Goal: Task Accomplishment & Management: Manage account settings

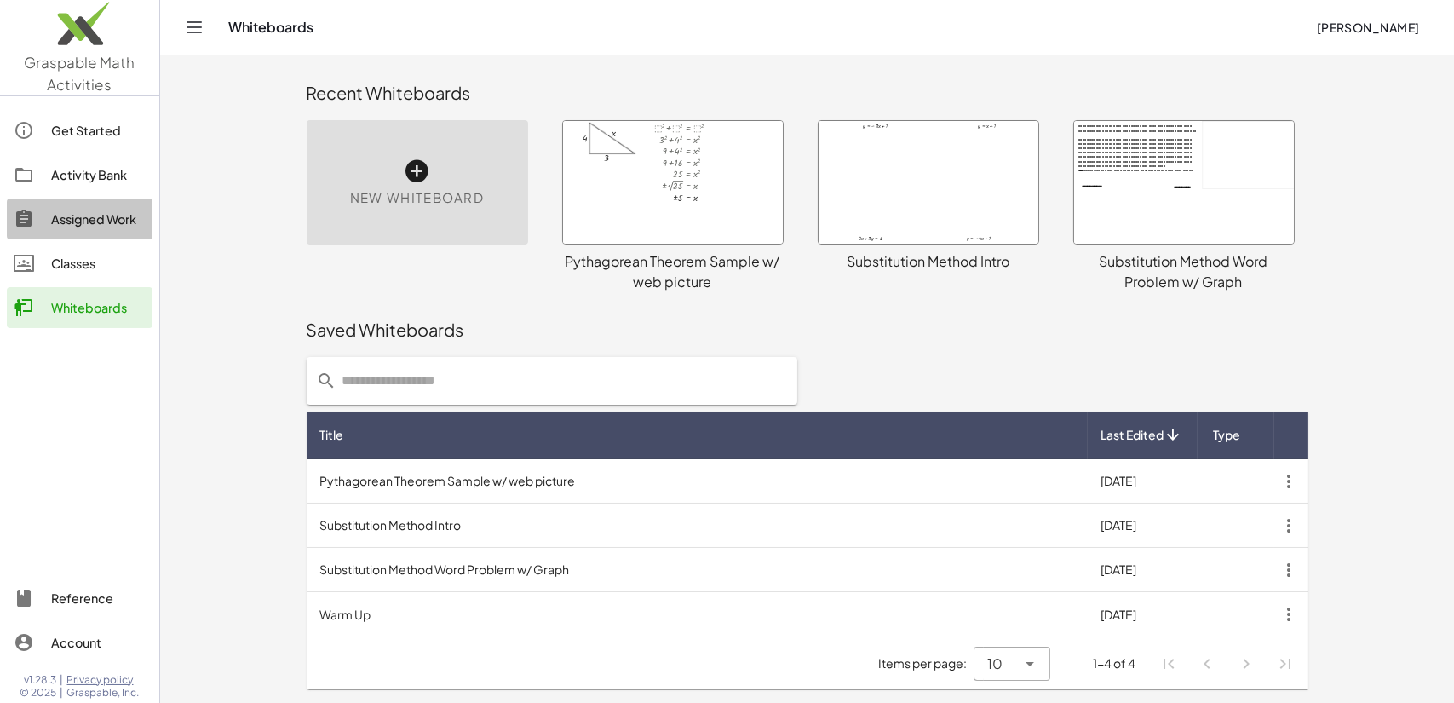
click at [71, 216] on div "Assigned Work" at bounding box center [98, 219] width 95 height 20
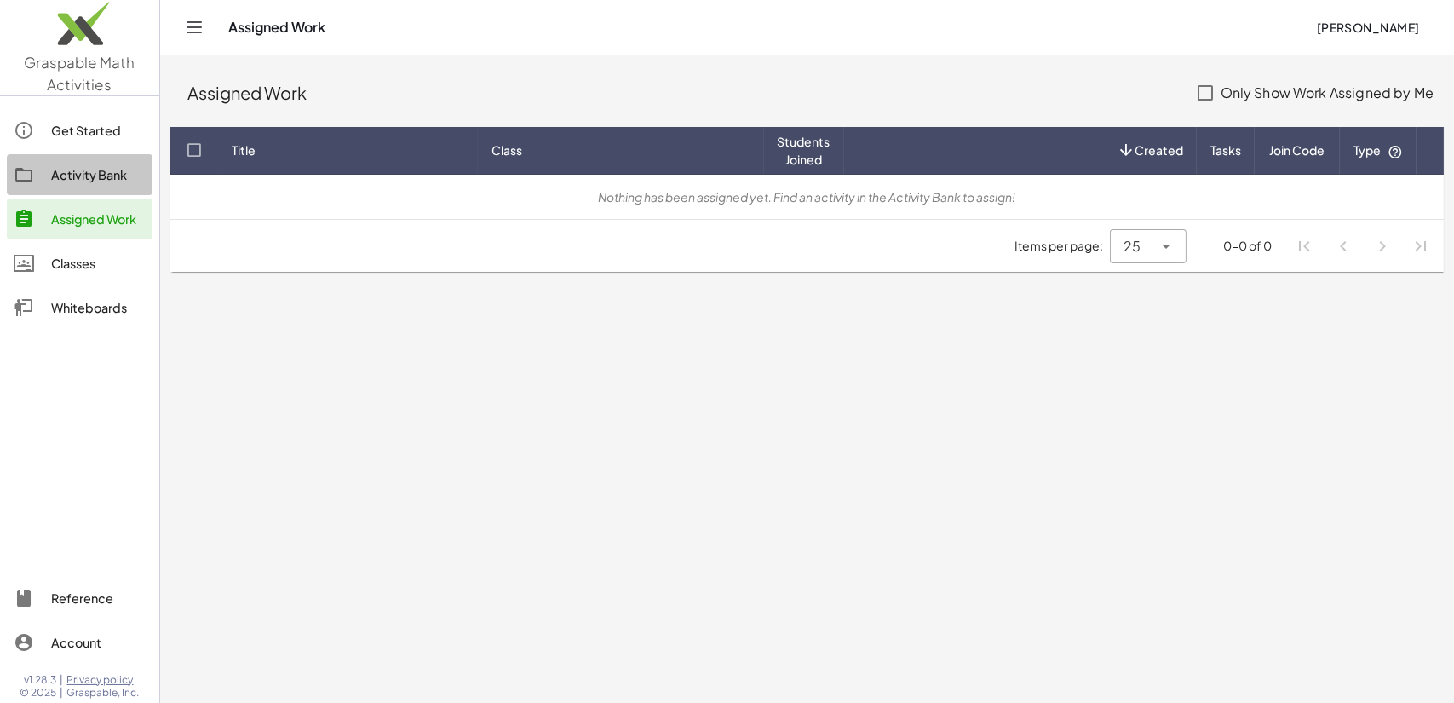
click at [78, 168] on div "Activity Bank" at bounding box center [98, 174] width 95 height 20
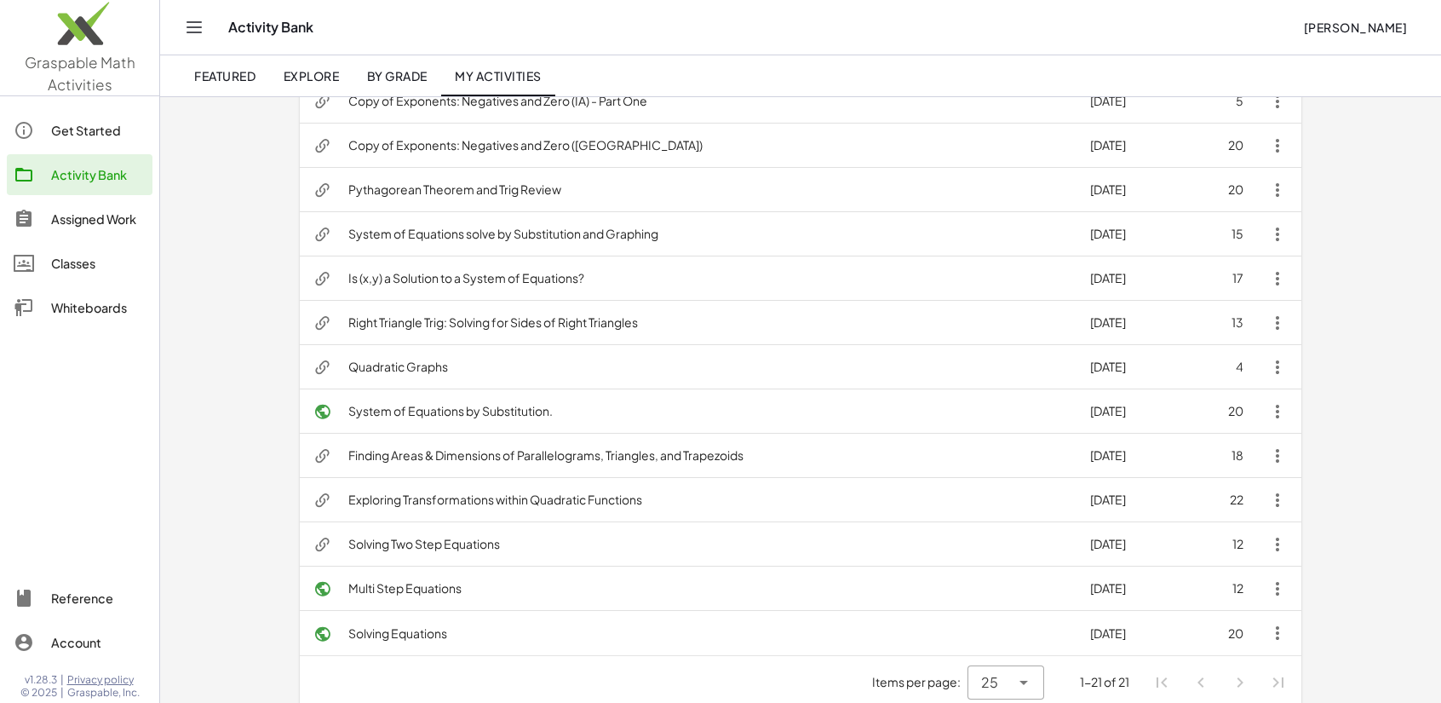
scroll to position [557, 0]
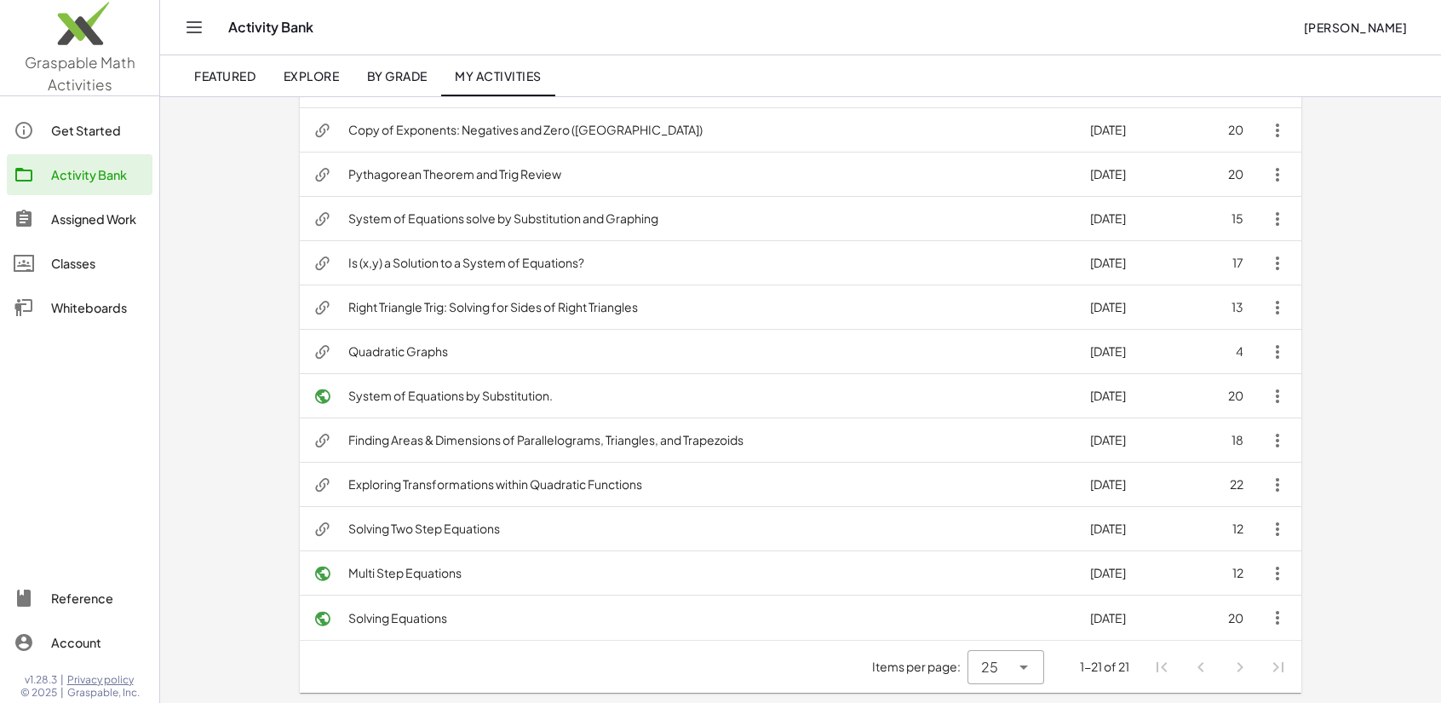
click at [411, 616] on td "Solving Equations" at bounding box center [706, 617] width 742 height 44
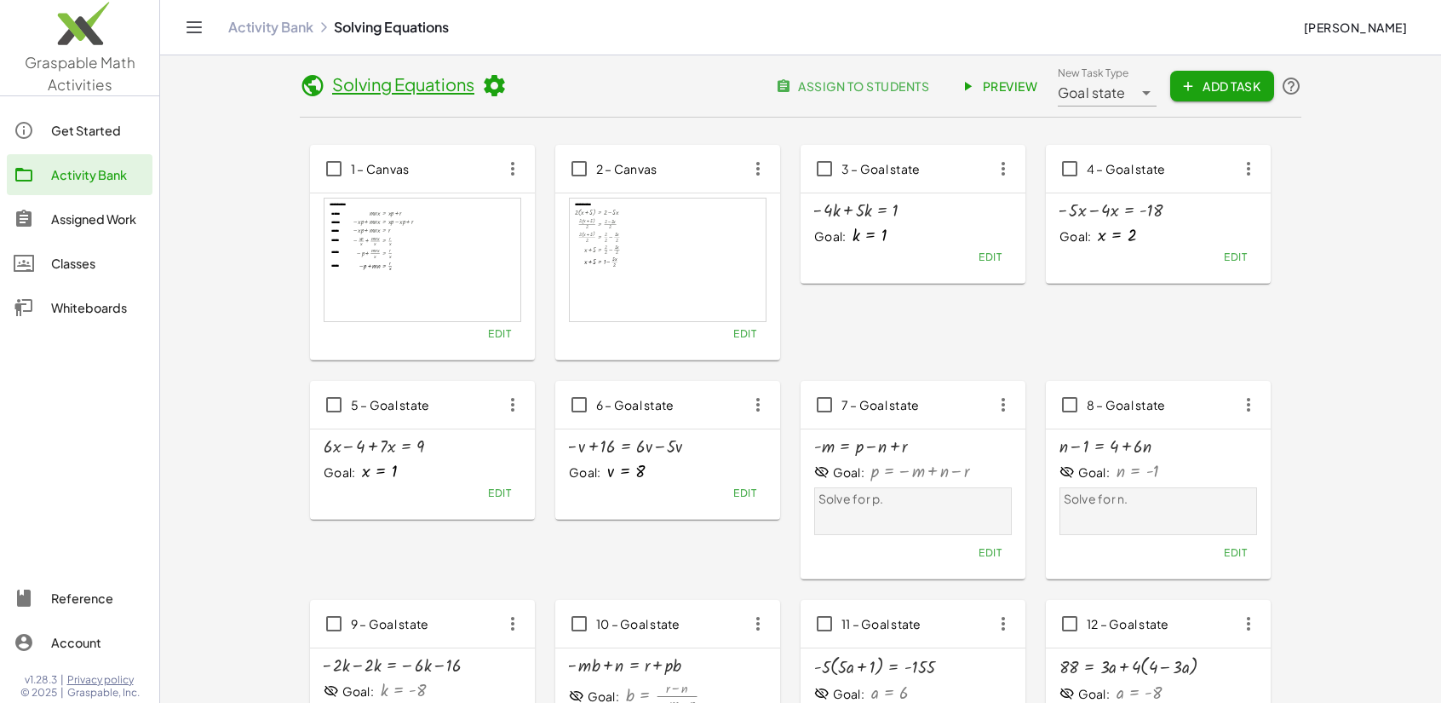
click at [999, 78] on span "Preview" at bounding box center [1000, 85] width 74 height 15
click at [67, 175] on div "Activity Bank" at bounding box center [98, 174] width 95 height 20
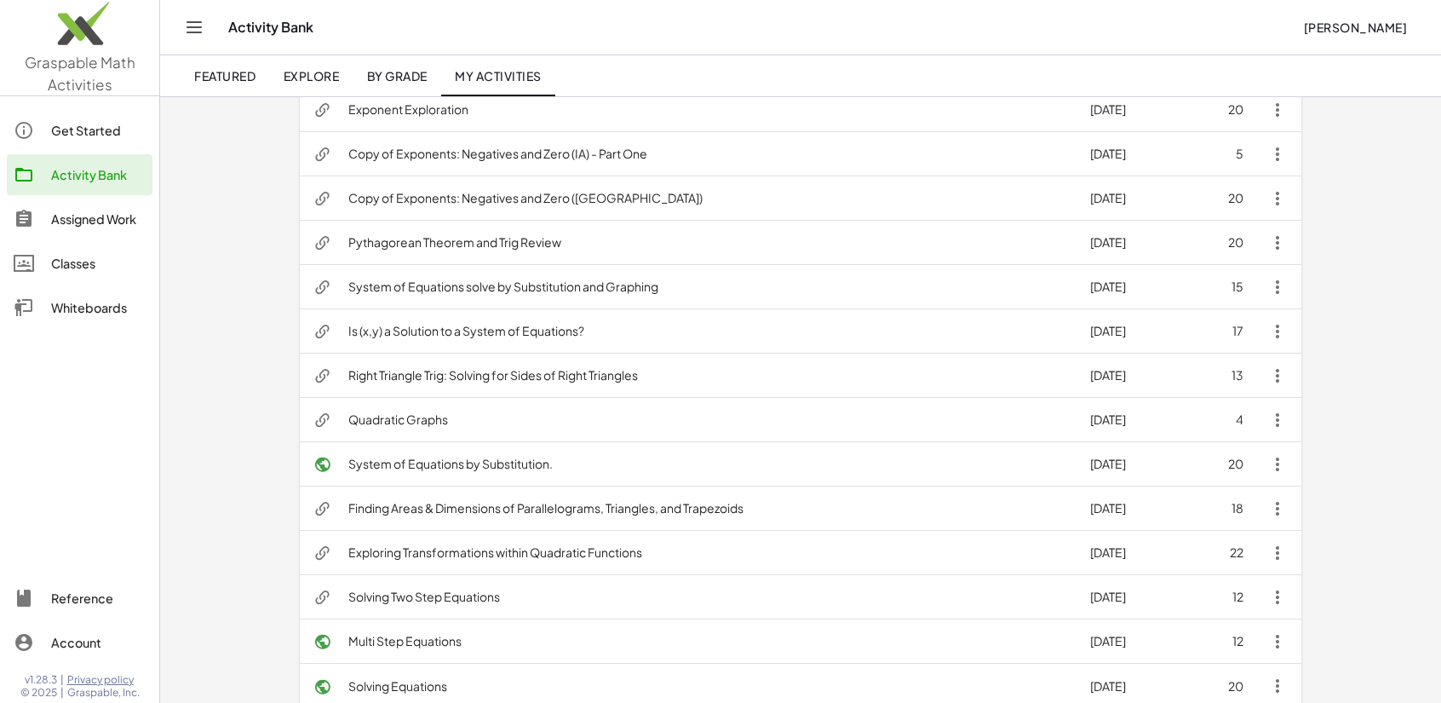
scroll to position [557, 0]
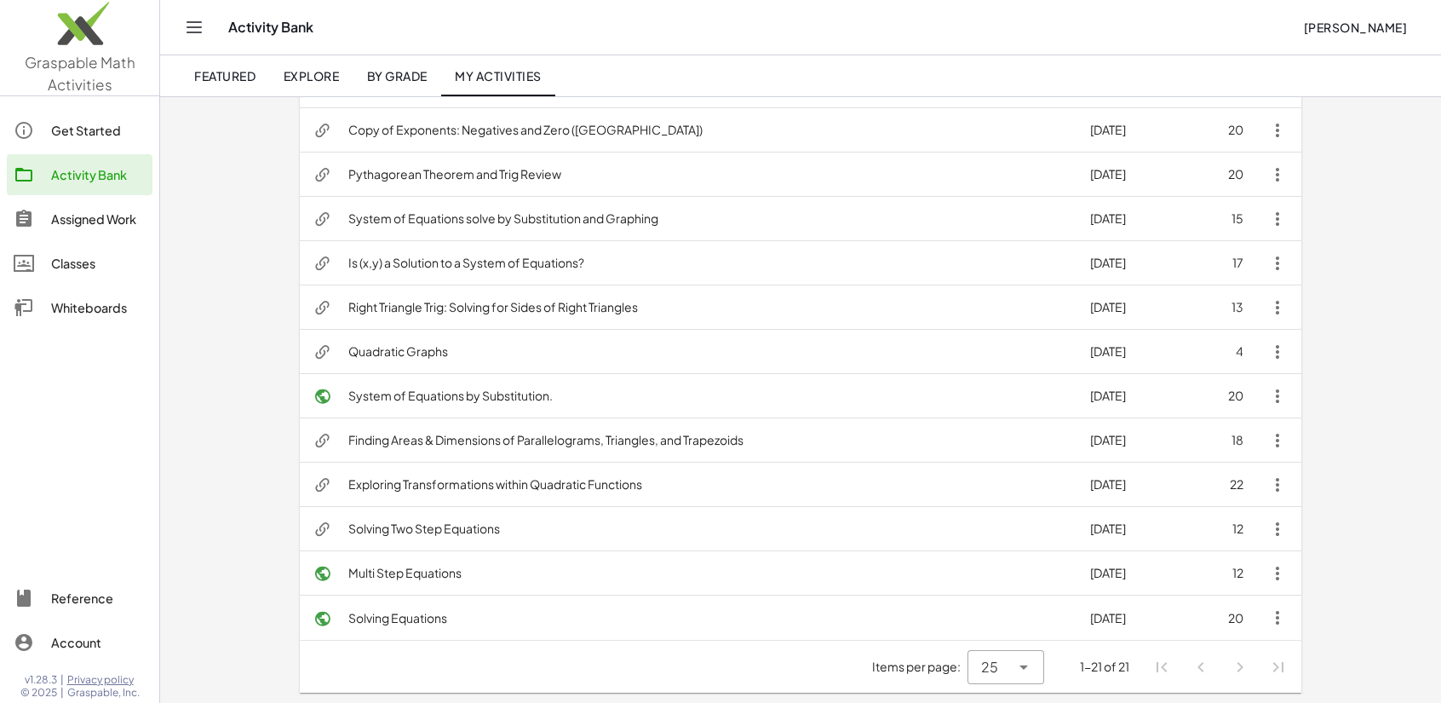
click at [378, 572] on td "Multi Step Equations" at bounding box center [706, 573] width 742 height 44
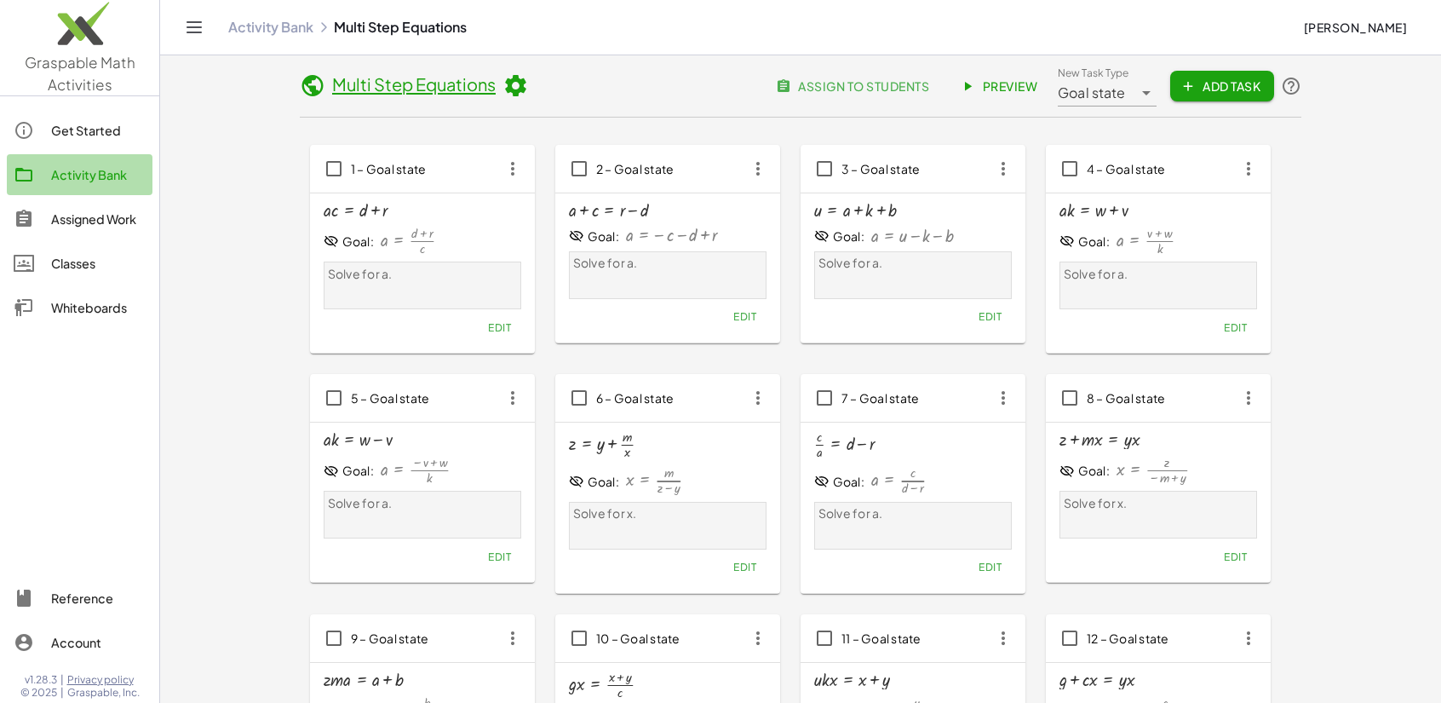
click at [76, 172] on div "Activity Bank" at bounding box center [98, 174] width 95 height 20
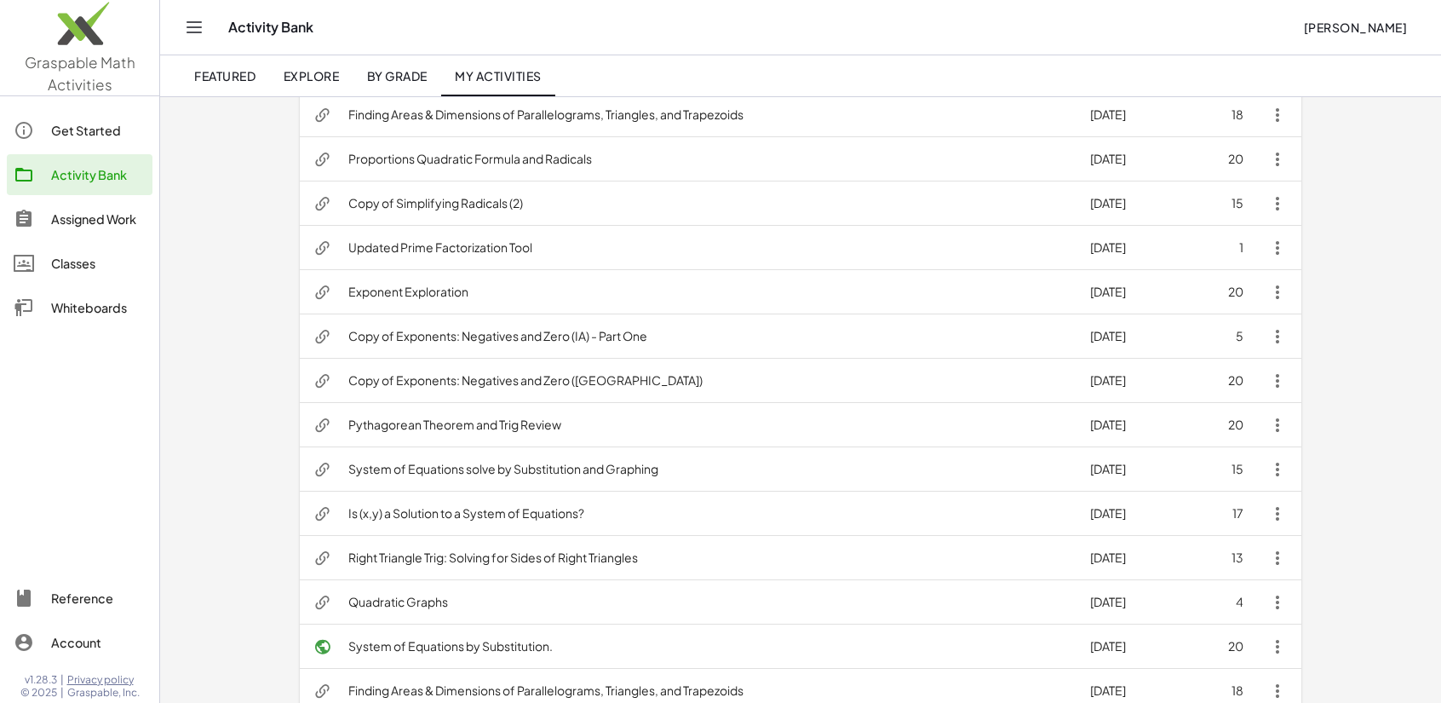
scroll to position [557, 0]
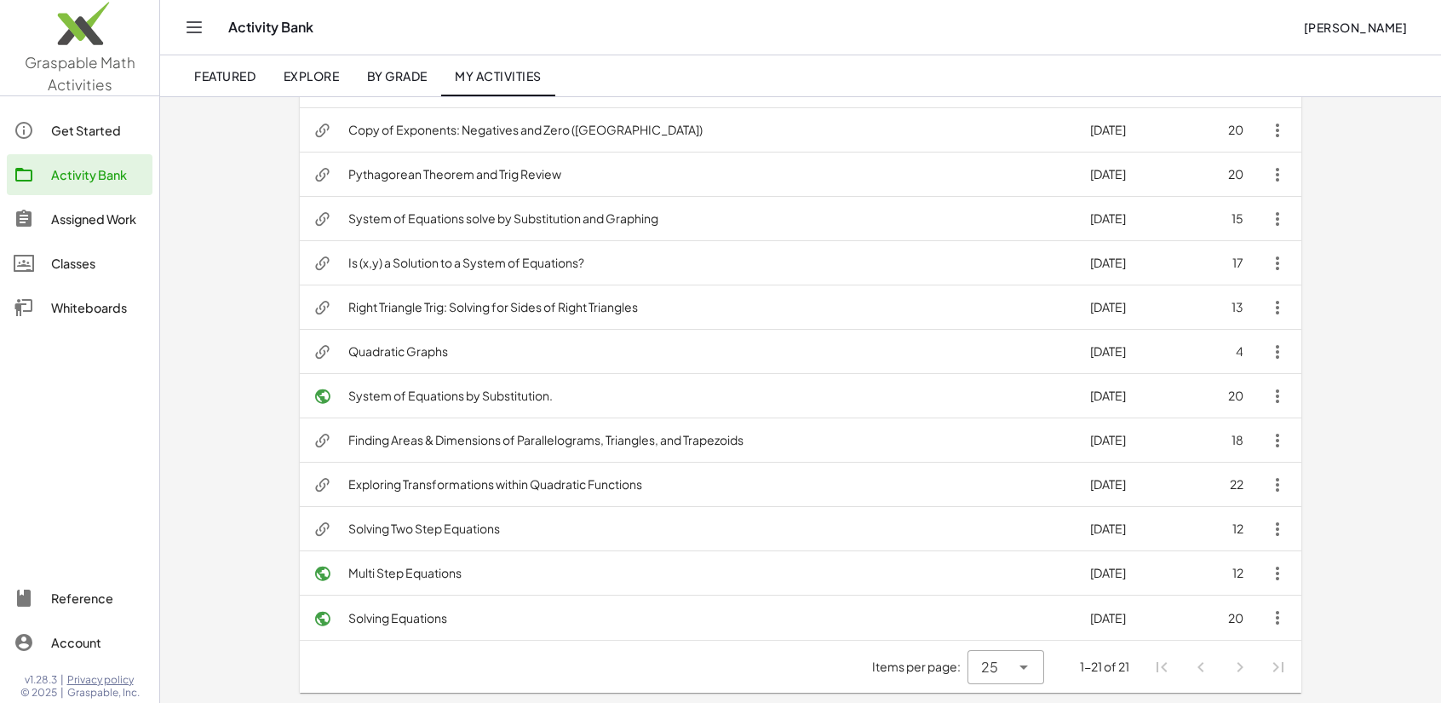
click at [402, 528] on td "Solving Two Step Equations" at bounding box center [706, 529] width 742 height 44
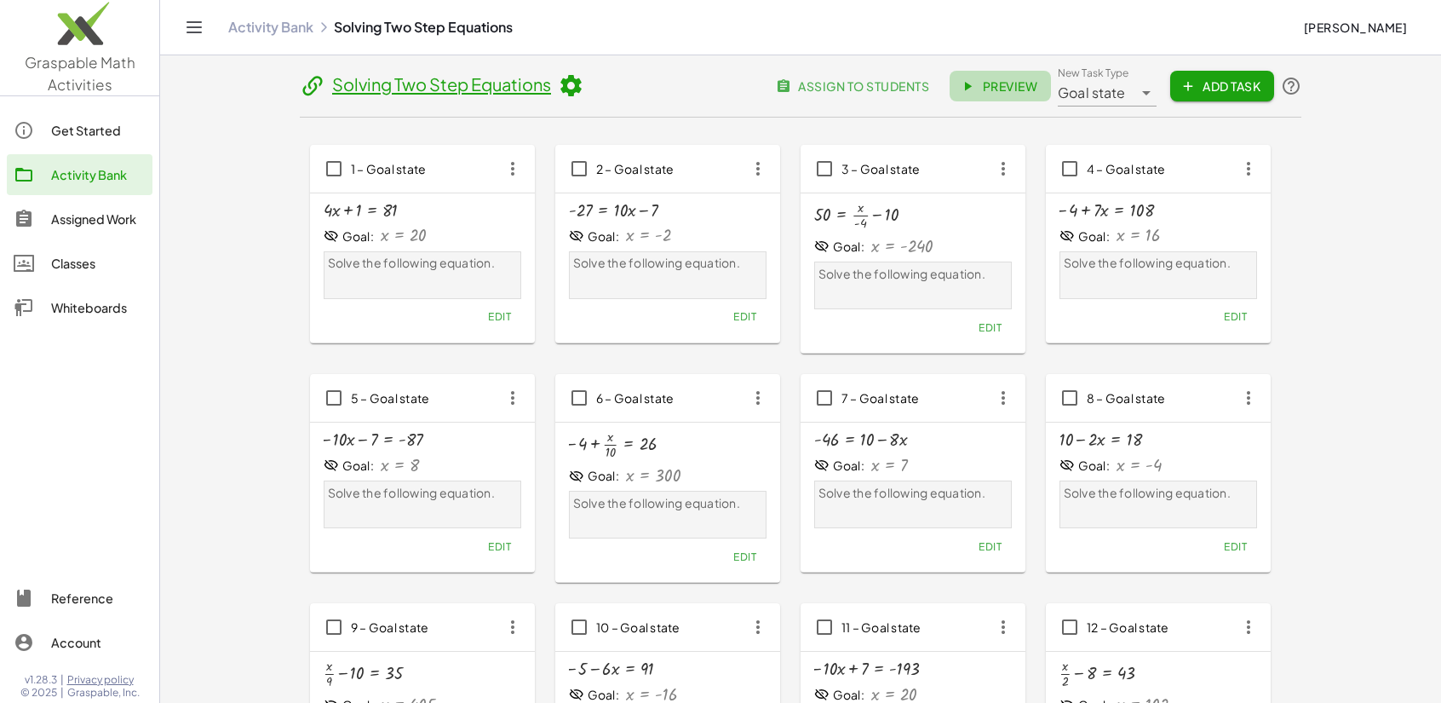
click at [1002, 83] on span "Preview" at bounding box center [1000, 85] width 74 height 15
click at [573, 83] on icon at bounding box center [571, 86] width 26 height 26
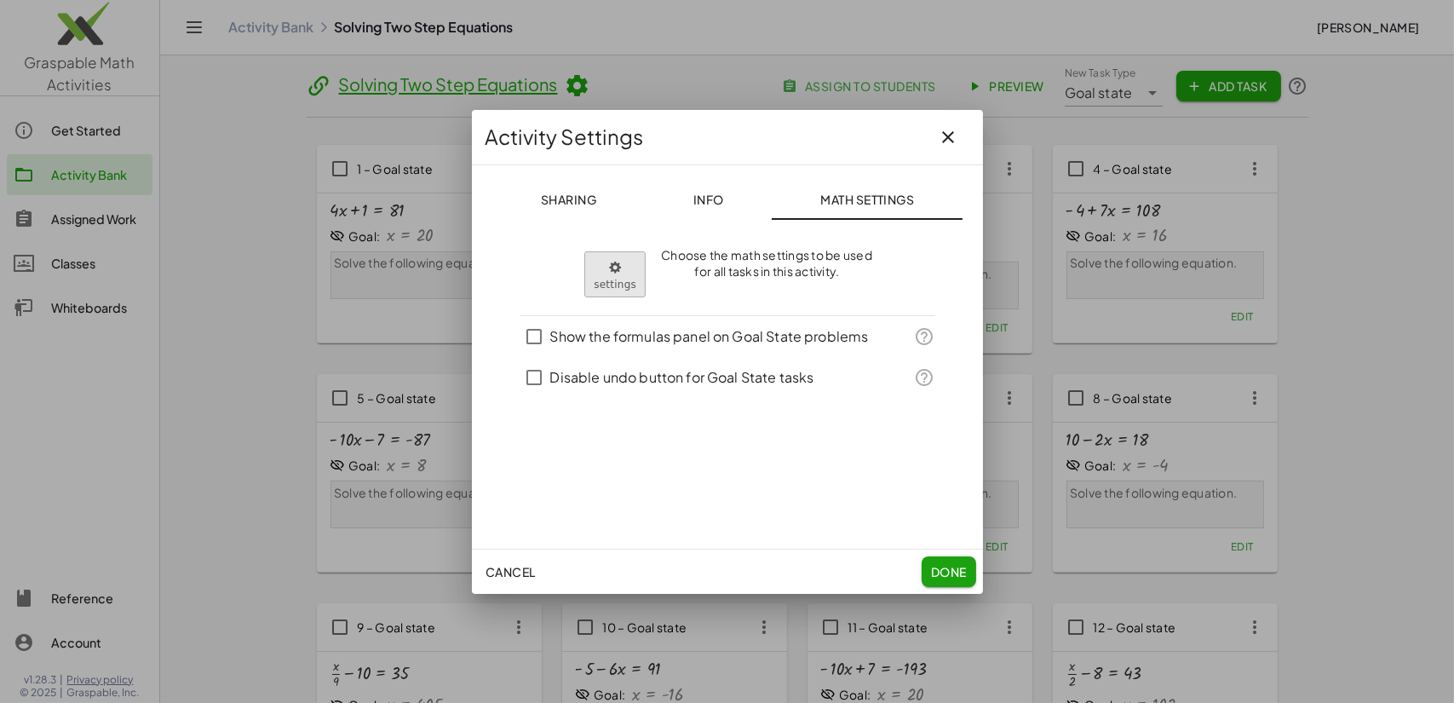
click at [614, 267] on body "Graspable Math Activities Get Started Activity Bank Assigned Work Classes White…" at bounding box center [727, 488] width 1454 height 977
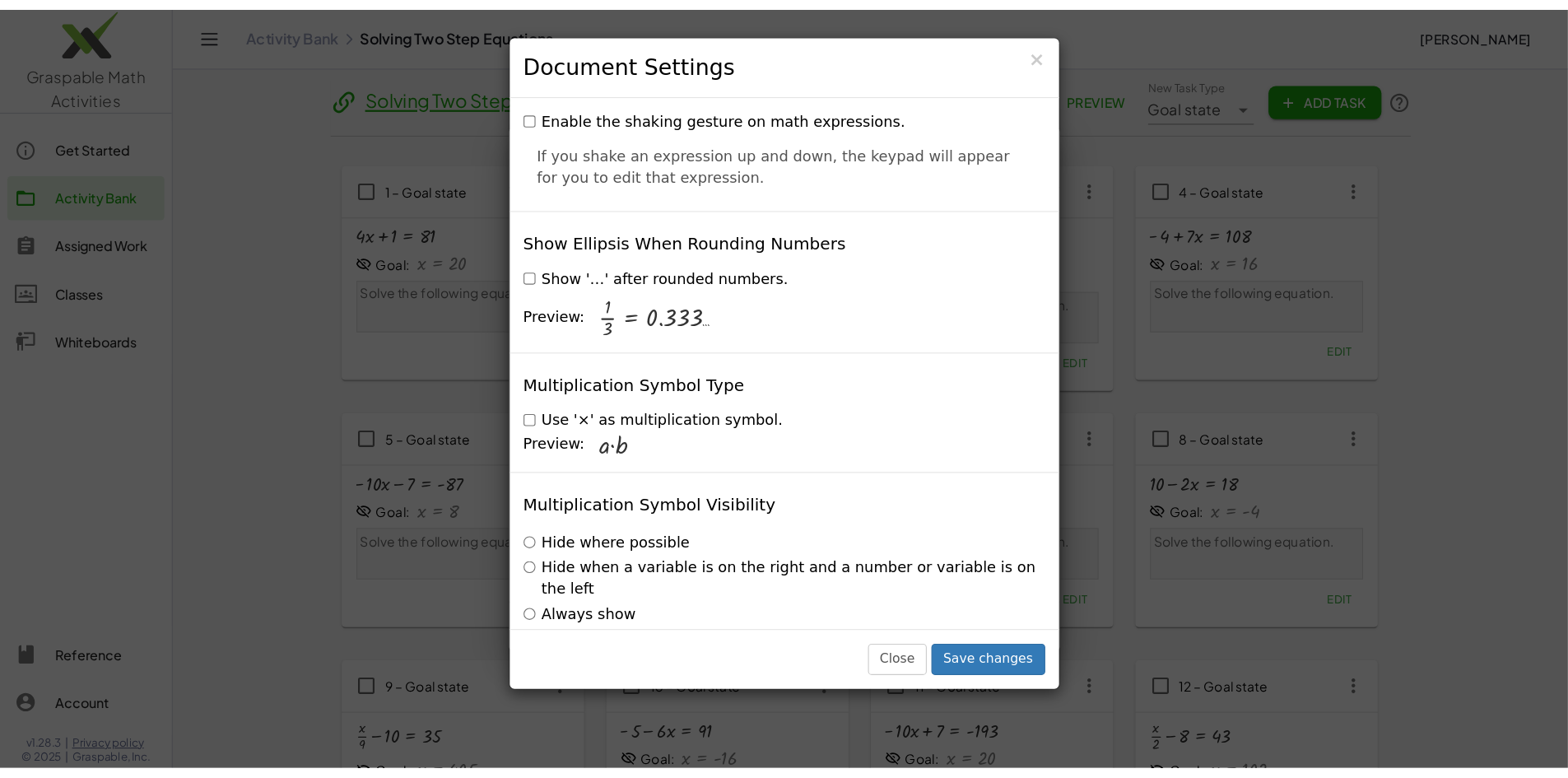
scroll to position [3918, 0]
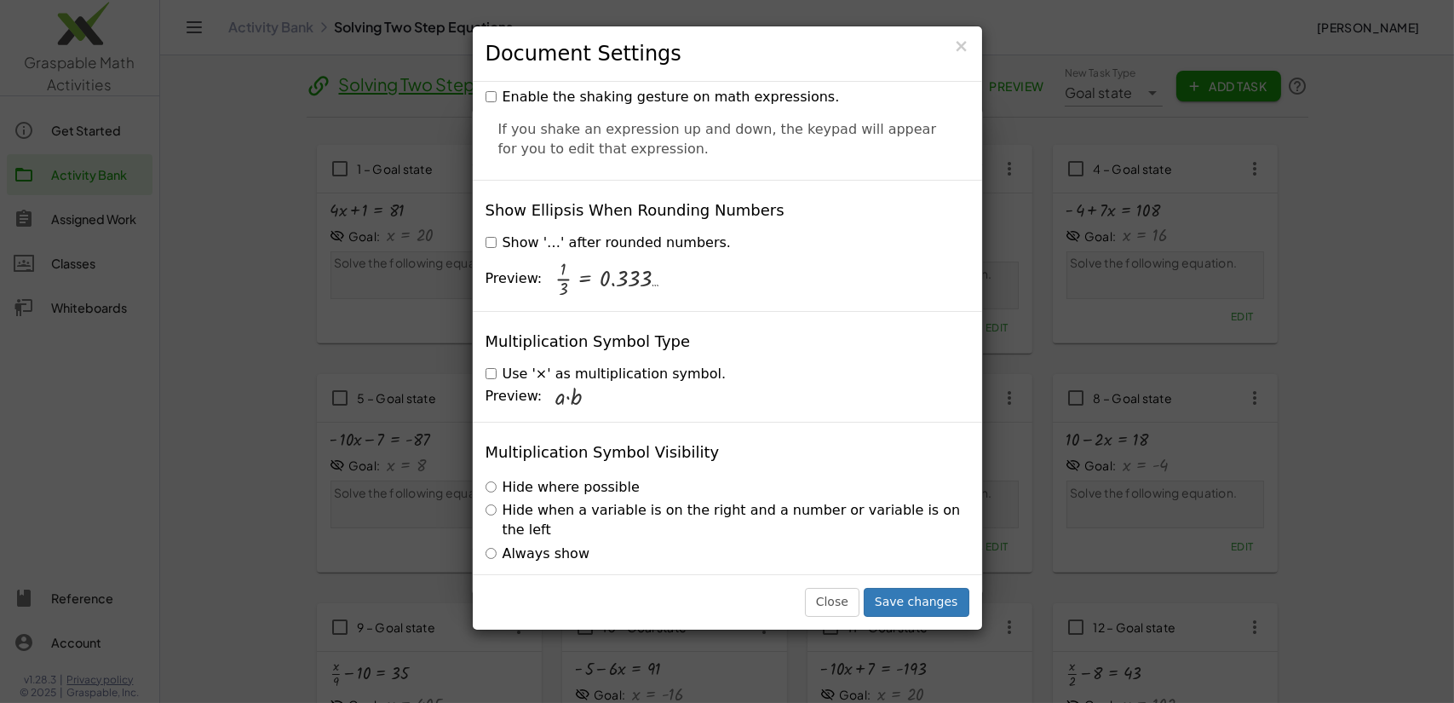
click at [641, 501] on label "Hide when a variable is on the right and a number or variable is on the left" at bounding box center [728, 520] width 484 height 39
click at [910, 596] on button "Save changes" at bounding box center [917, 602] width 106 height 29
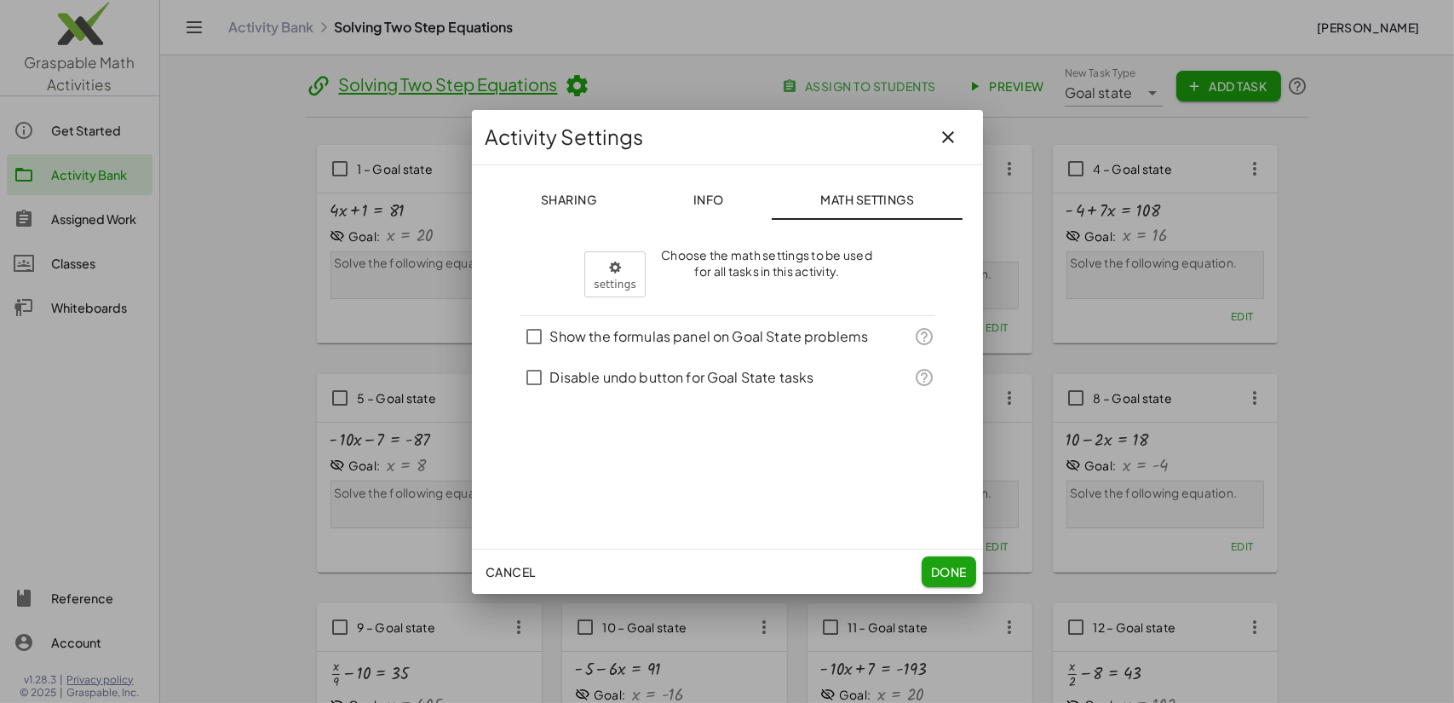
click at [940, 566] on span "Done" at bounding box center [948, 571] width 36 height 15
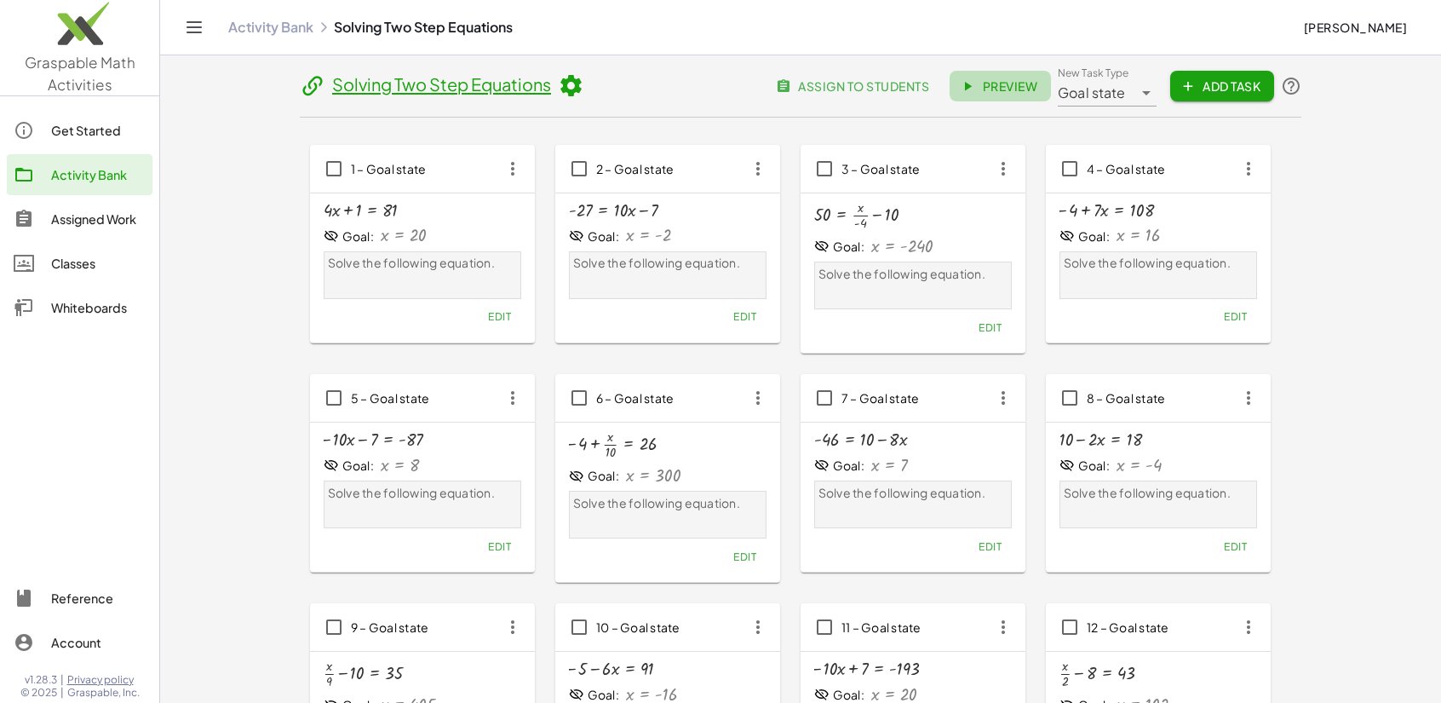
click at [1002, 84] on span "Preview" at bounding box center [1000, 85] width 74 height 15
click at [54, 263] on div "Classes" at bounding box center [98, 263] width 95 height 20
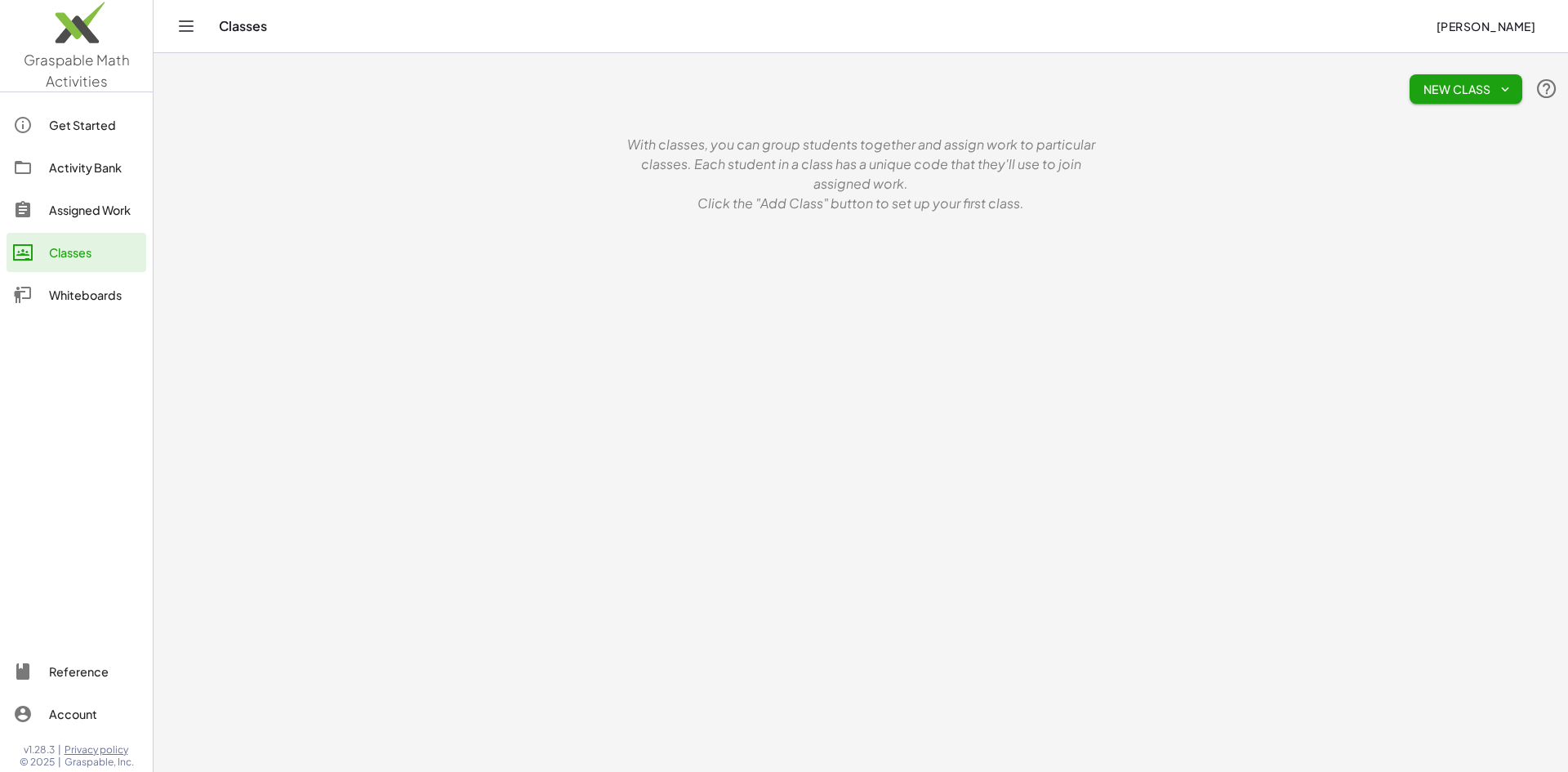
click at [1393, 80] on button "New Class" at bounding box center [1465, 89] width 113 height 30
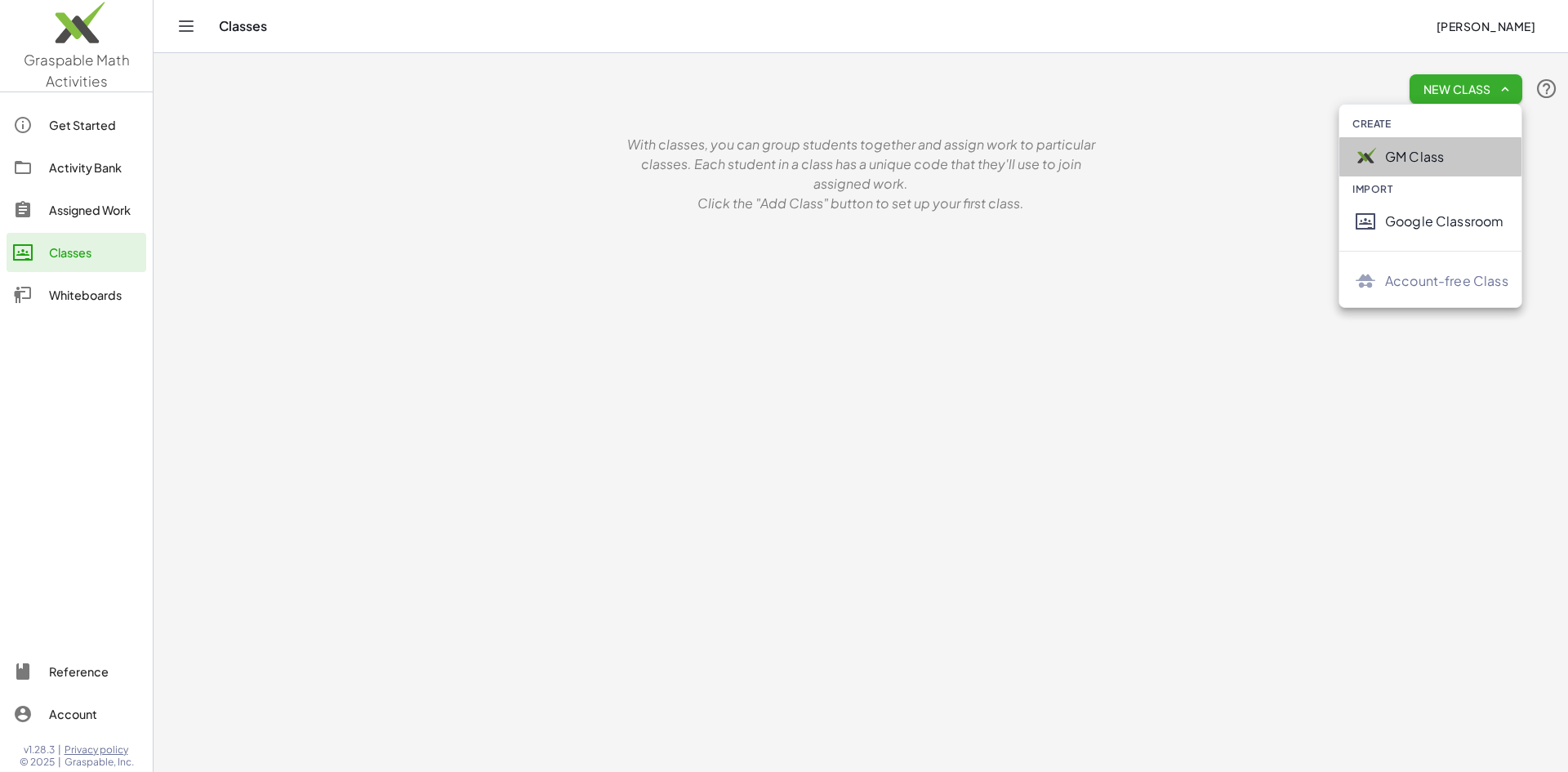
click at [1393, 157] on div "GM Class" at bounding box center [1446, 156] width 124 height 19
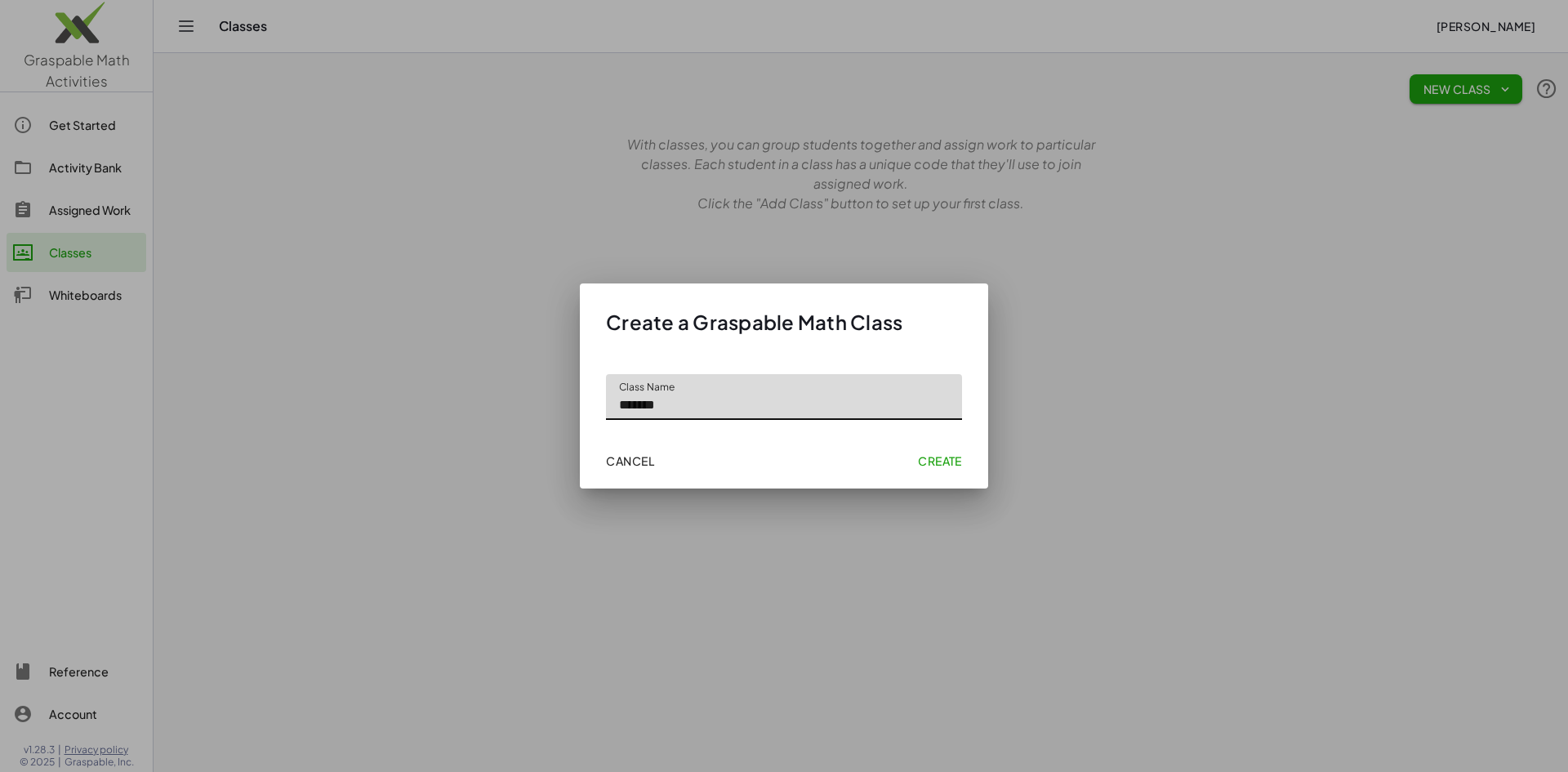
type input "*******"
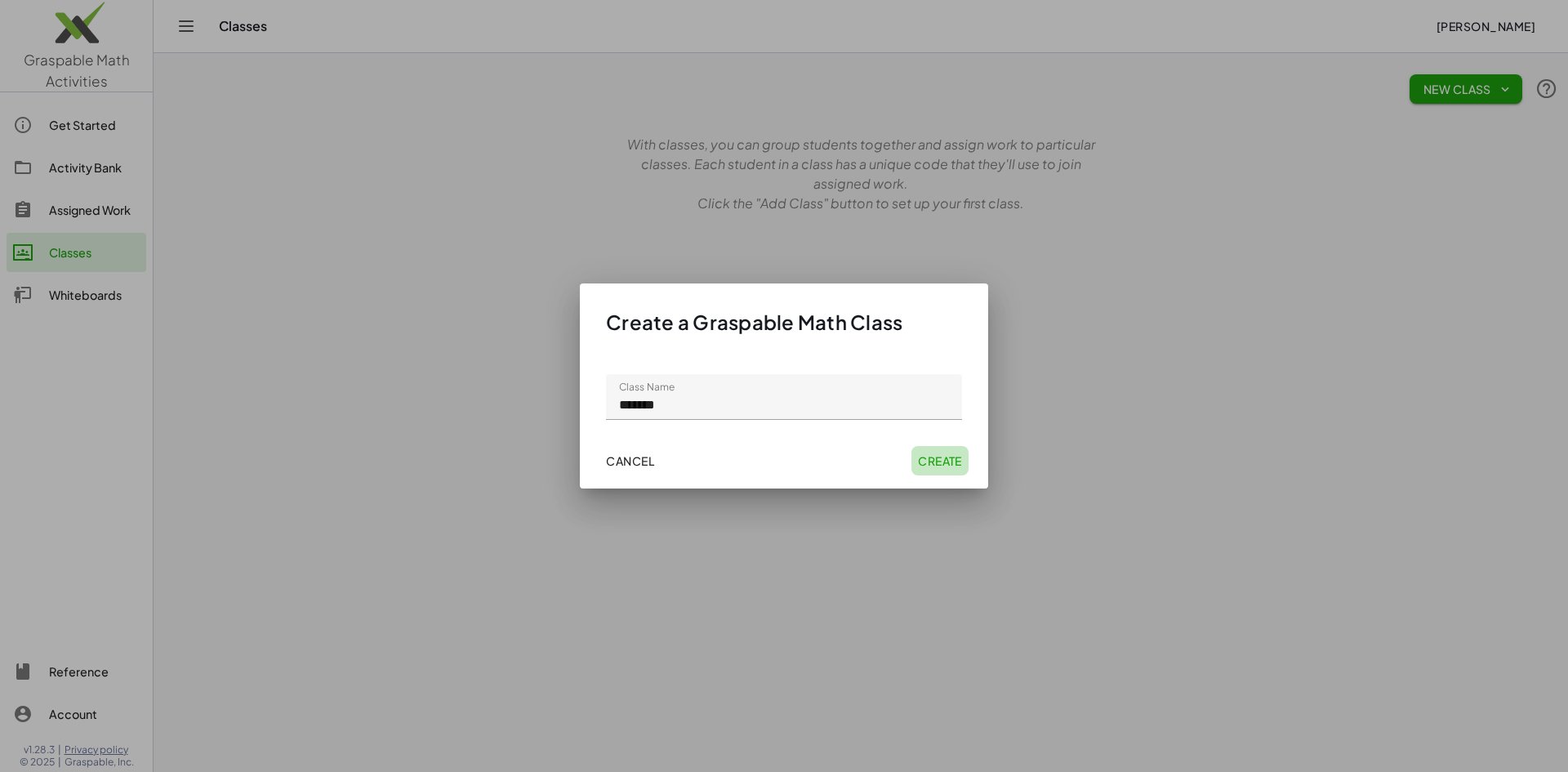
click at [932, 457] on span "Create" at bounding box center [939, 460] width 44 height 14
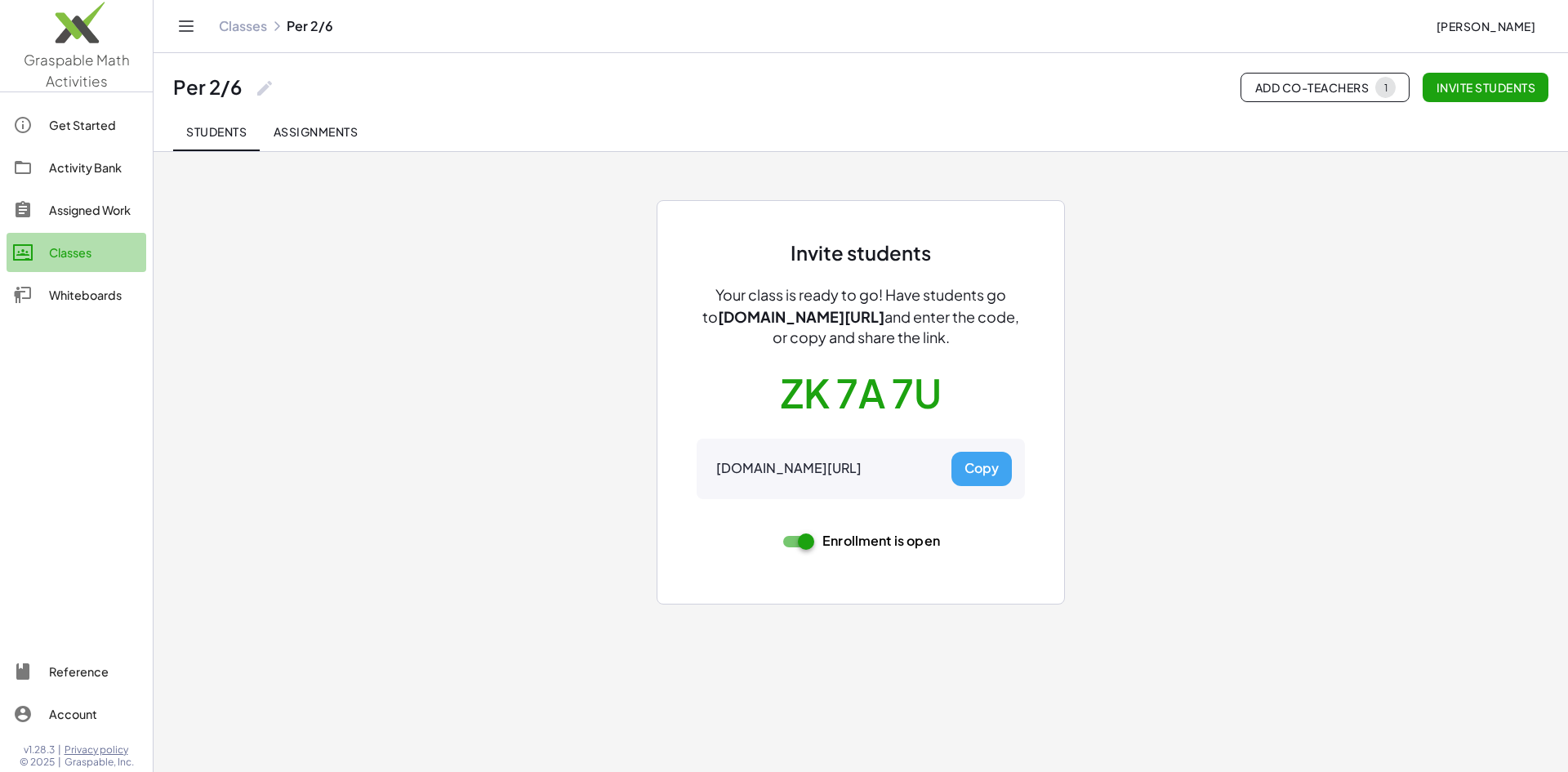
click at [63, 250] on div "Classes" at bounding box center [94, 252] width 91 height 19
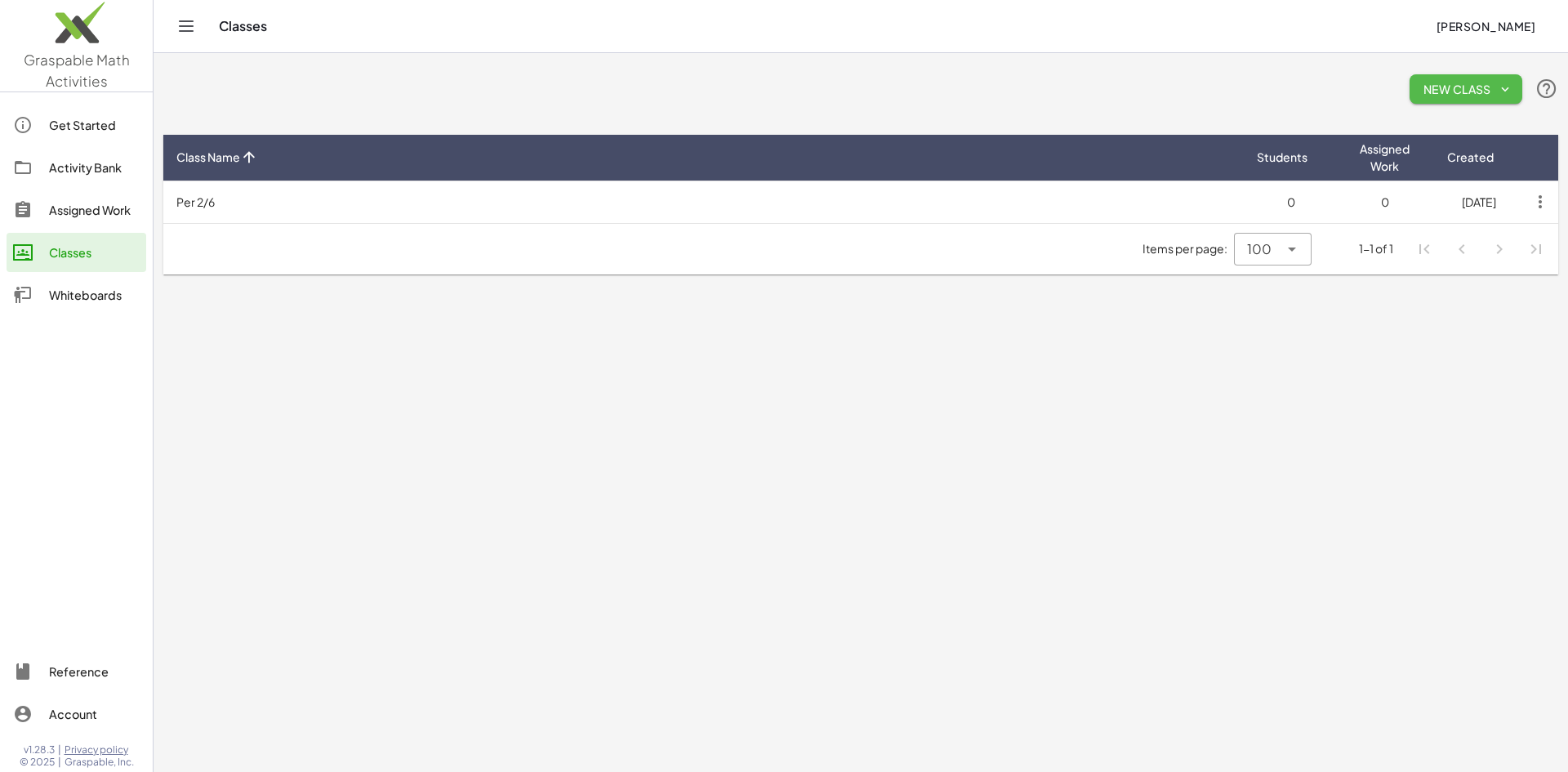
click at [1393, 84] on span "New Class" at bounding box center [1465, 88] width 86 height 14
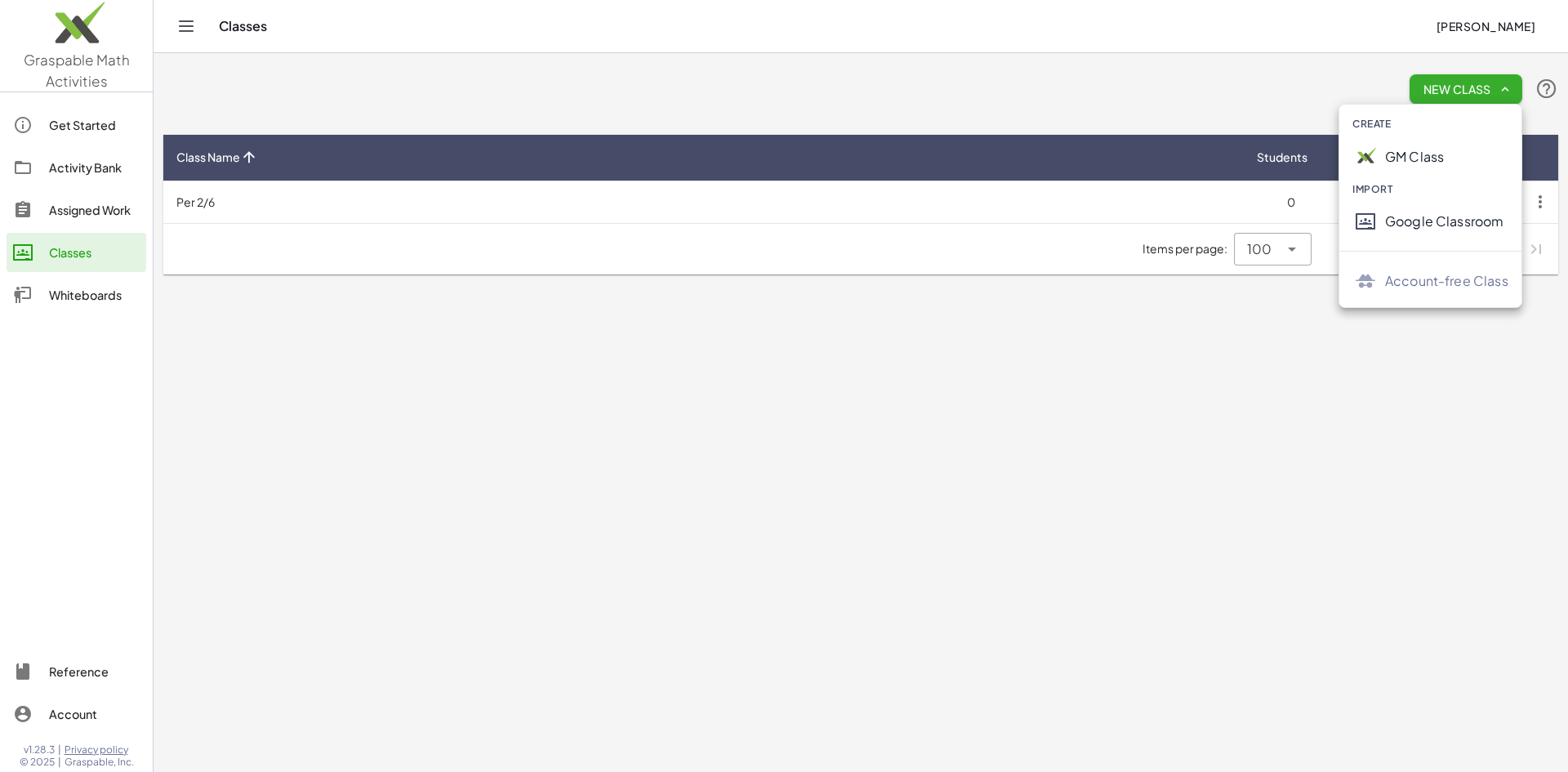
click at [1393, 156] on div "GM Class" at bounding box center [1446, 156] width 124 height 19
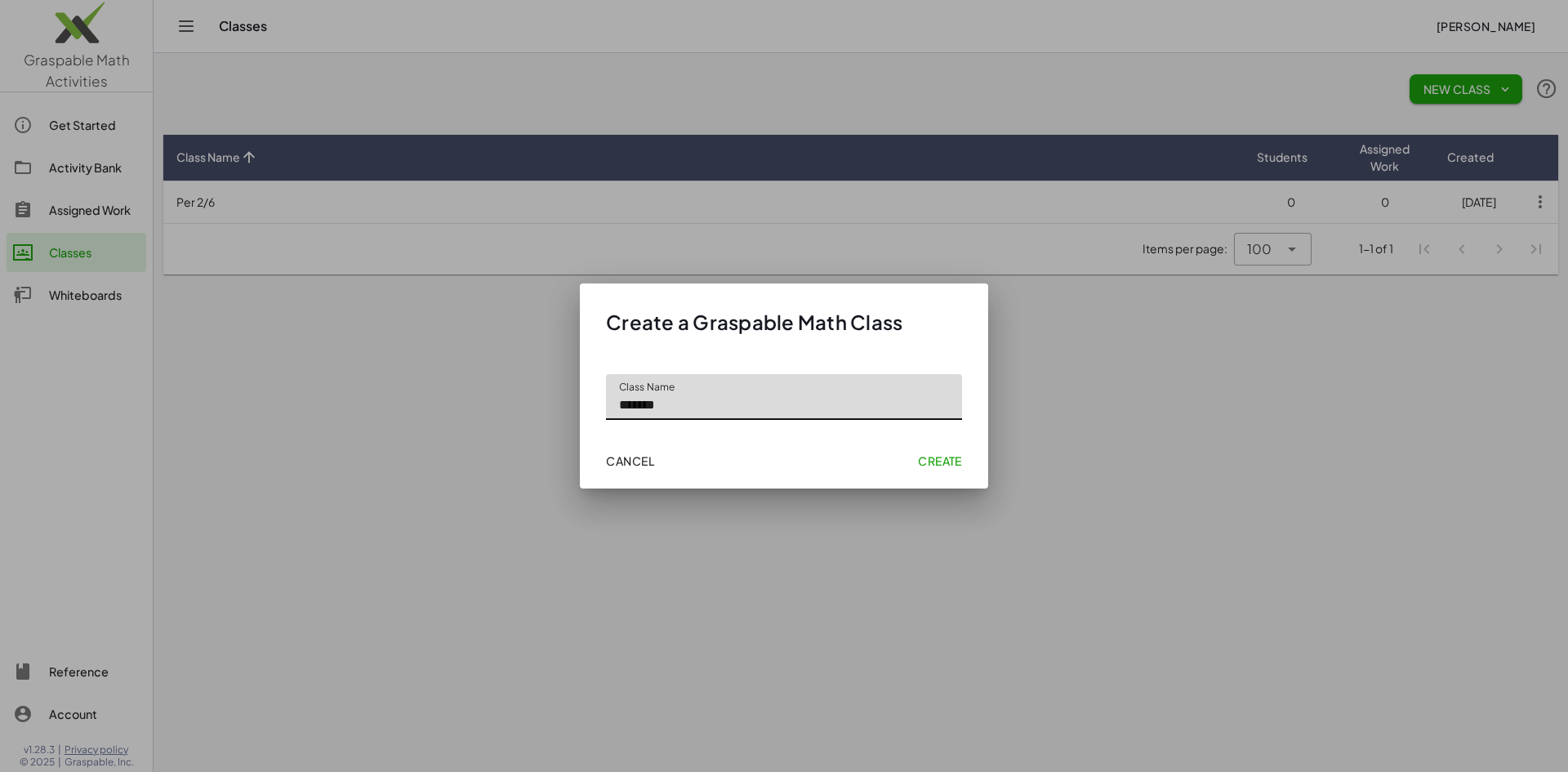
type input "*******"
click at [942, 458] on span "Create" at bounding box center [939, 460] width 44 height 14
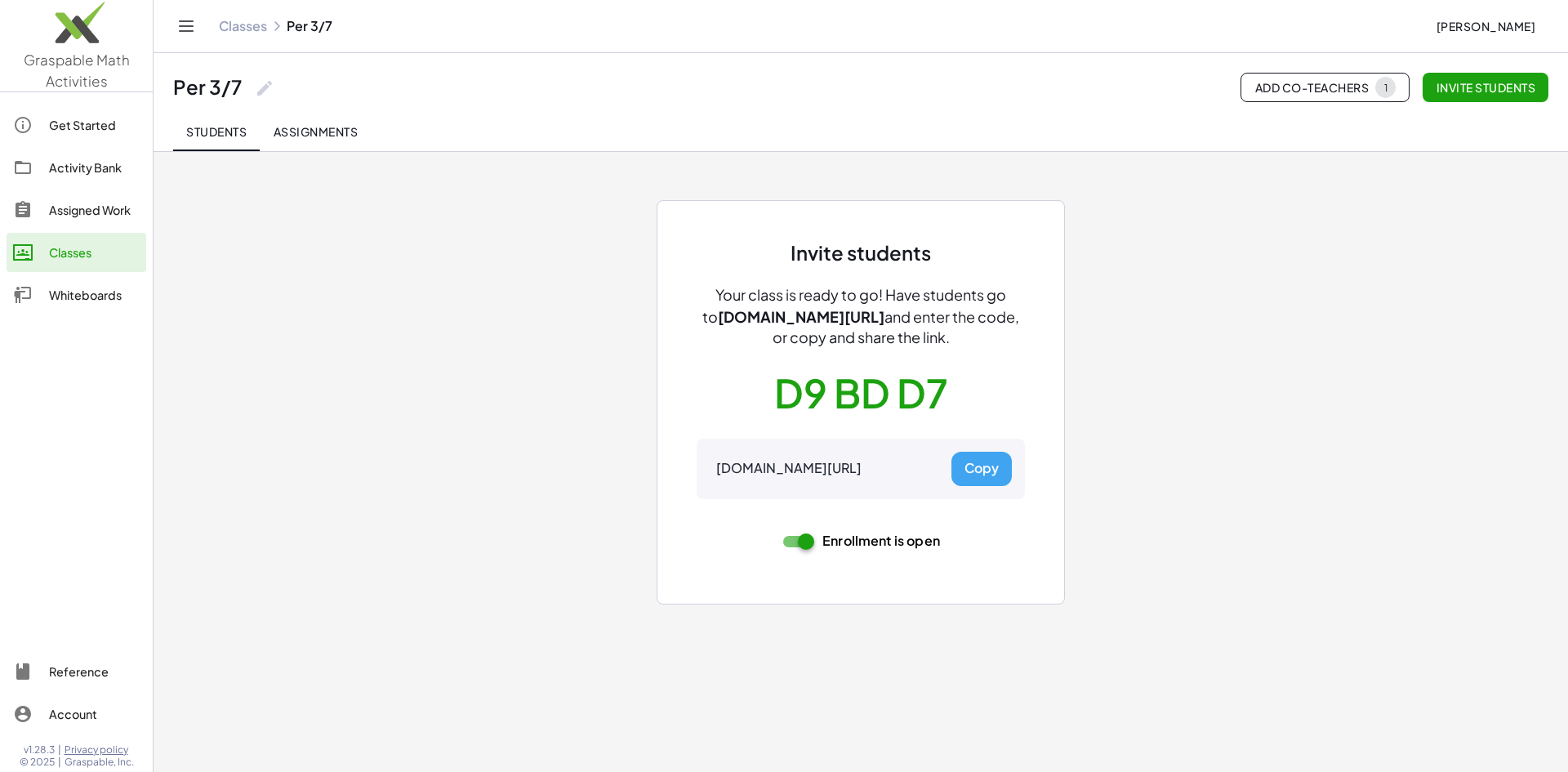
click at [58, 248] on div "Classes" at bounding box center [94, 252] width 91 height 19
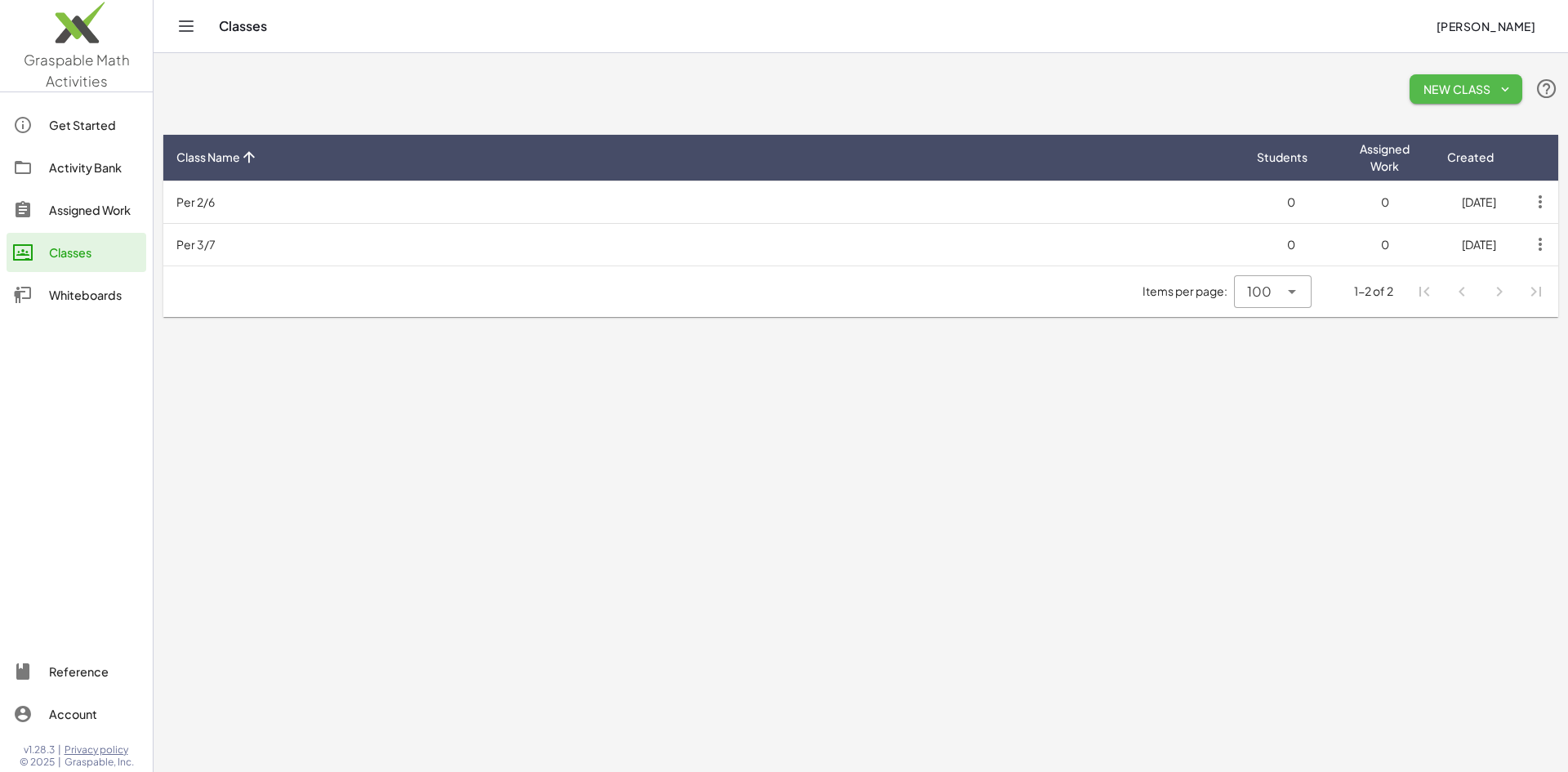
click at [1393, 84] on span "New Class" at bounding box center [1465, 88] width 86 height 14
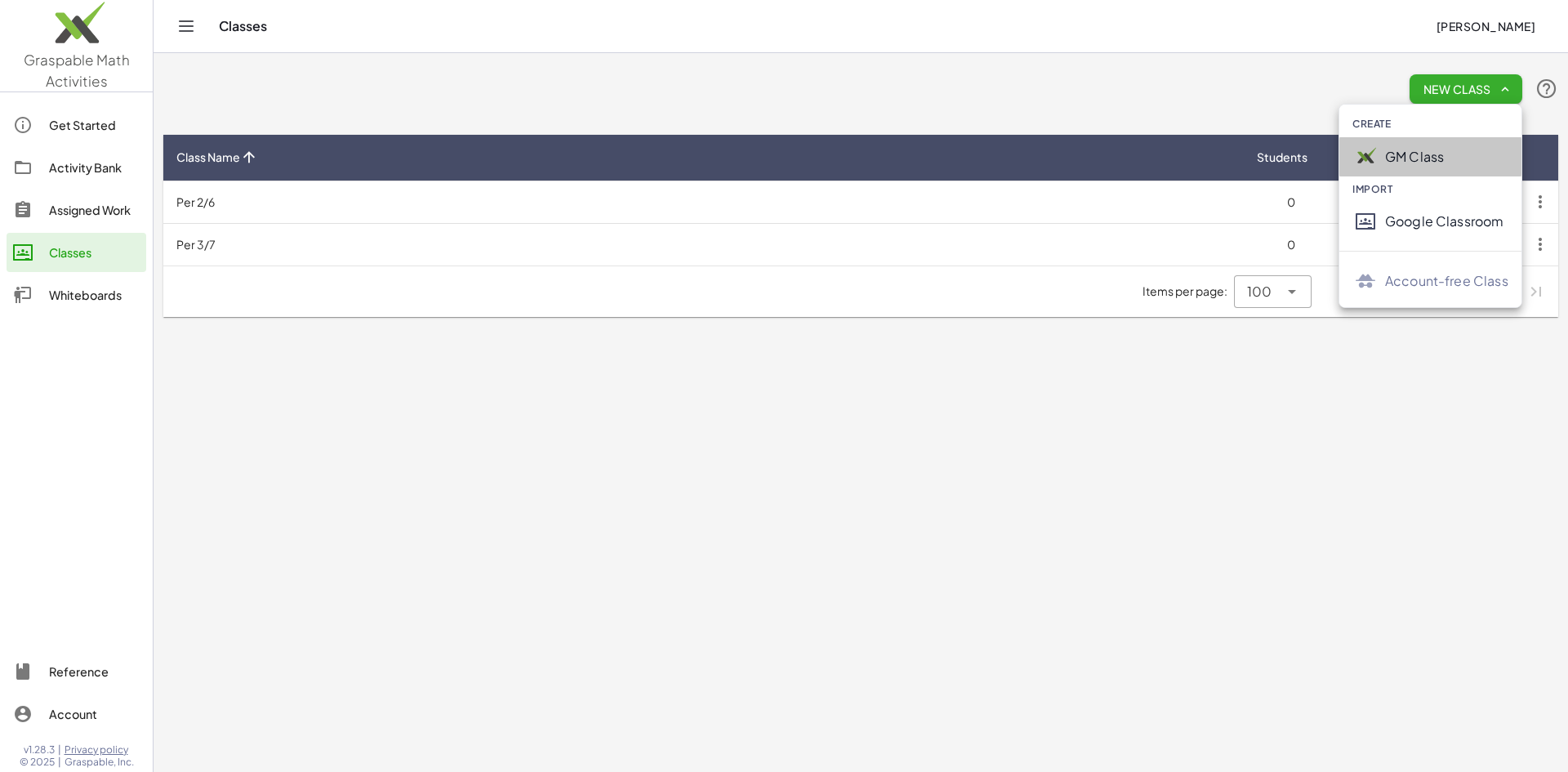
click at [1393, 151] on div "GM Class" at bounding box center [1446, 156] width 124 height 19
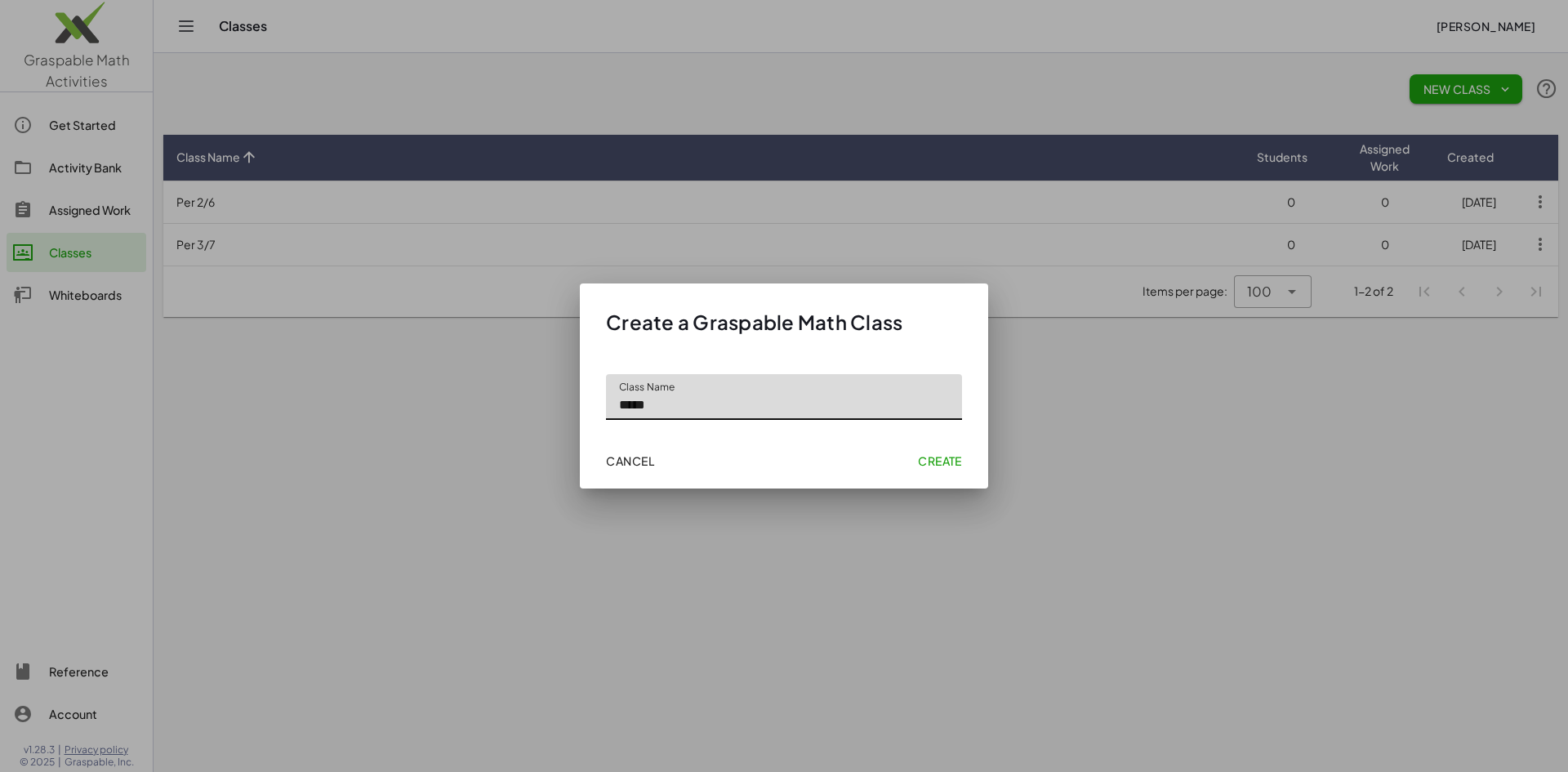
type input "*****"
click at [939, 458] on span "Create" at bounding box center [939, 460] width 44 height 14
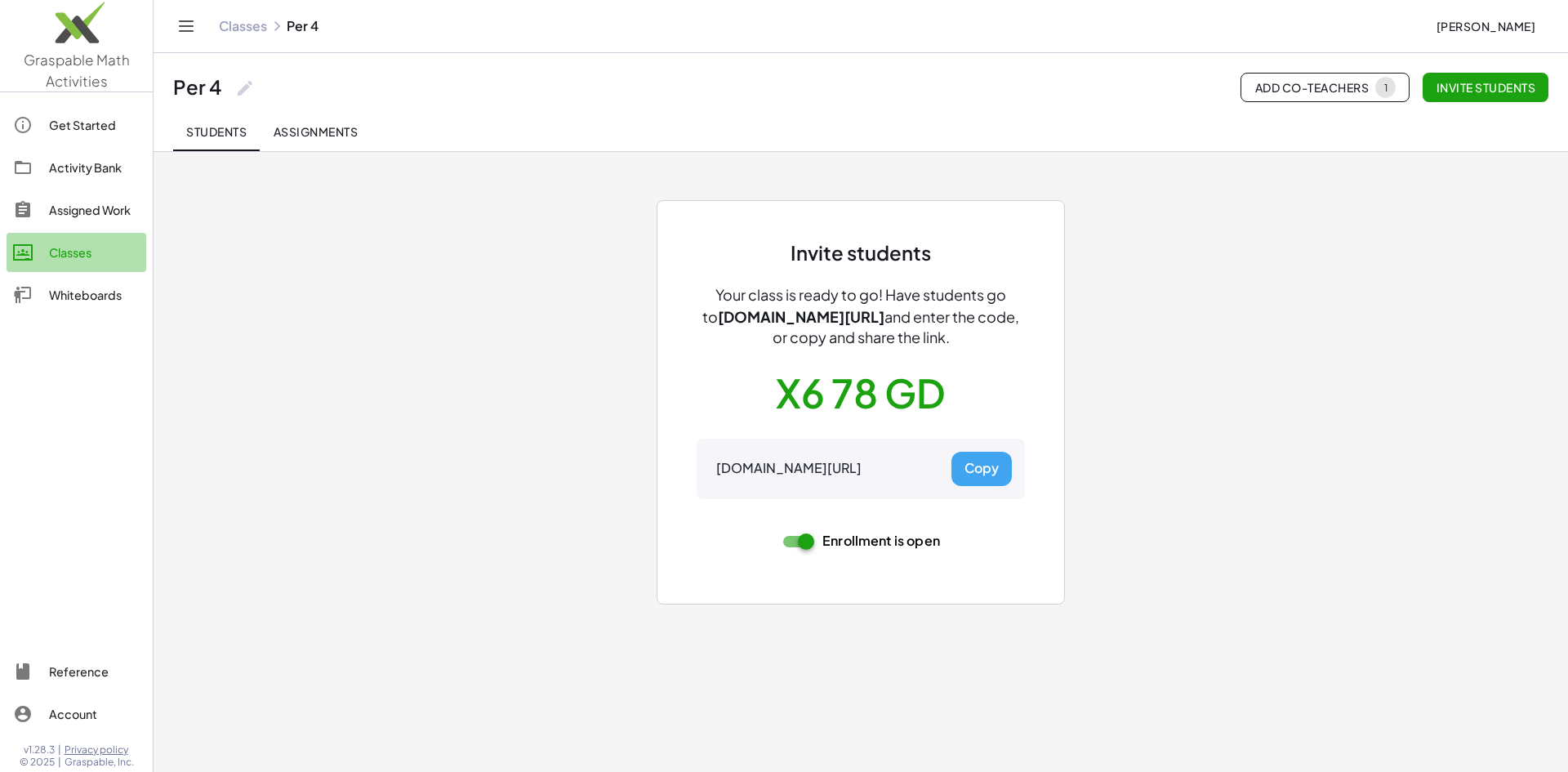
click at [61, 256] on div "Classes" at bounding box center [94, 252] width 91 height 19
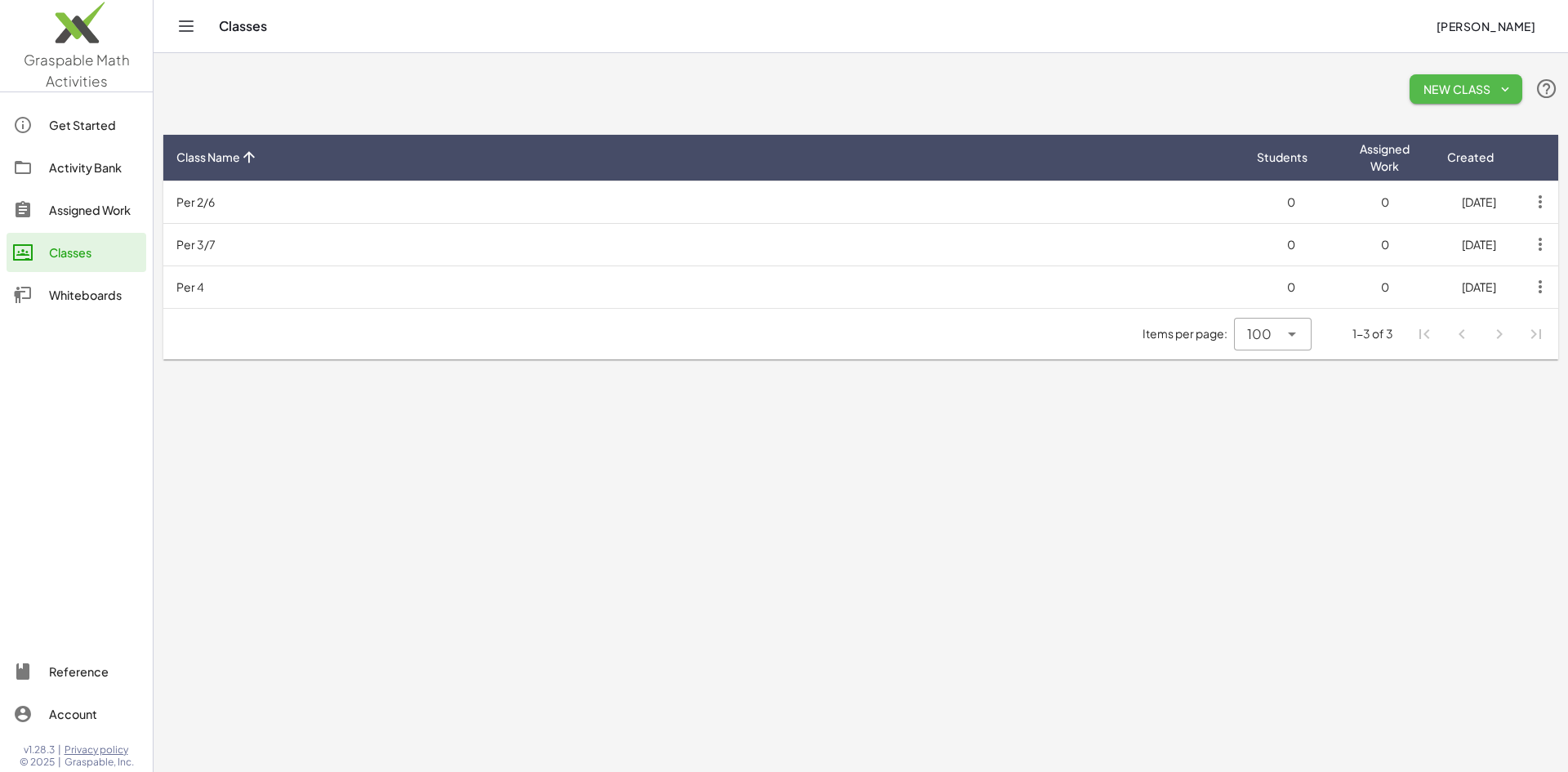
click at [1393, 82] on span "New Class" at bounding box center [1465, 88] width 86 height 14
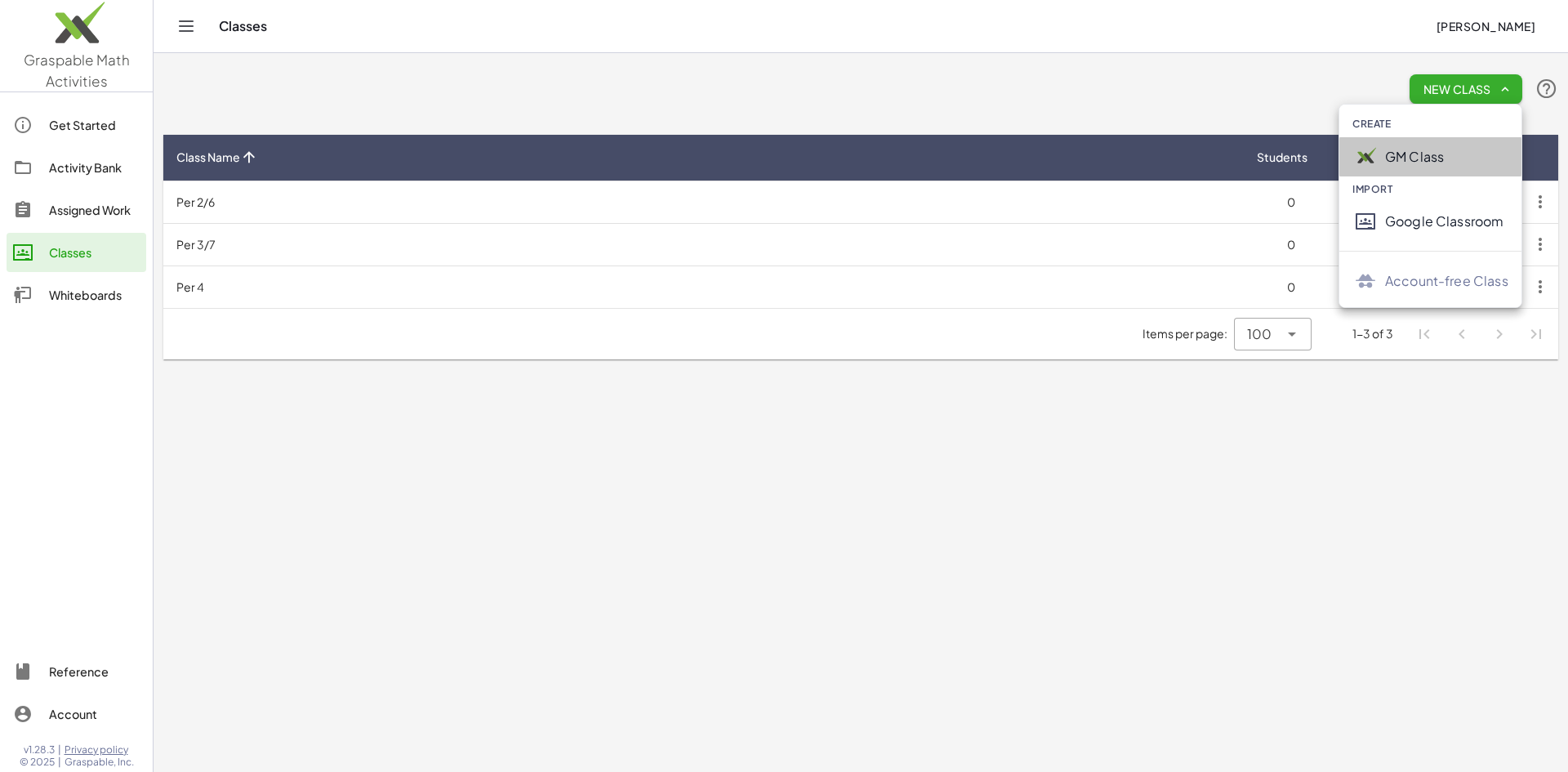
click at [1393, 157] on div "GM Class" at bounding box center [1446, 156] width 124 height 19
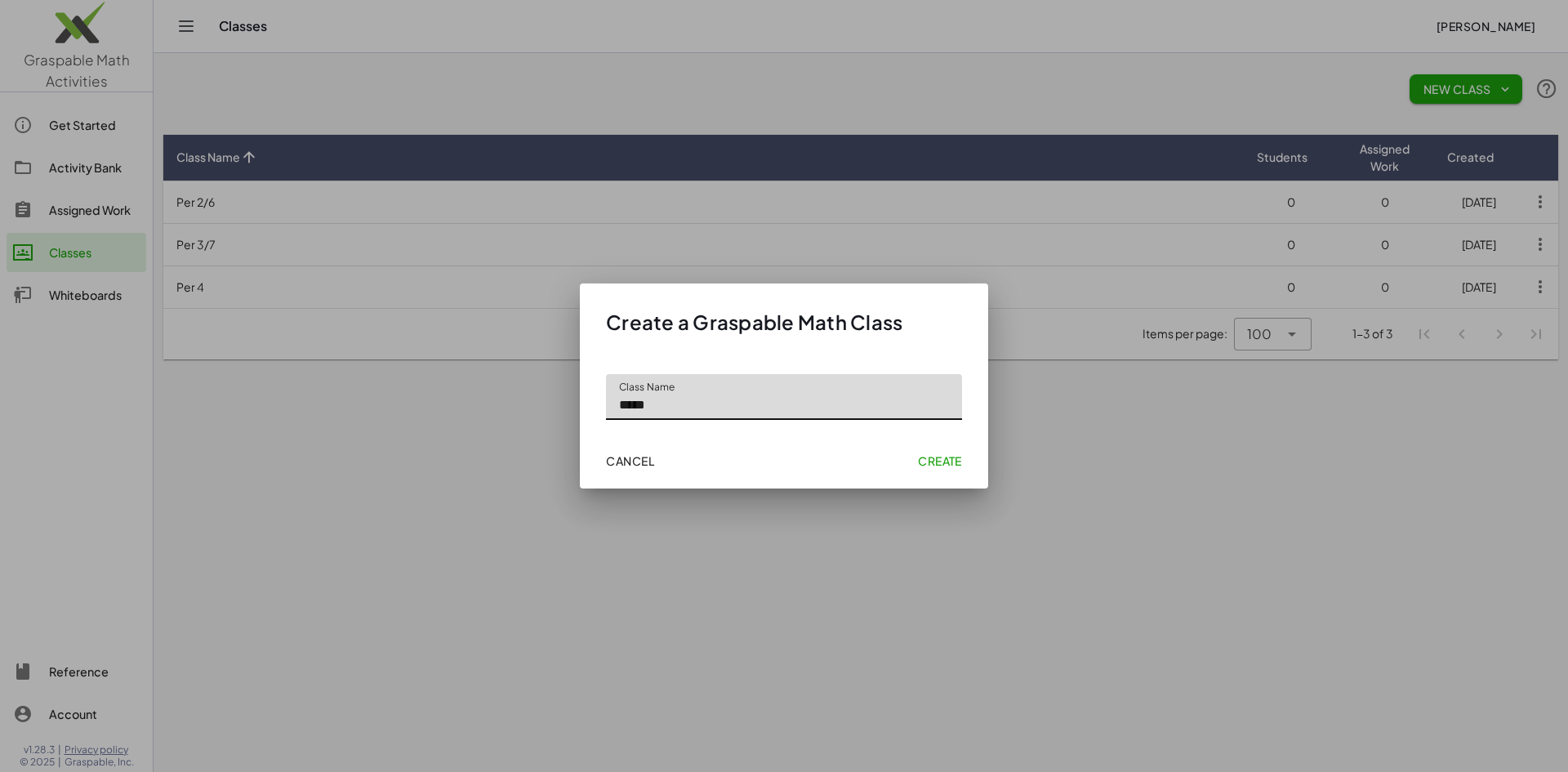
type input "*****"
click at [939, 460] on span "Create" at bounding box center [939, 460] width 44 height 14
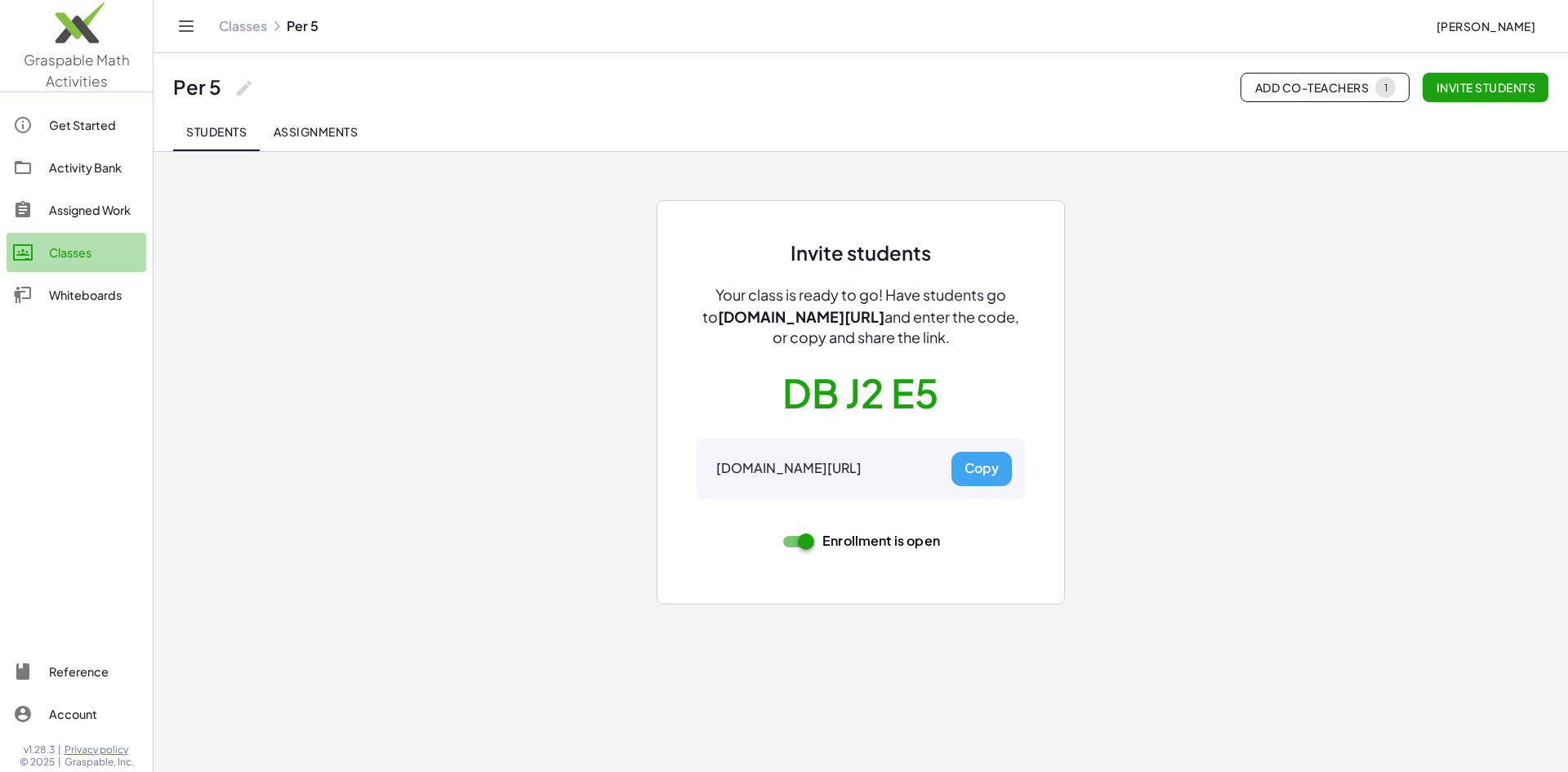
click at [75, 251] on div "Classes" at bounding box center [94, 252] width 91 height 19
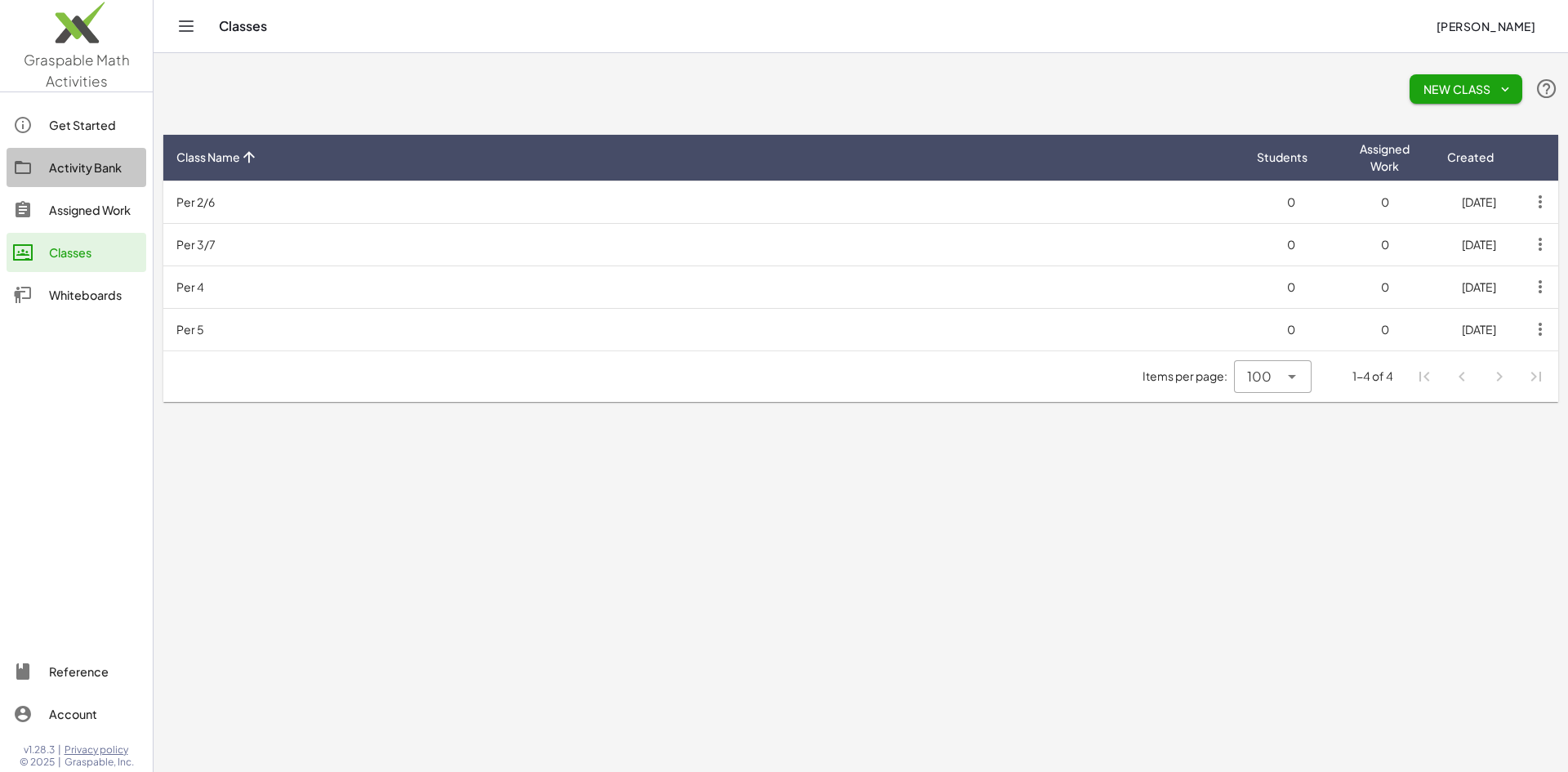
click at [67, 159] on div "Activity Bank" at bounding box center [94, 167] width 91 height 19
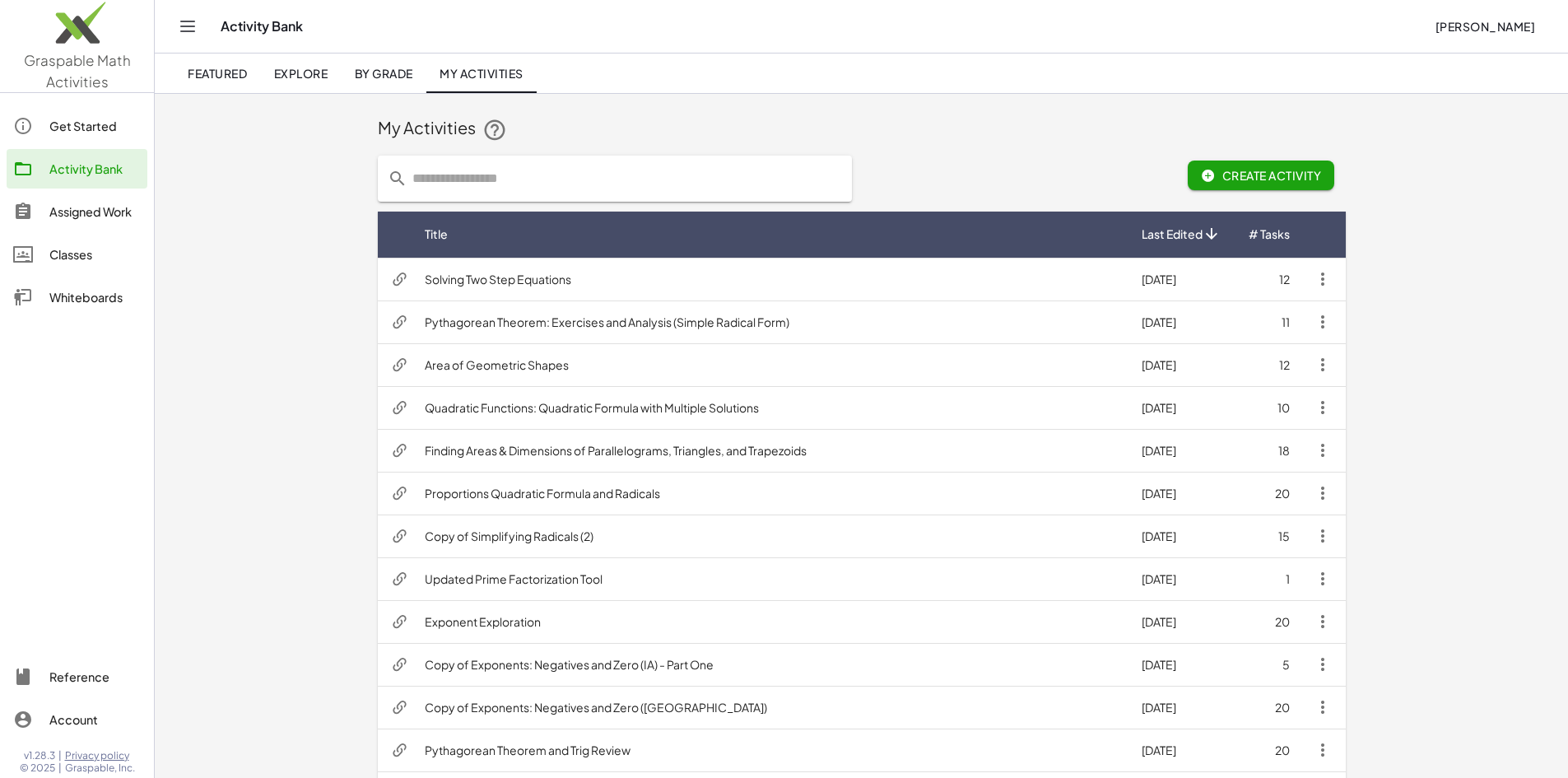
click at [1332, 275] on icon "button" at bounding box center [1323, 279] width 19 height 19
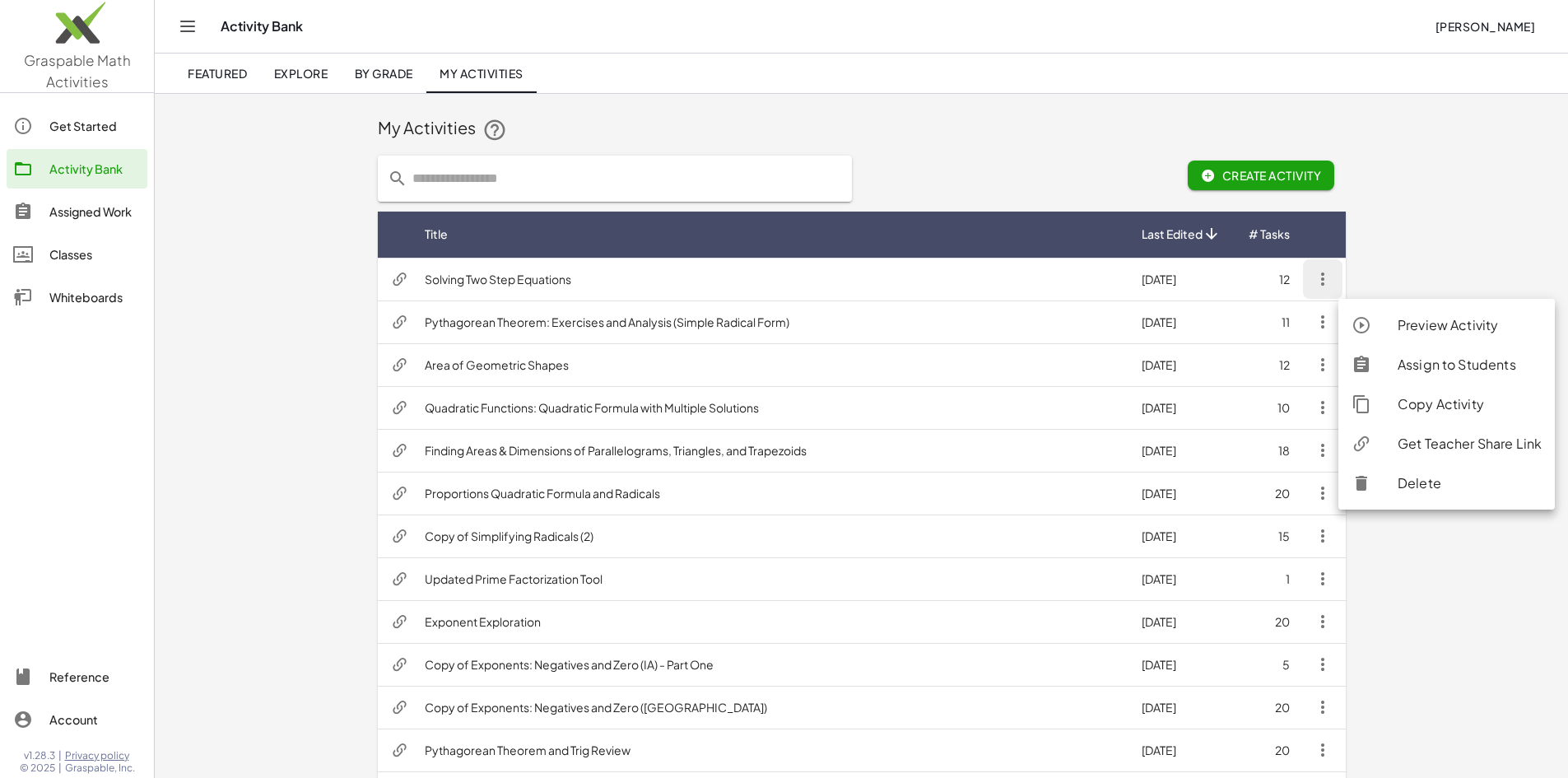
click at [1404, 363] on div "Assign to Students" at bounding box center [1468, 364] width 144 height 19
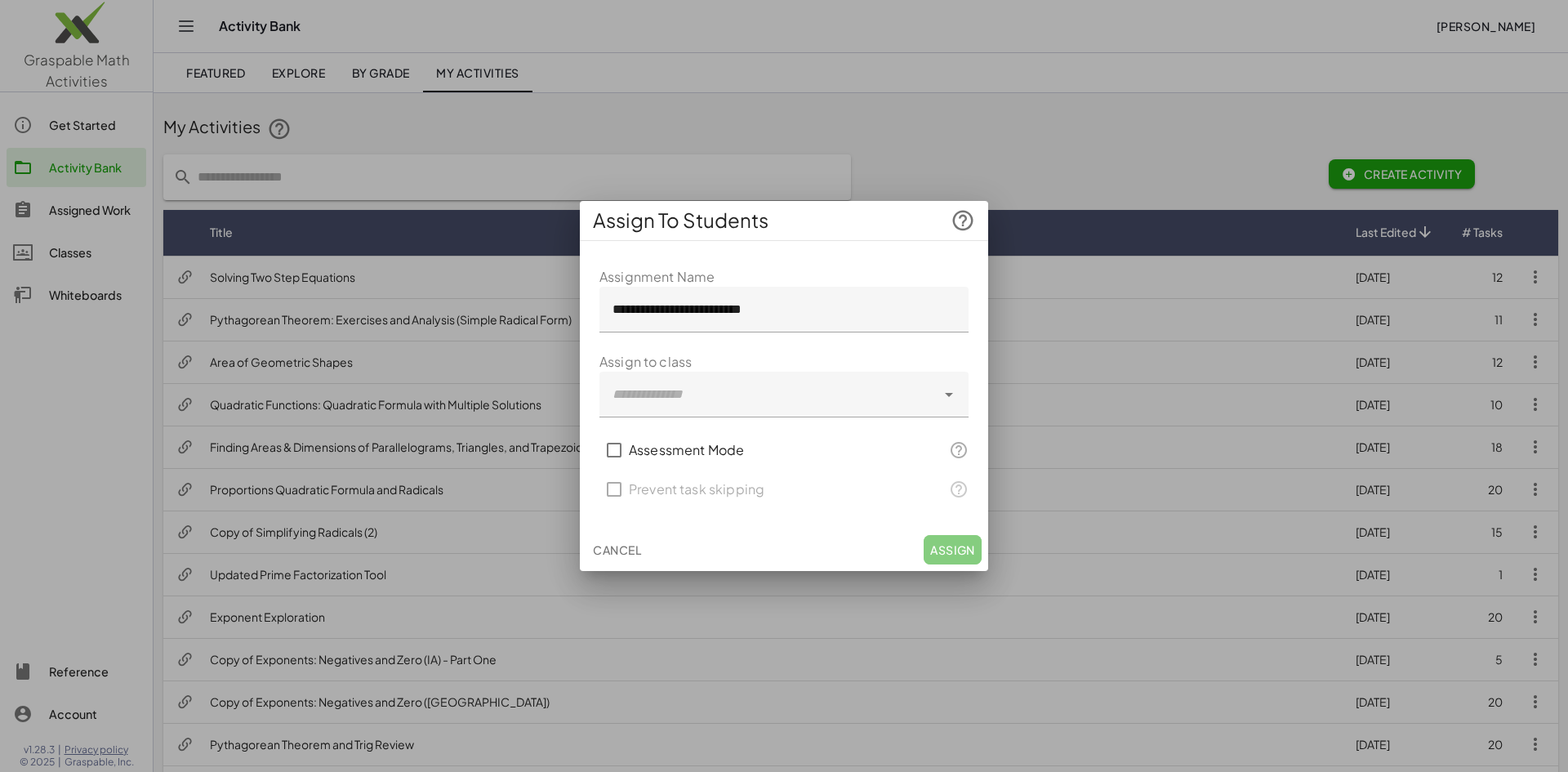
click at [948, 394] on icon at bounding box center [949, 394] width 19 height 19
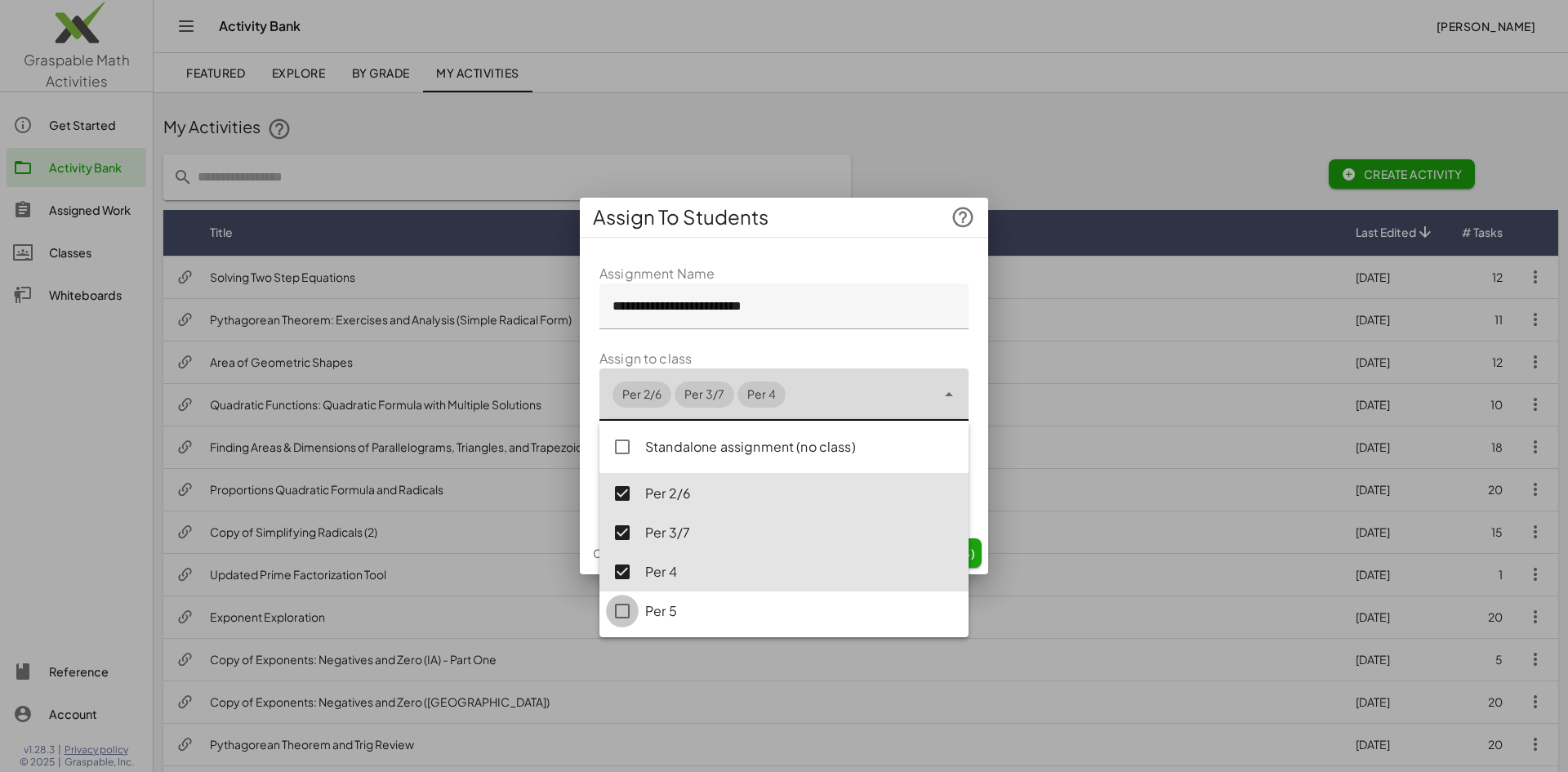
type input "**********"
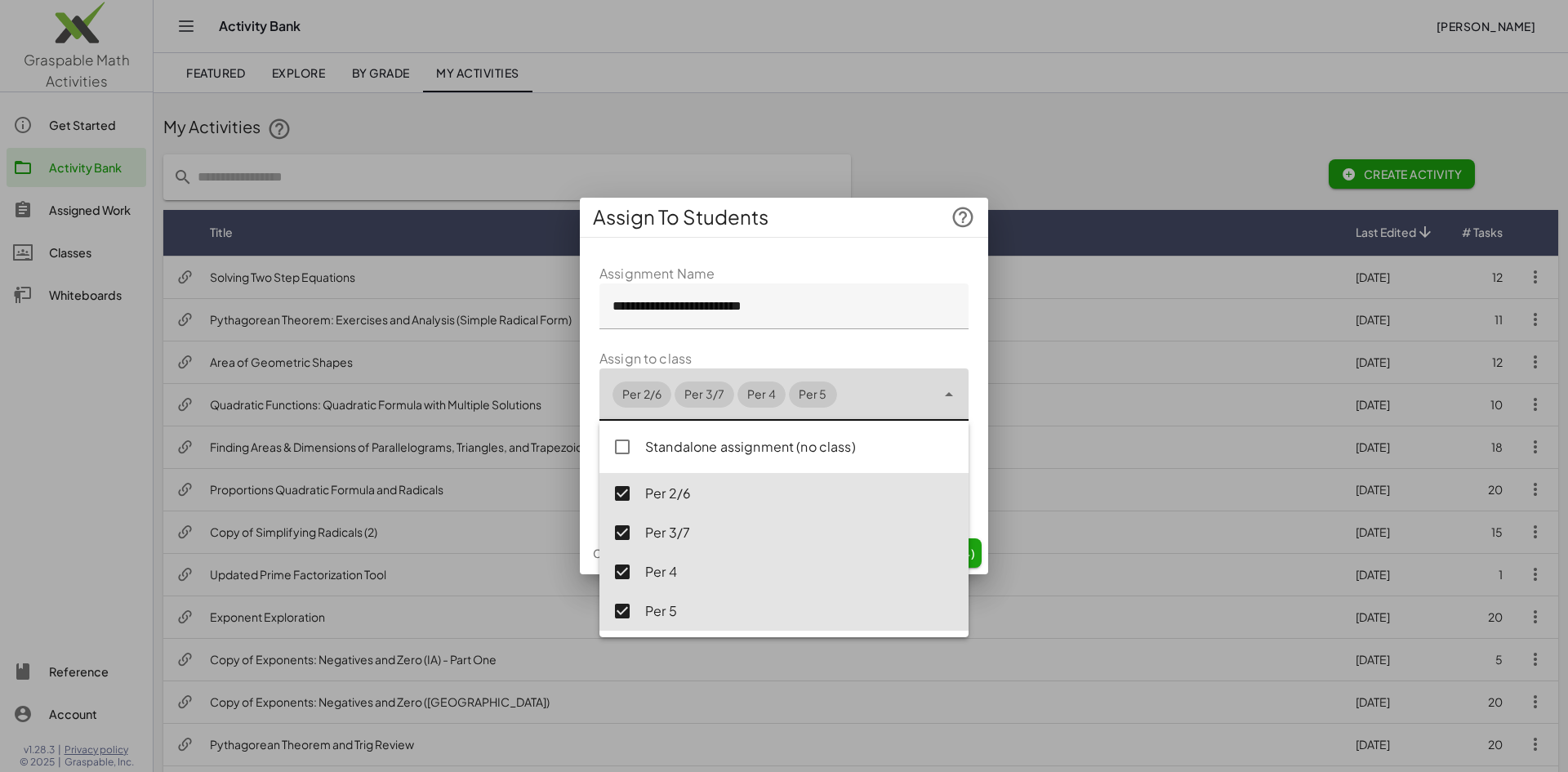
click at [983, 477] on div "**********" at bounding box center [784, 391] width 408 height 281
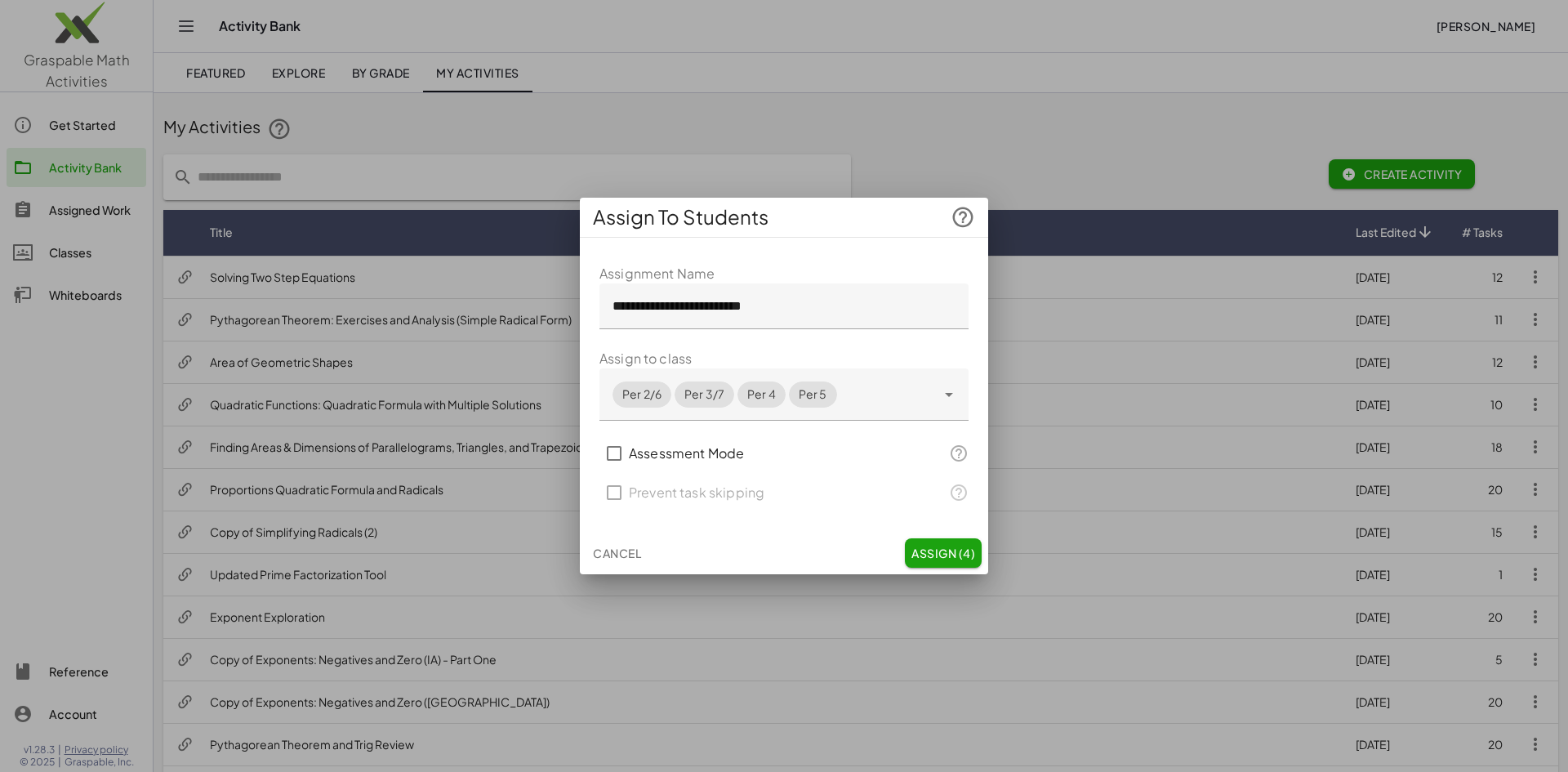
click at [934, 551] on span "Assign (4)" at bounding box center [943, 552] width 63 height 14
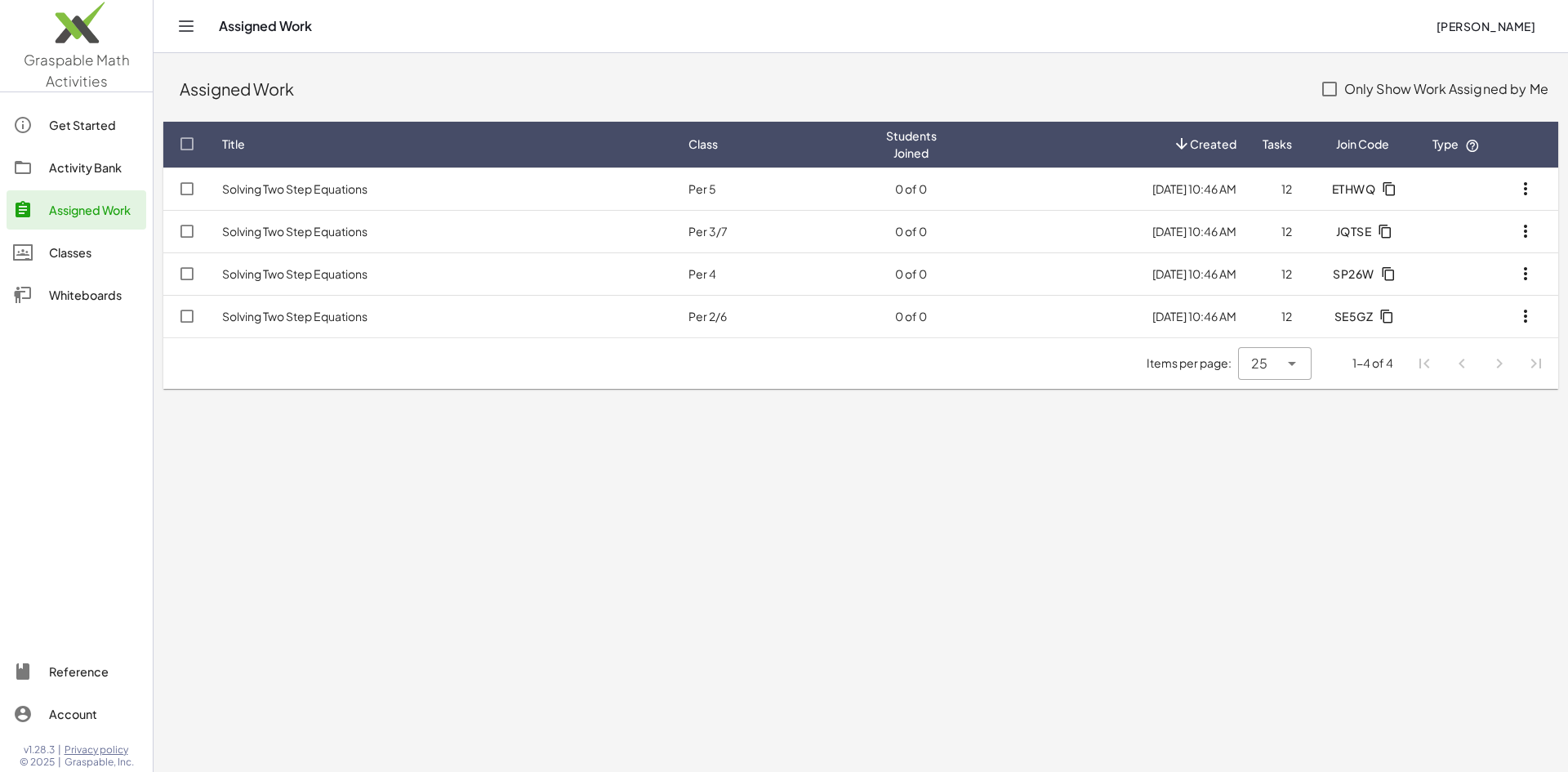
click at [75, 166] on div "Activity Bank" at bounding box center [94, 167] width 91 height 19
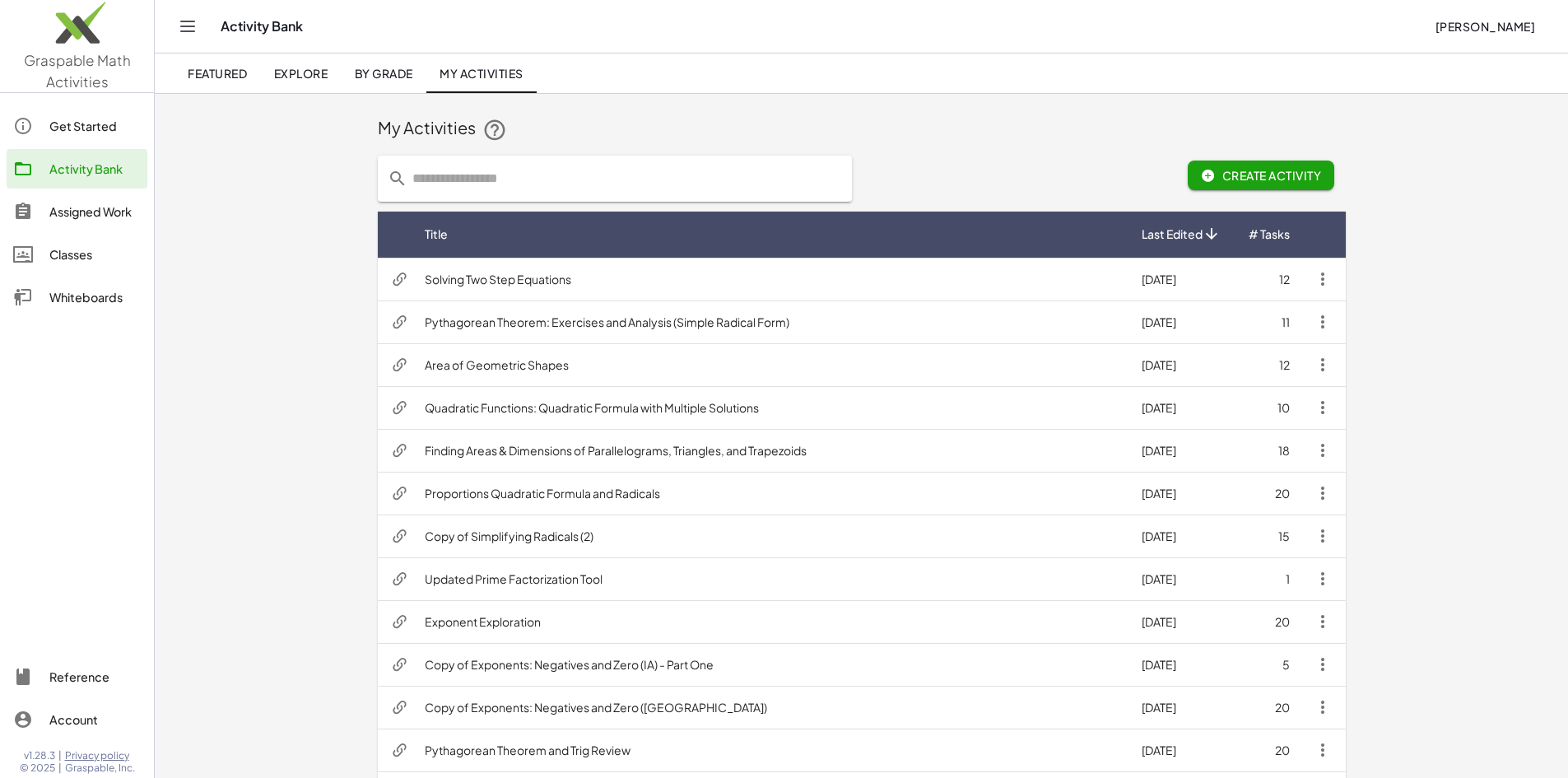
click at [1235, 276] on td "8/11/2025" at bounding box center [1182, 279] width 106 height 43
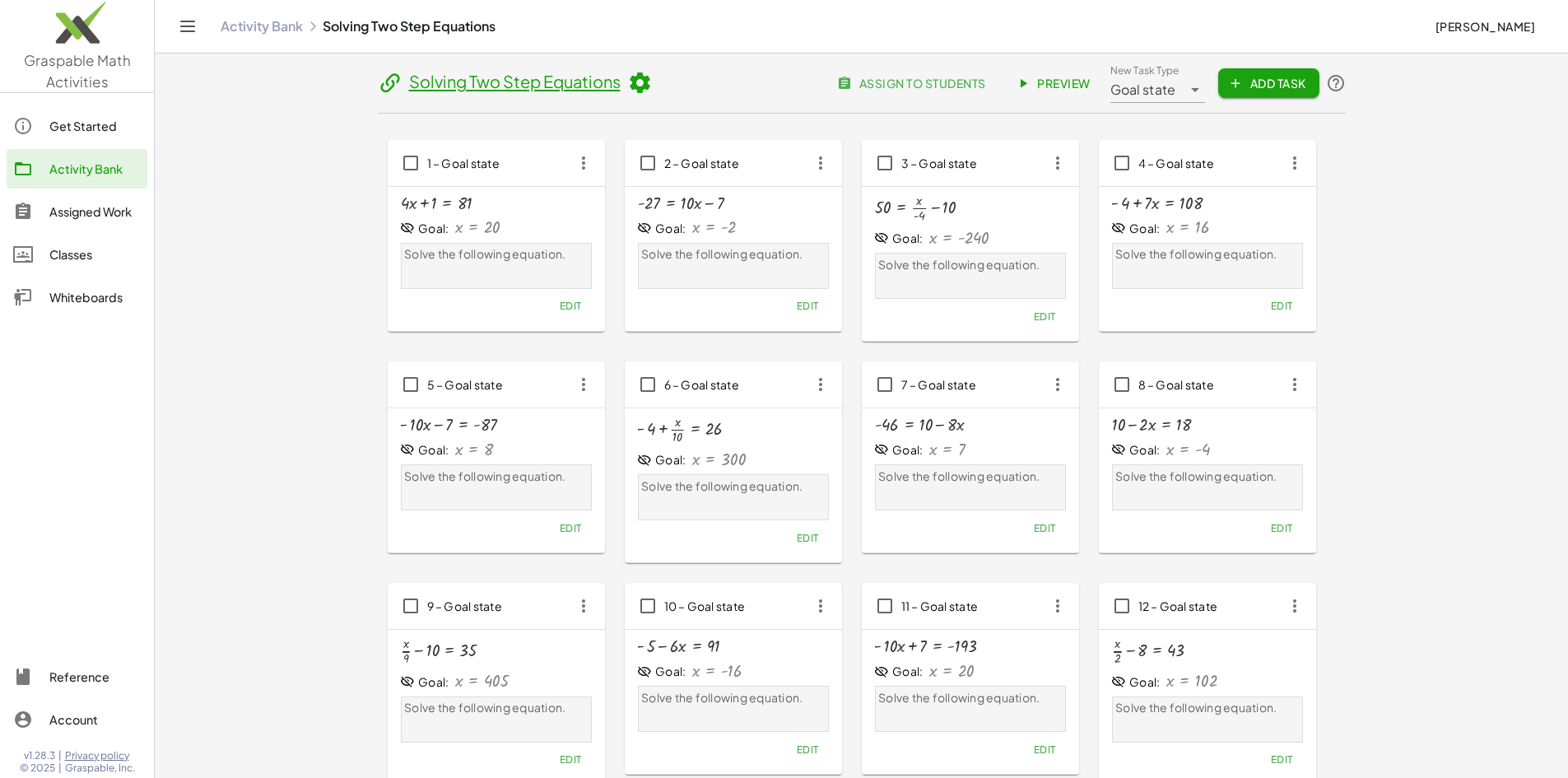
click at [627, 81] on icon at bounding box center [640, 83] width 25 height 25
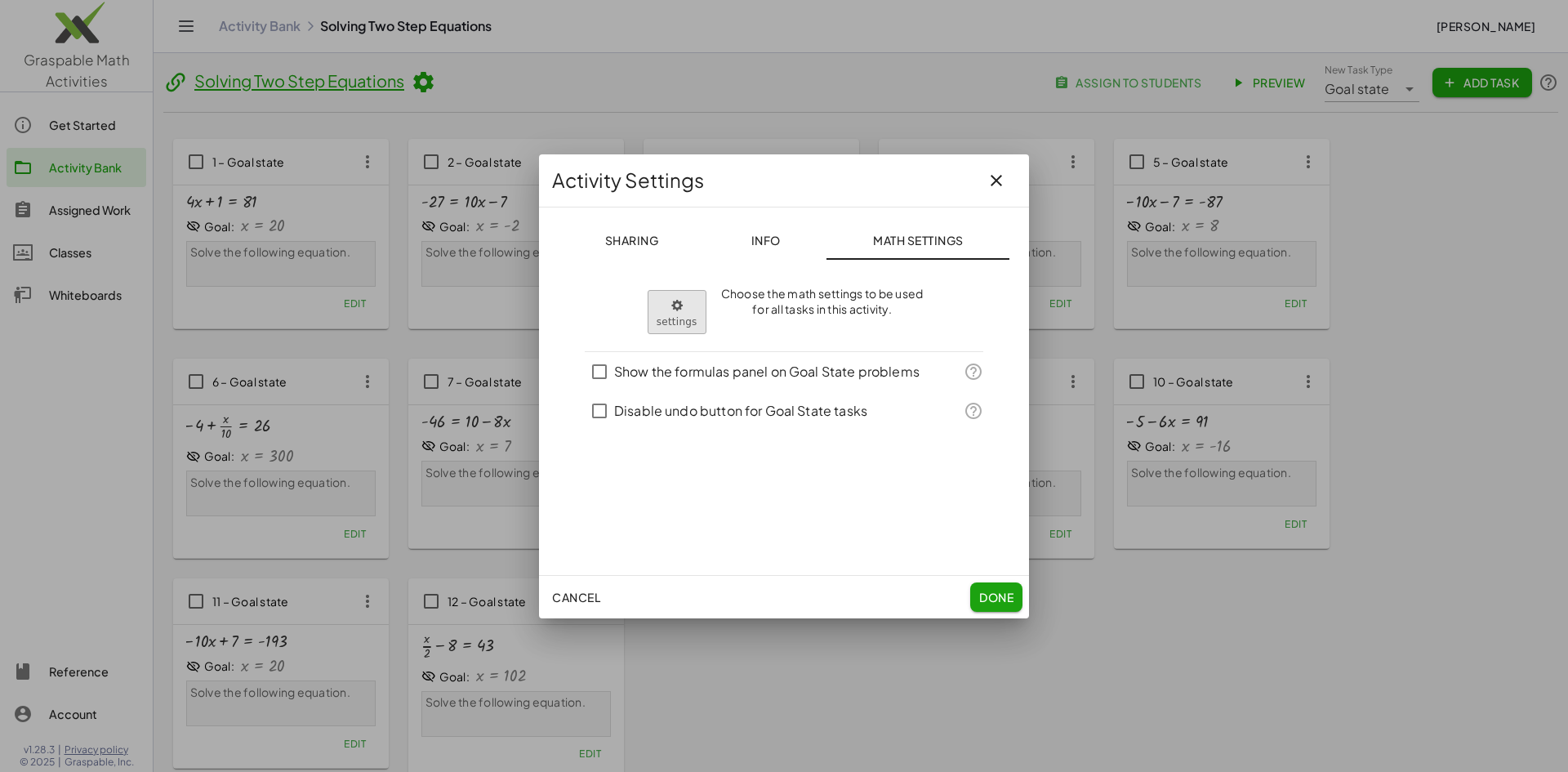
click at [678, 308] on body "Graspable Math Activities Get Started Activity Bank Assigned Work Classes White…" at bounding box center [784, 469] width 1568 height 938
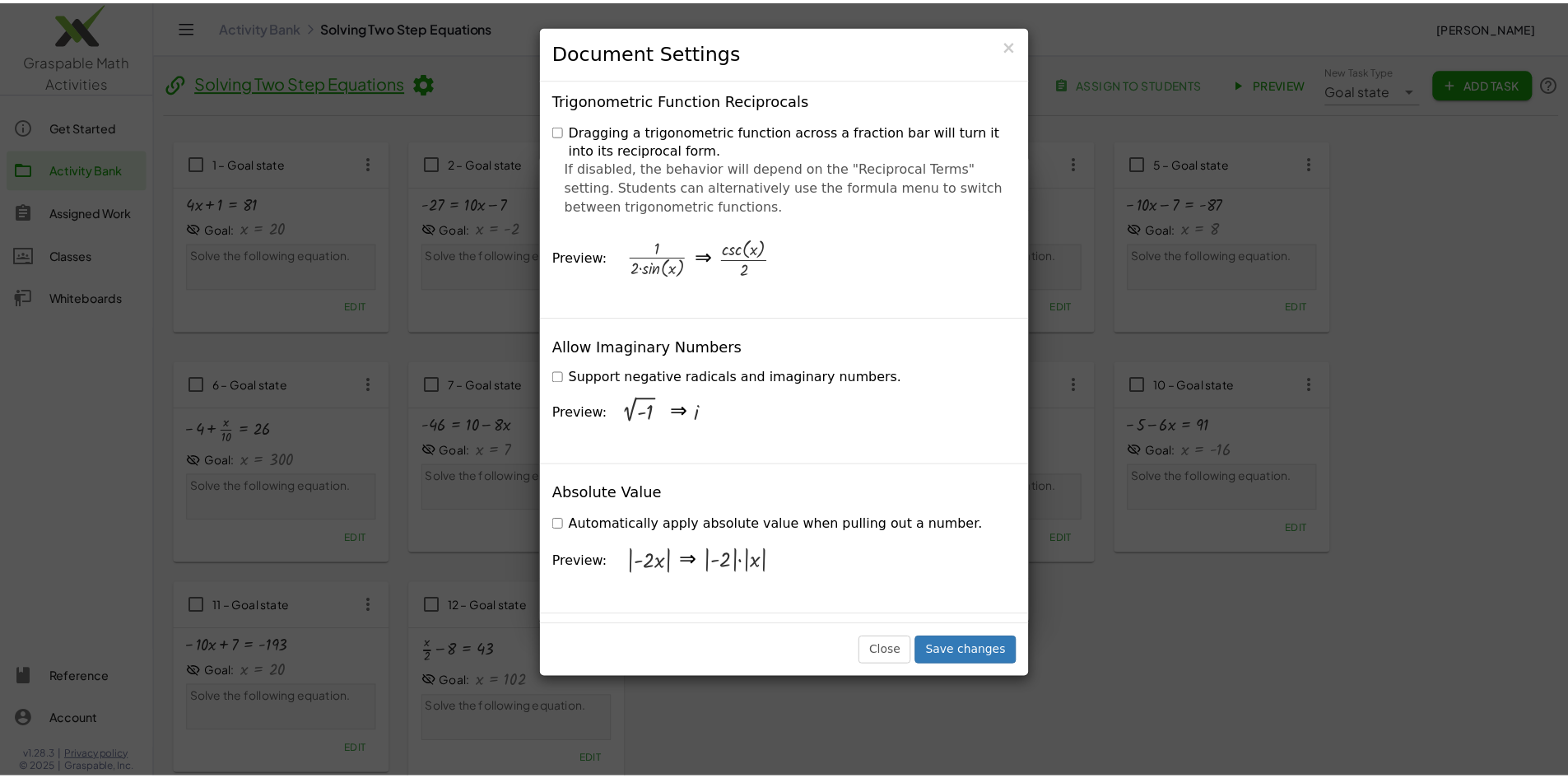
scroll to position [2883, 0]
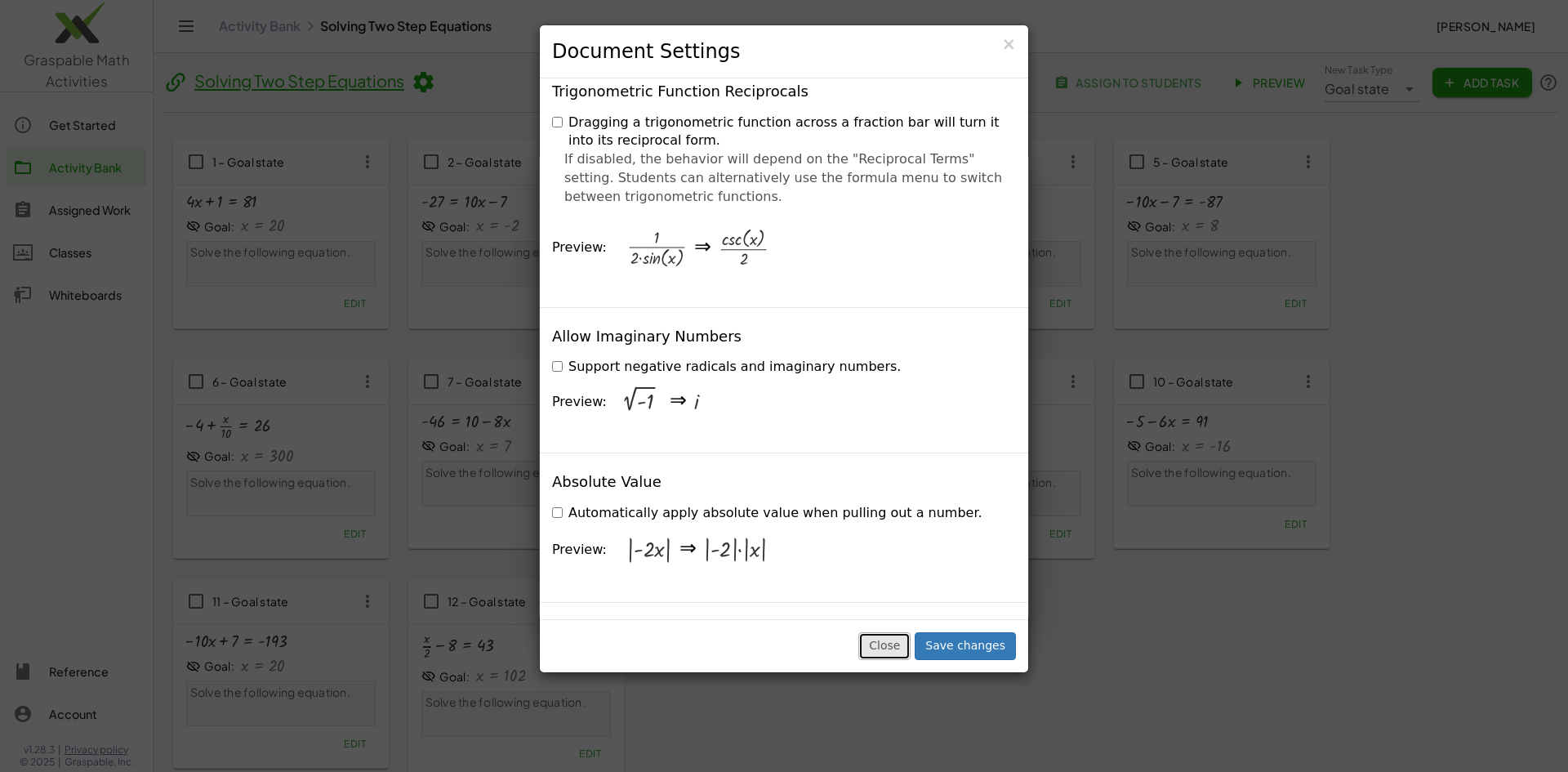
click at [888, 645] on button "Close" at bounding box center [884, 645] width 53 height 28
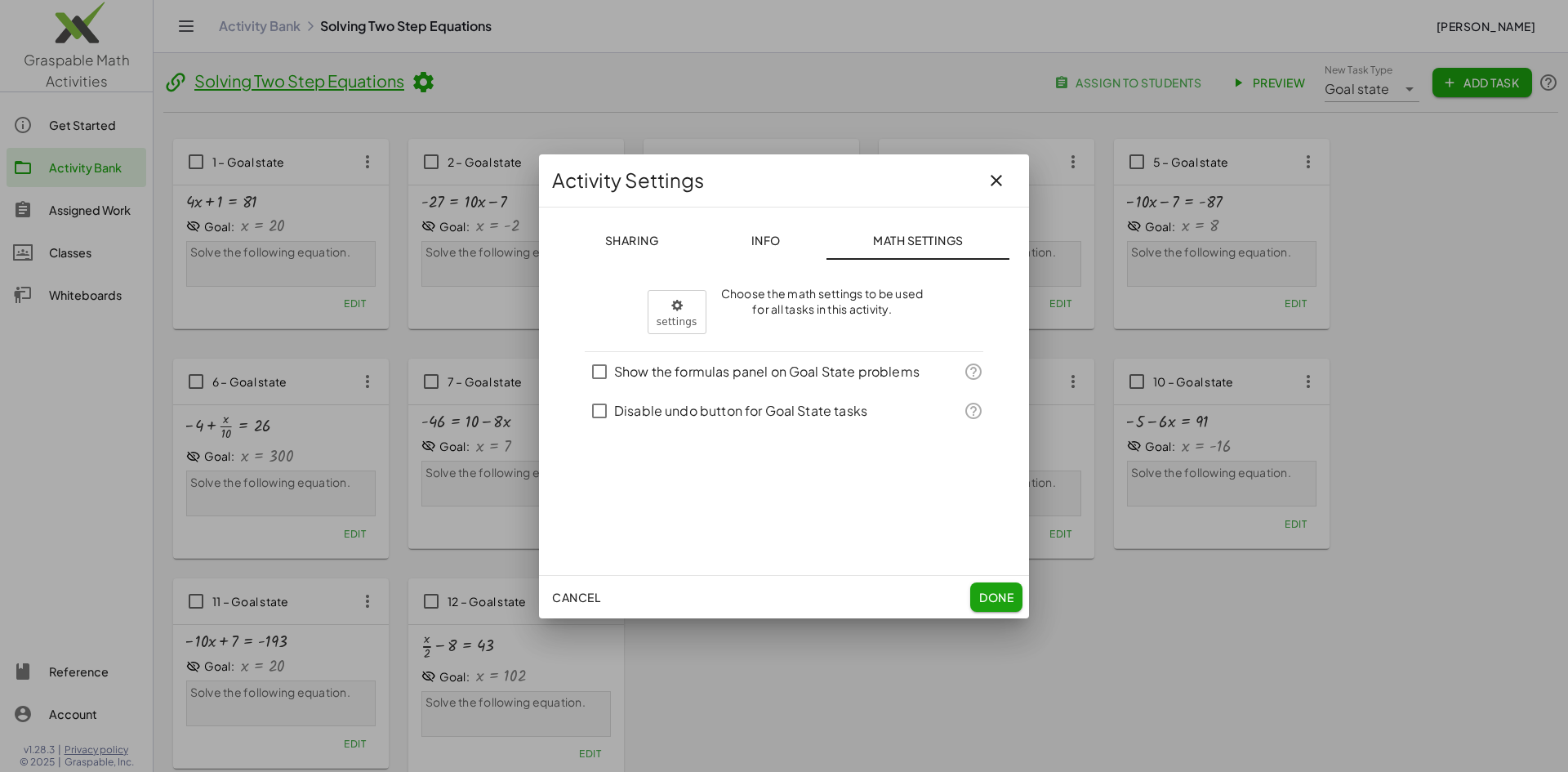
click at [763, 235] on span "Info" at bounding box center [765, 240] width 30 height 14
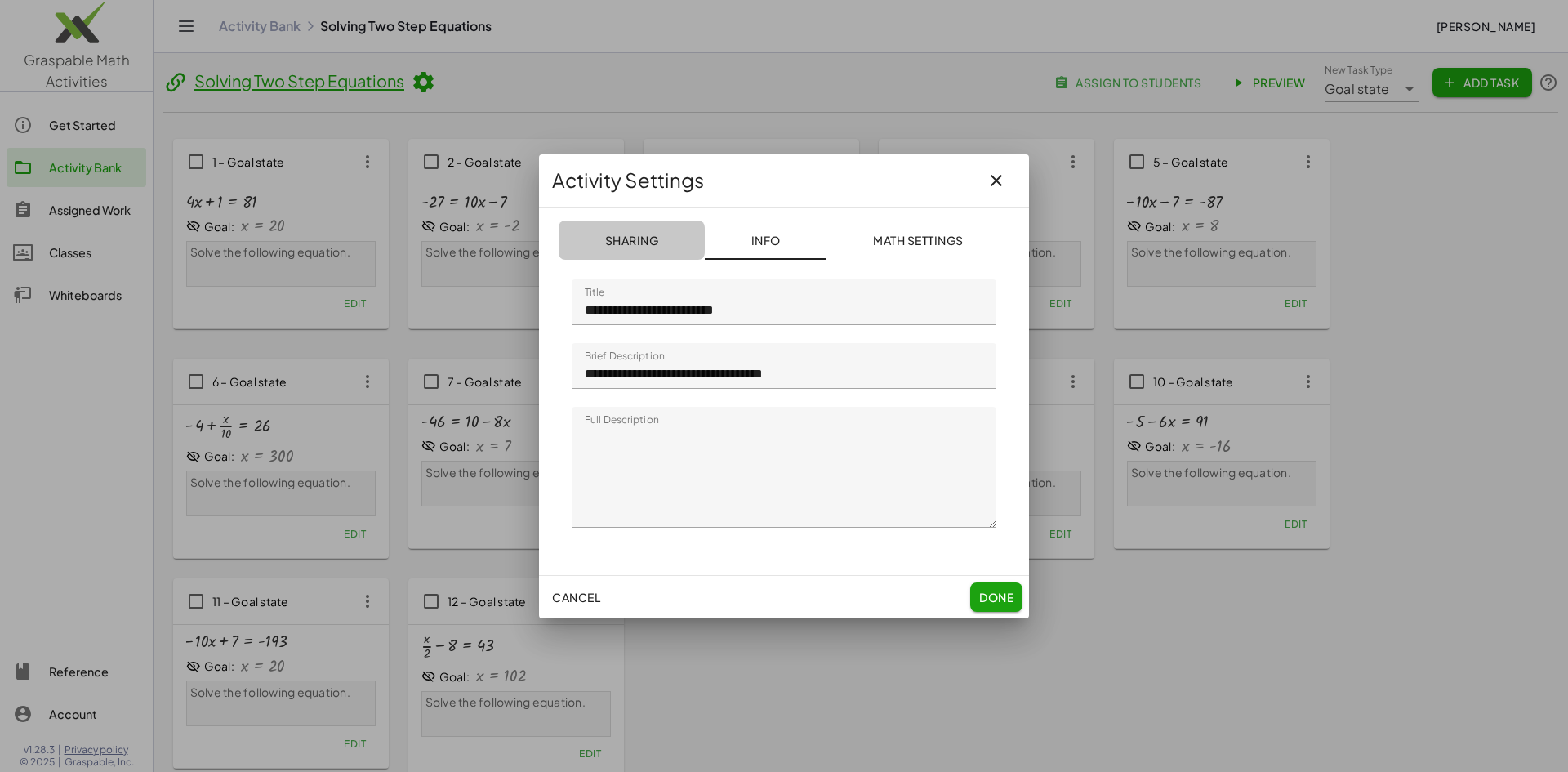
click at [624, 240] on span "Sharing" at bounding box center [631, 240] width 54 height 14
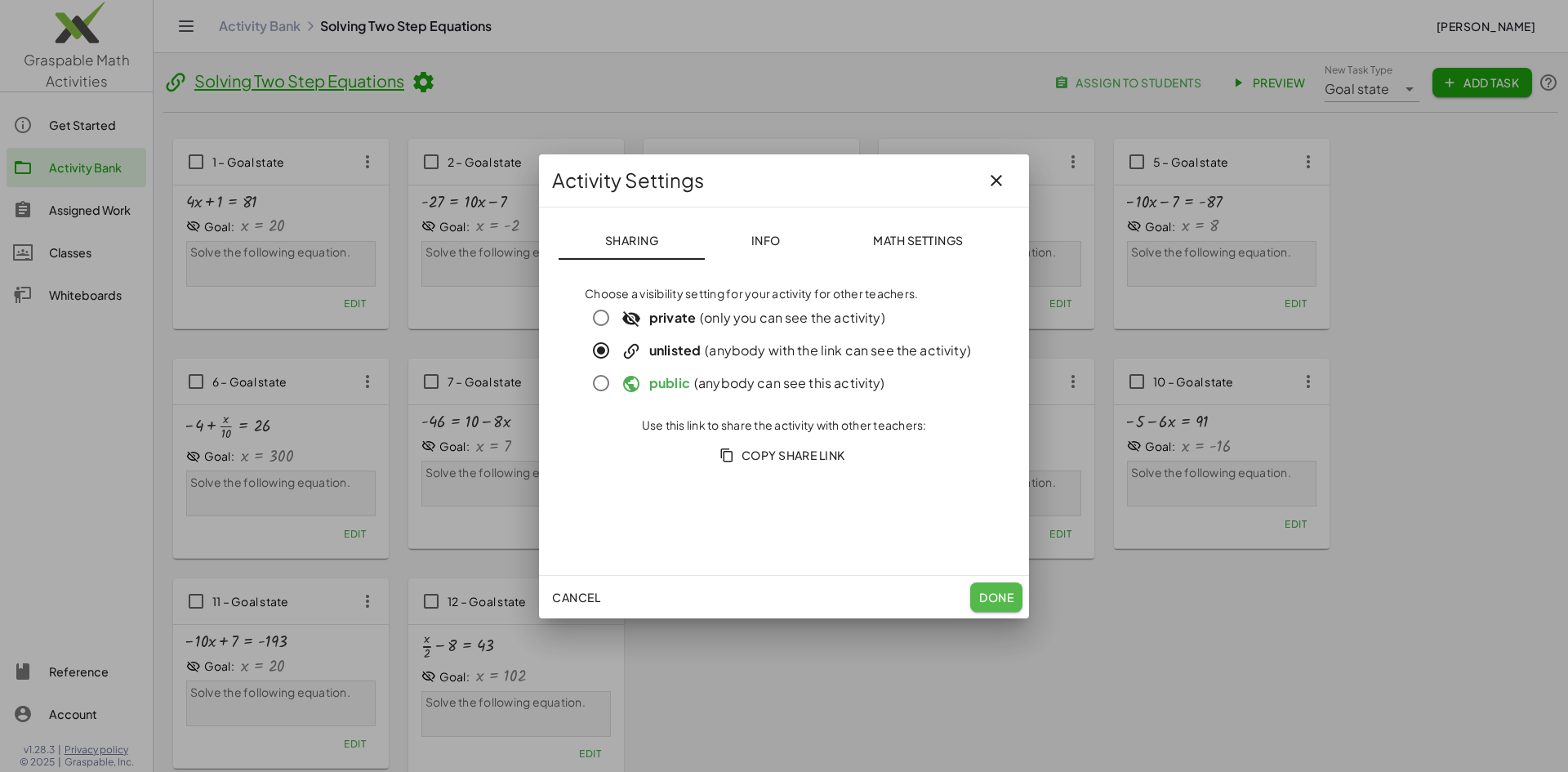
click at [991, 594] on span "Done" at bounding box center [996, 597] width 35 height 14
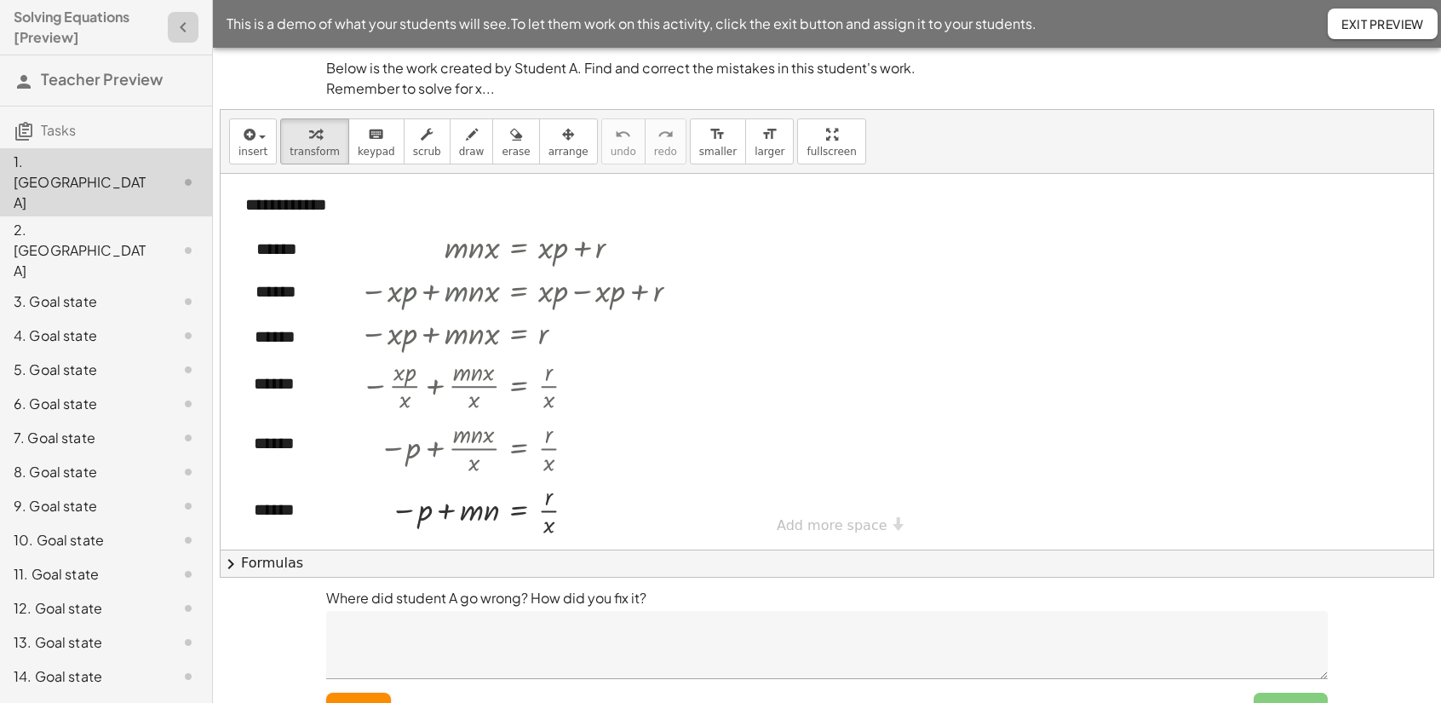
click at [173, 25] on icon "button" at bounding box center [183, 27] width 20 height 20
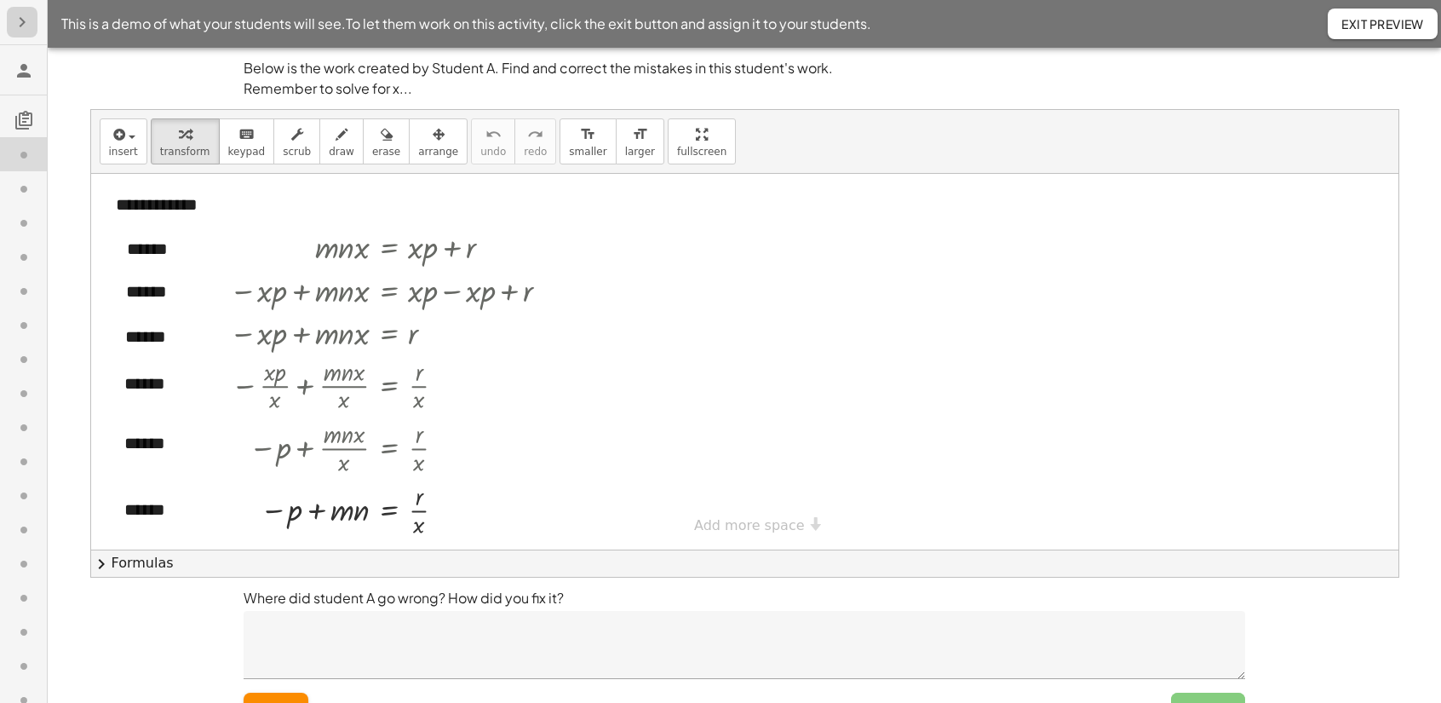
click at [20, 21] on icon "button" at bounding box center [22, 22] width 20 height 20
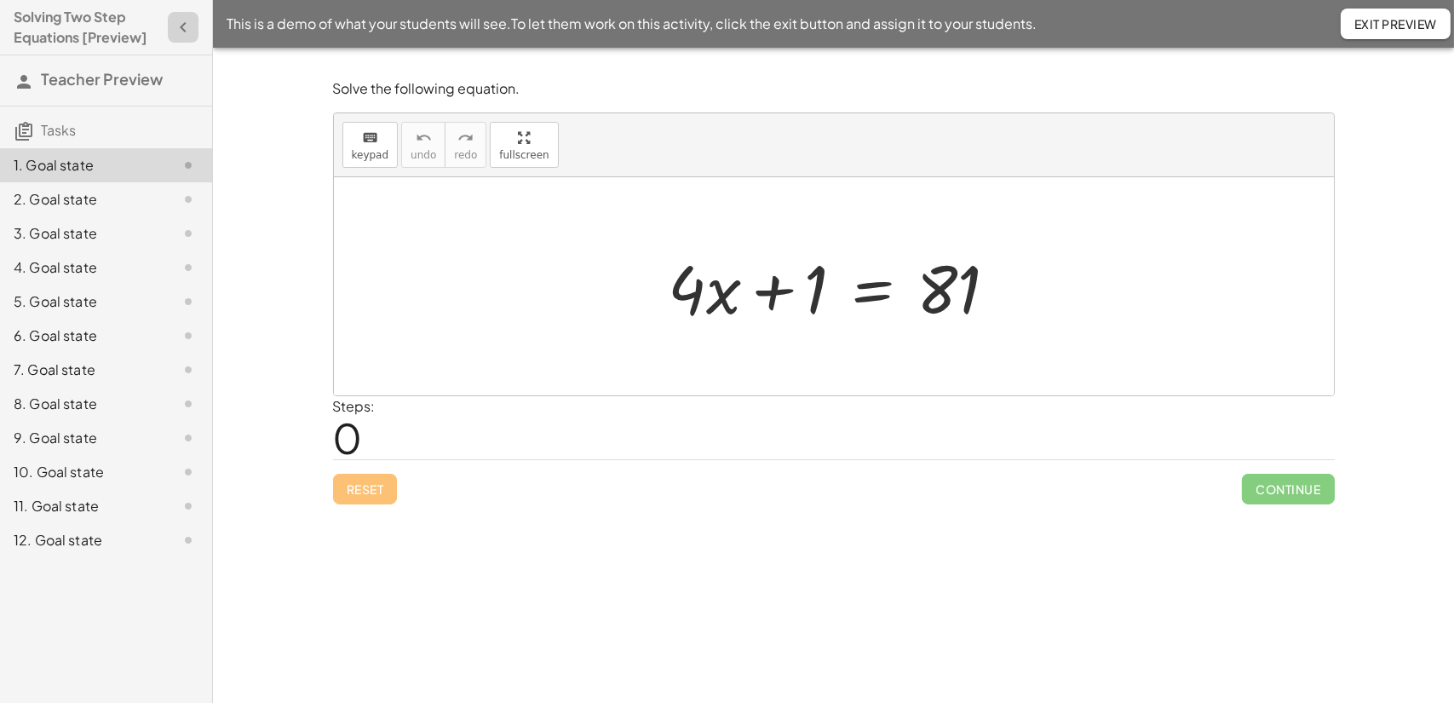
click at [181, 23] on icon "button" at bounding box center [183, 27] width 20 height 20
drag, startPoint x: 800, startPoint y: 305, endPoint x: 1001, endPoint y: 285, distance: 202.1
click at [1001, 285] on div at bounding box center [839, 287] width 359 height 88
click at [872, 288] on div at bounding box center [839, 287] width 359 height 88
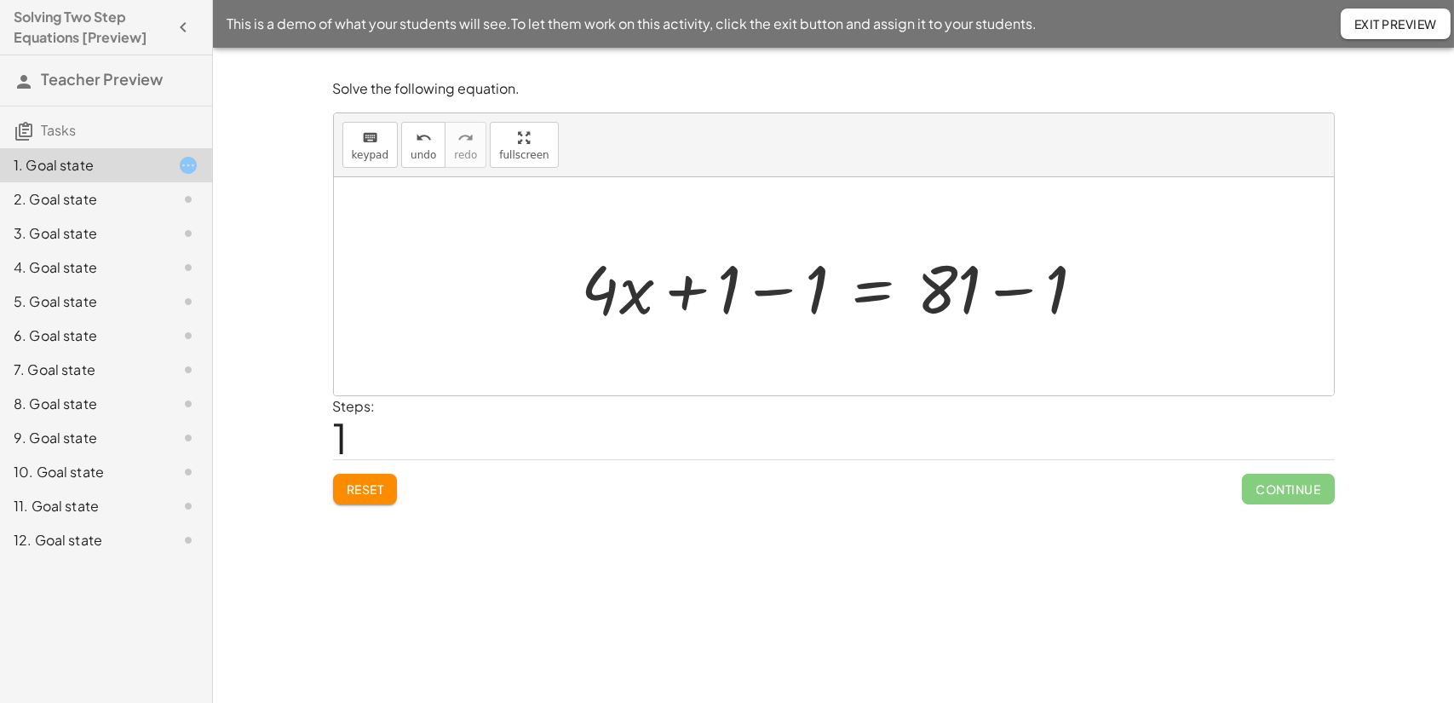
click at [770, 290] on div at bounding box center [840, 287] width 534 height 88
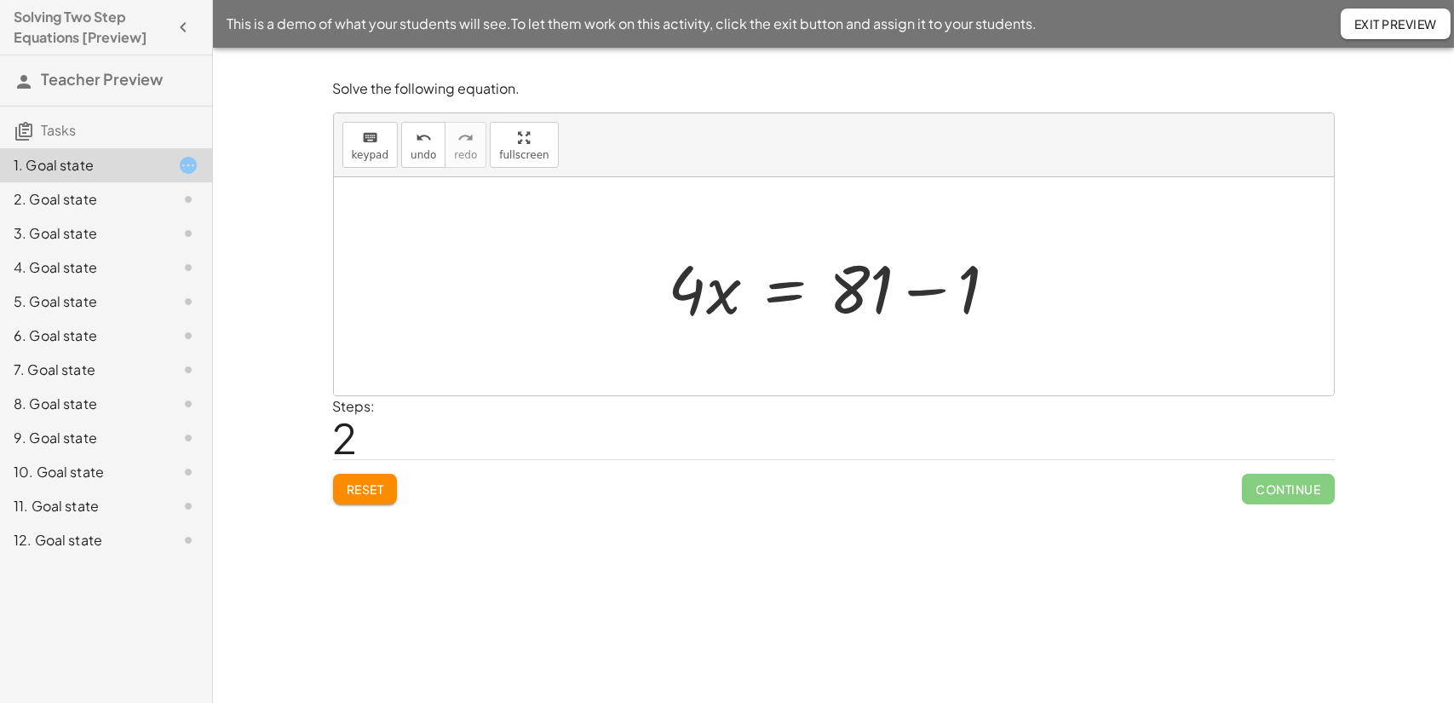
click at [928, 290] on div at bounding box center [839, 287] width 359 height 88
click at [821, 289] on div at bounding box center [840, 287] width 283 height 88
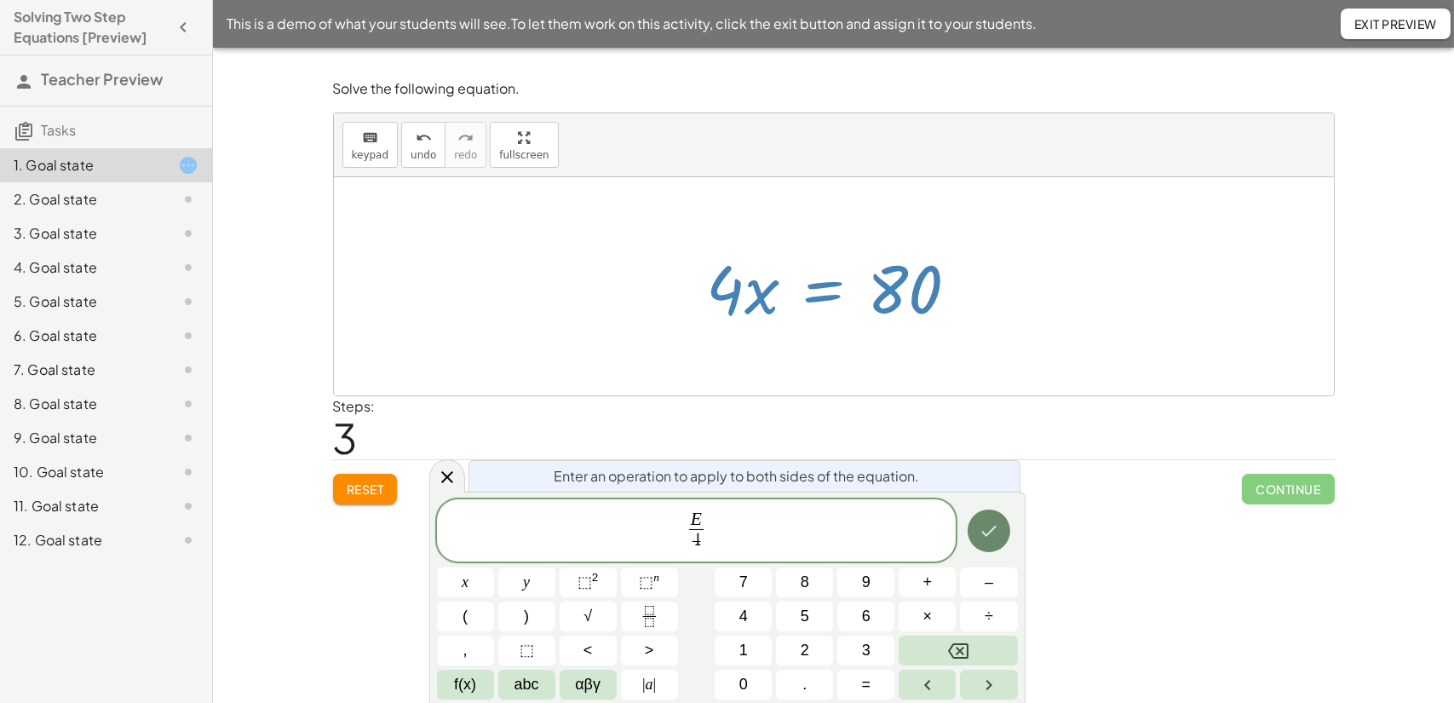
click at [991, 528] on icon "Done" at bounding box center [989, 530] width 20 height 20
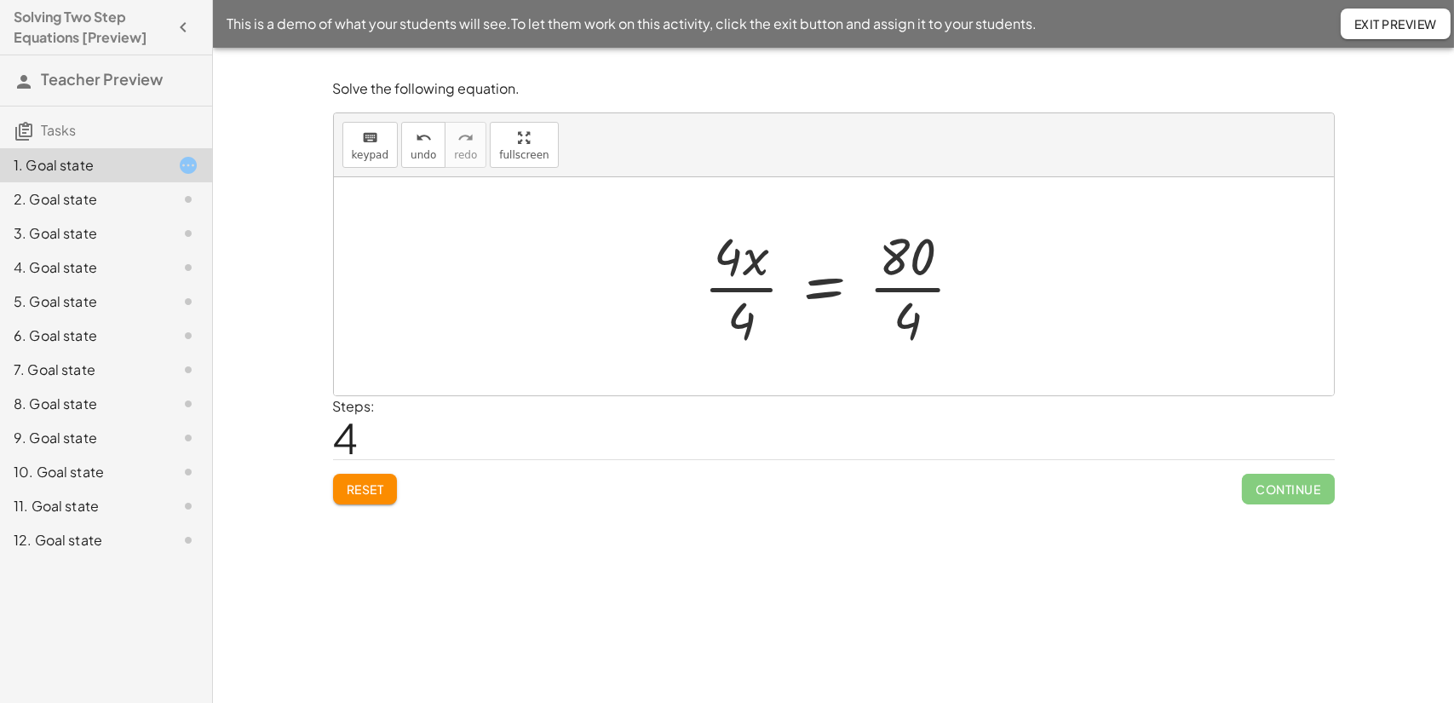
click at [733, 286] on div at bounding box center [840, 286] width 290 height 131
click at [876, 287] on div at bounding box center [840, 286] width 249 height 131
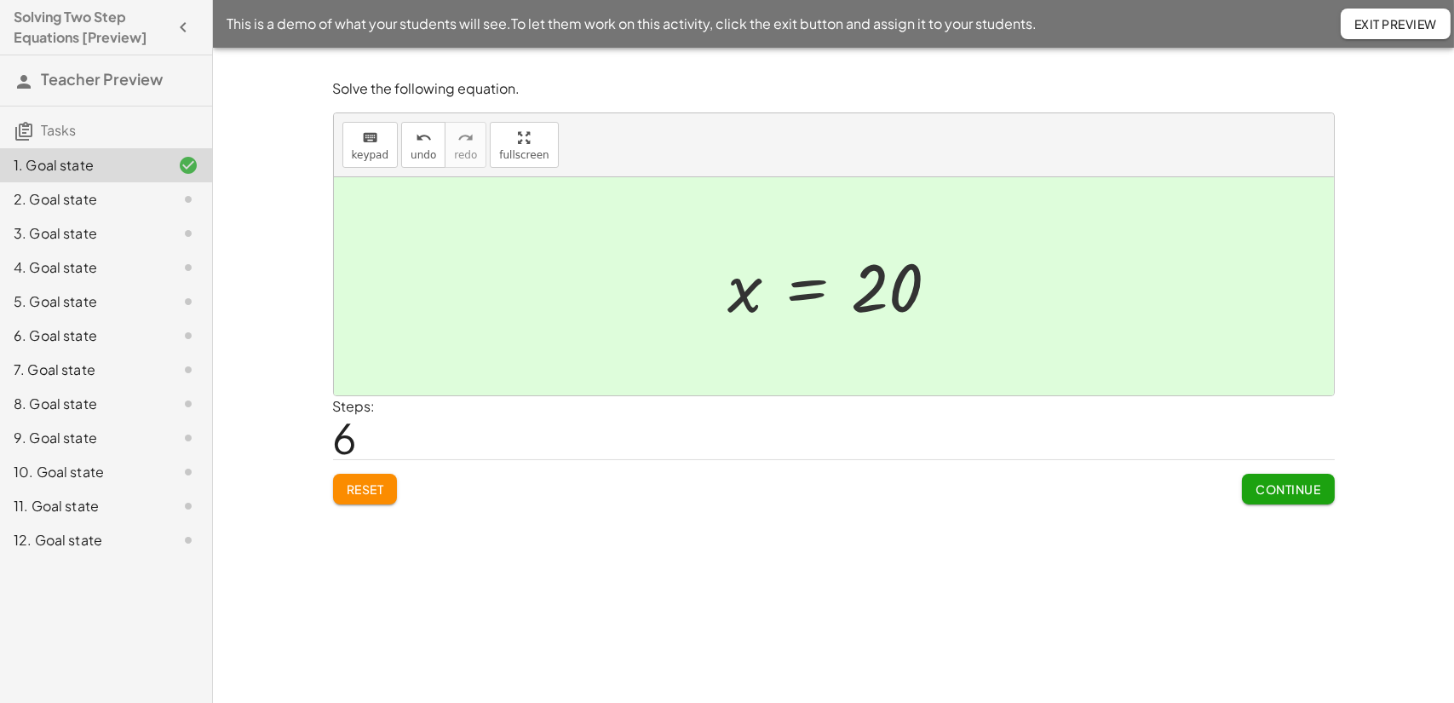
click at [1278, 485] on span "Continue" at bounding box center [1288, 488] width 65 height 15
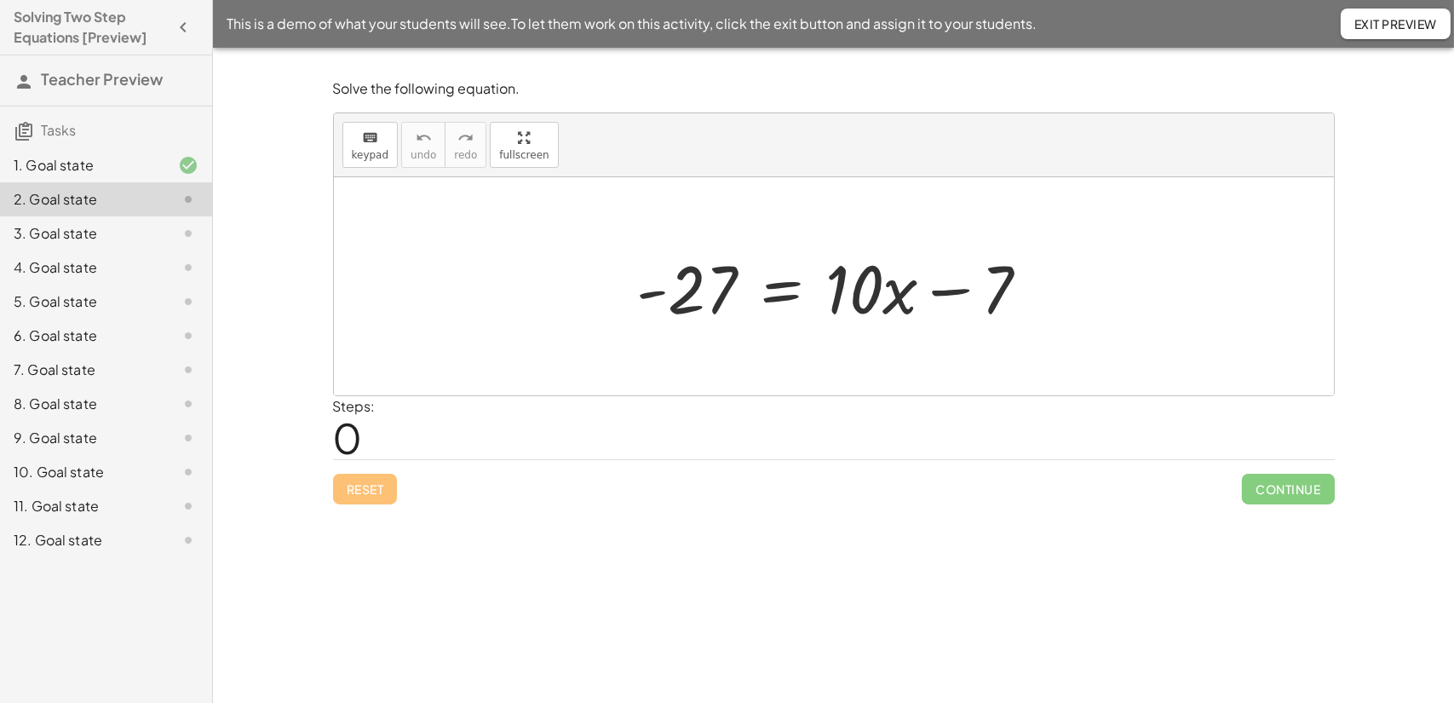
click at [780, 288] on div at bounding box center [840, 287] width 423 height 88
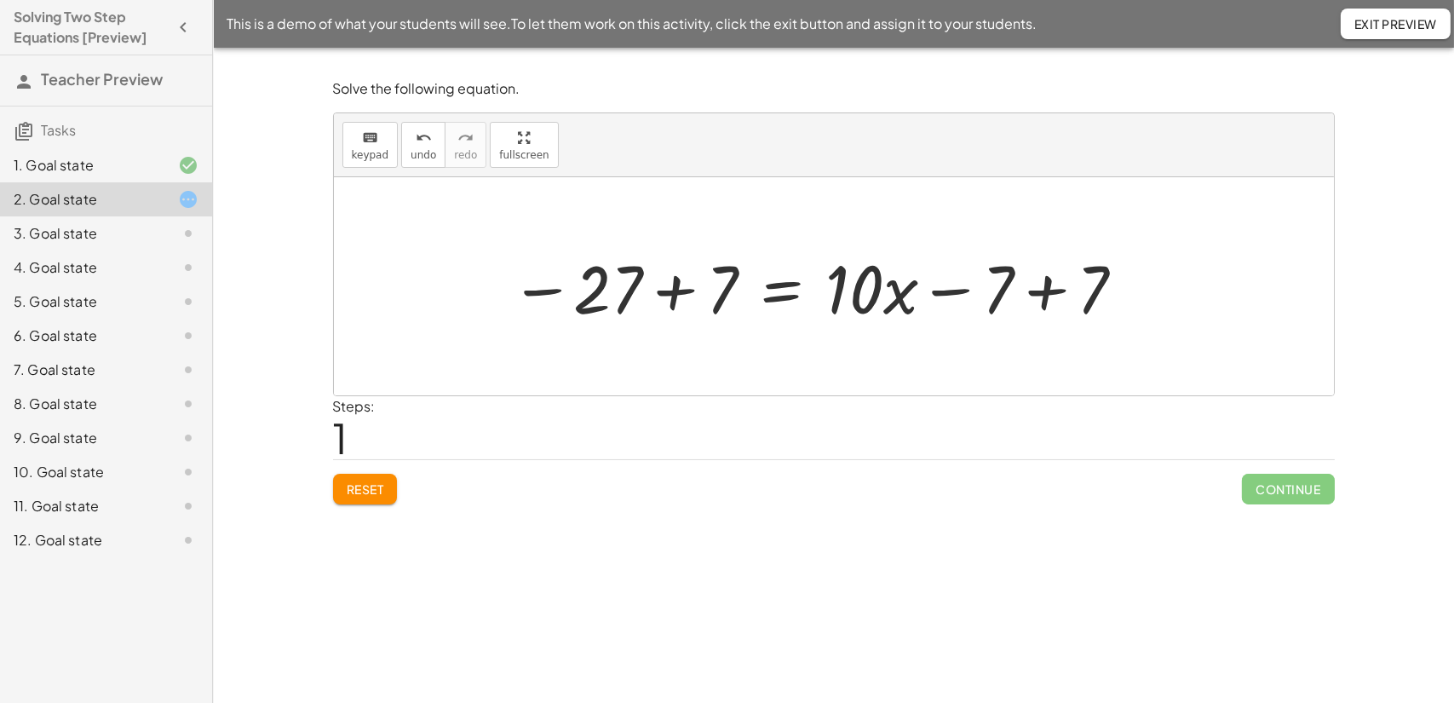
drag, startPoint x: 1050, startPoint y: 290, endPoint x: 1038, endPoint y: 293, distance: 12.2
click at [1050, 290] on div at bounding box center [819, 287] width 634 height 88
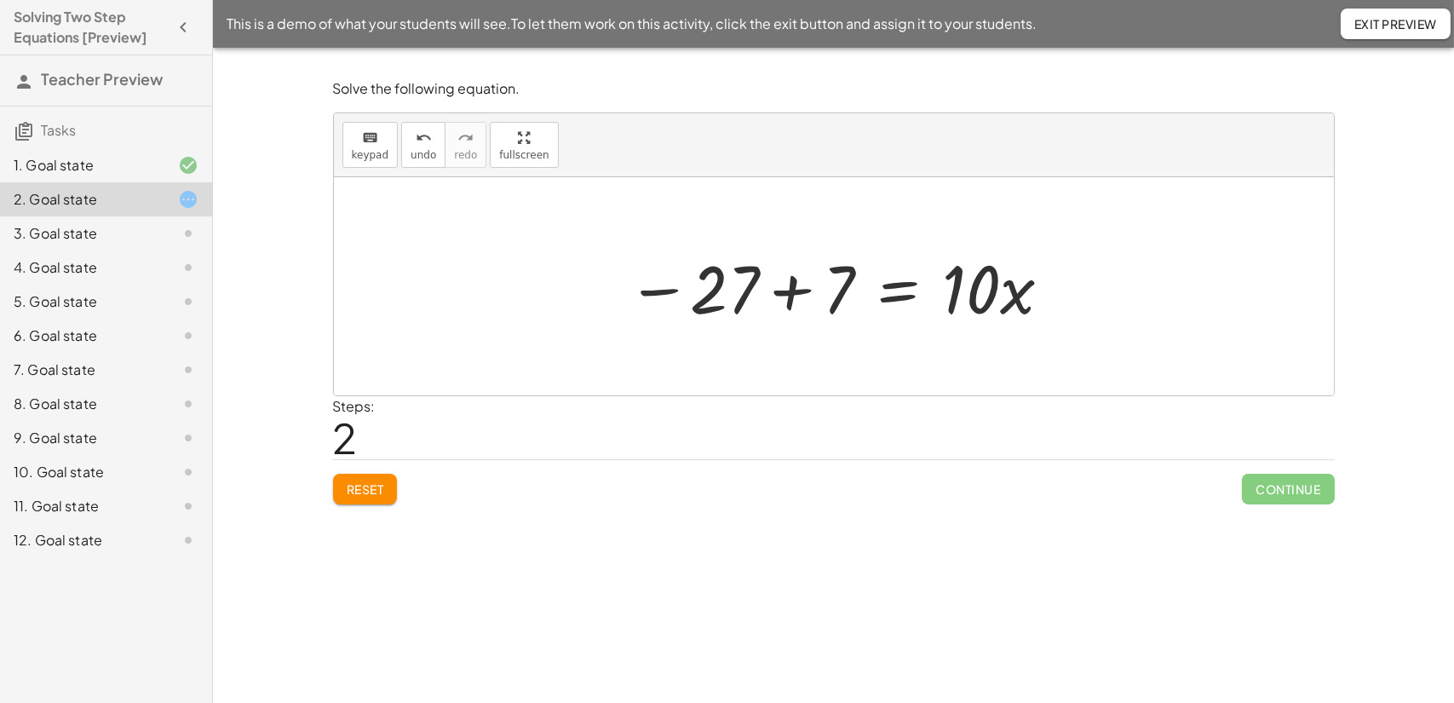
click at [784, 293] on div at bounding box center [840, 287] width 444 height 88
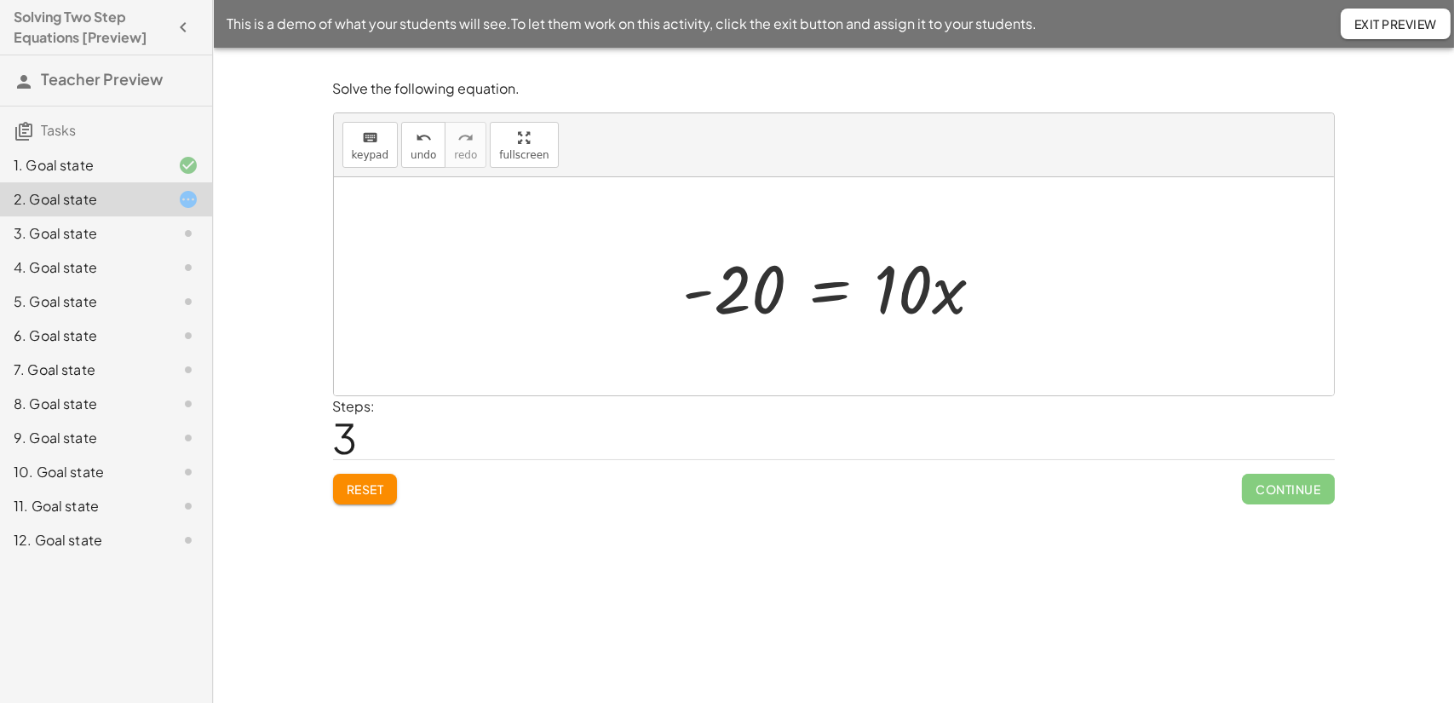
click at [914, 290] on div at bounding box center [840, 287] width 331 height 88
click at [825, 290] on div at bounding box center [840, 287] width 331 height 88
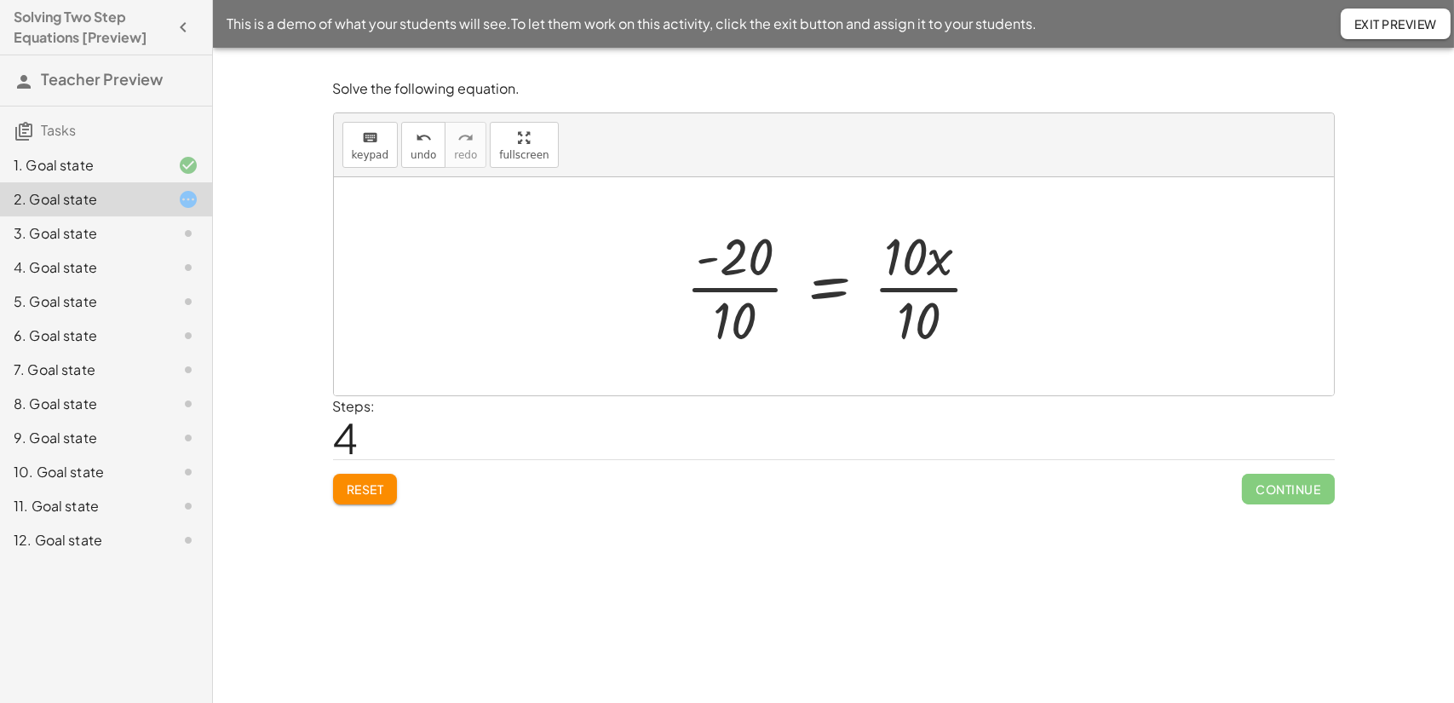
click at [917, 289] on div at bounding box center [840, 286] width 326 height 131
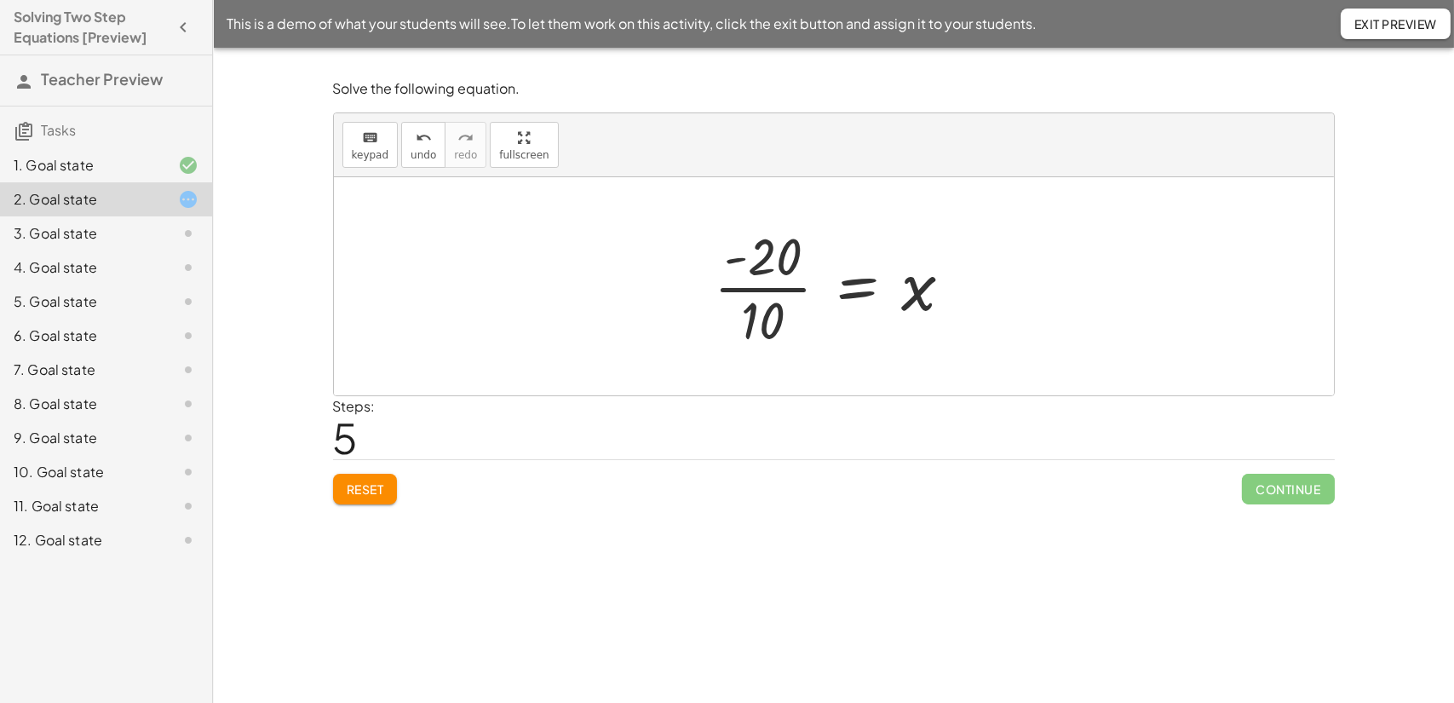
click at [745, 289] on div at bounding box center [839, 286] width 269 height 131
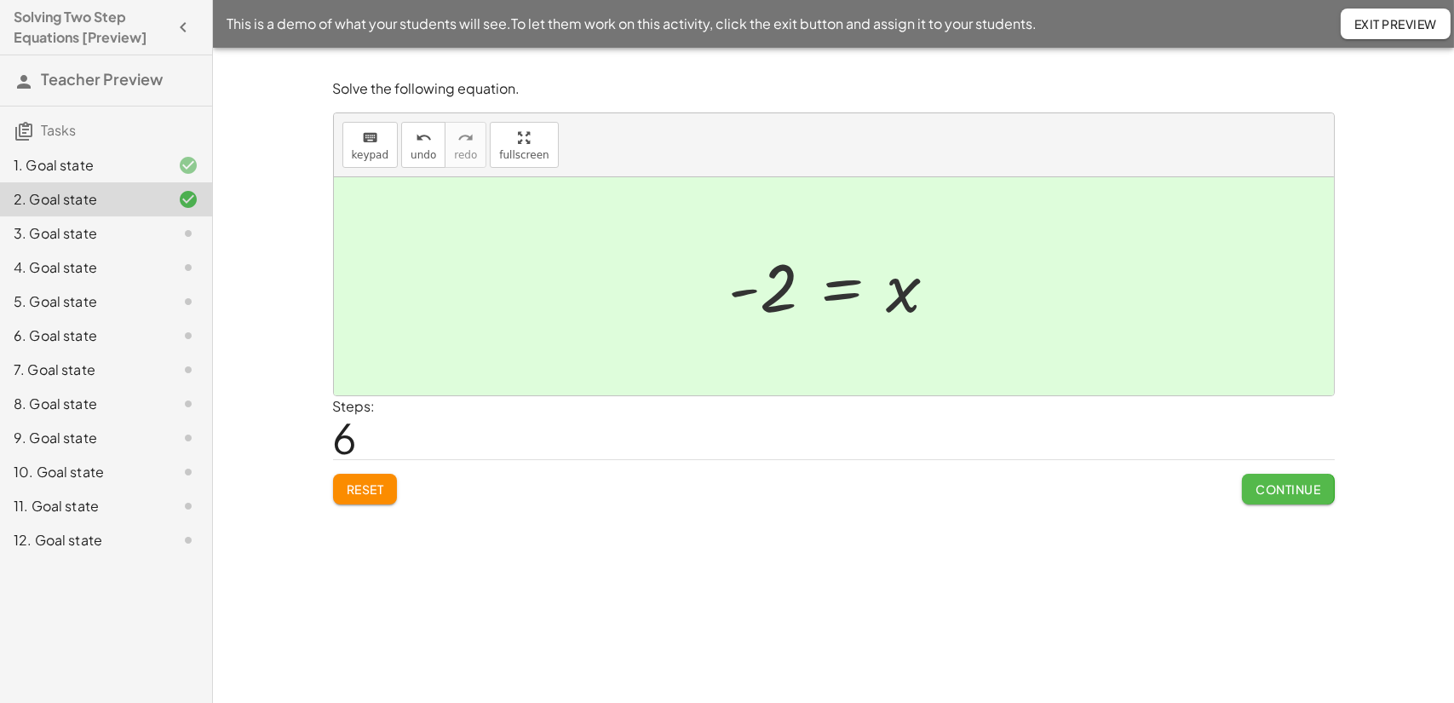
click at [1282, 486] on span "Continue" at bounding box center [1288, 488] width 65 height 15
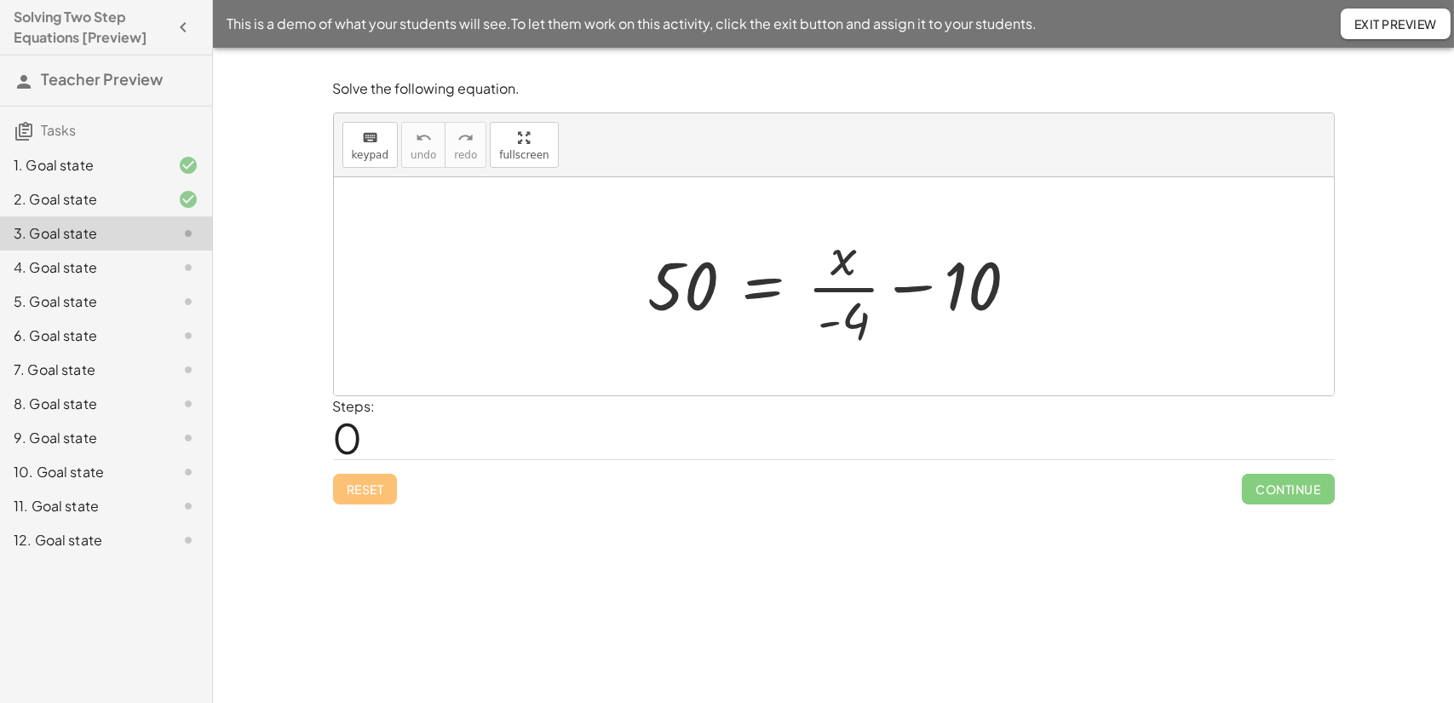
click at [911, 289] on div at bounding box center [840, 286] width 401 height 131
click at [762, 290] on div at bounding box center [840, 286] width 401 height 131
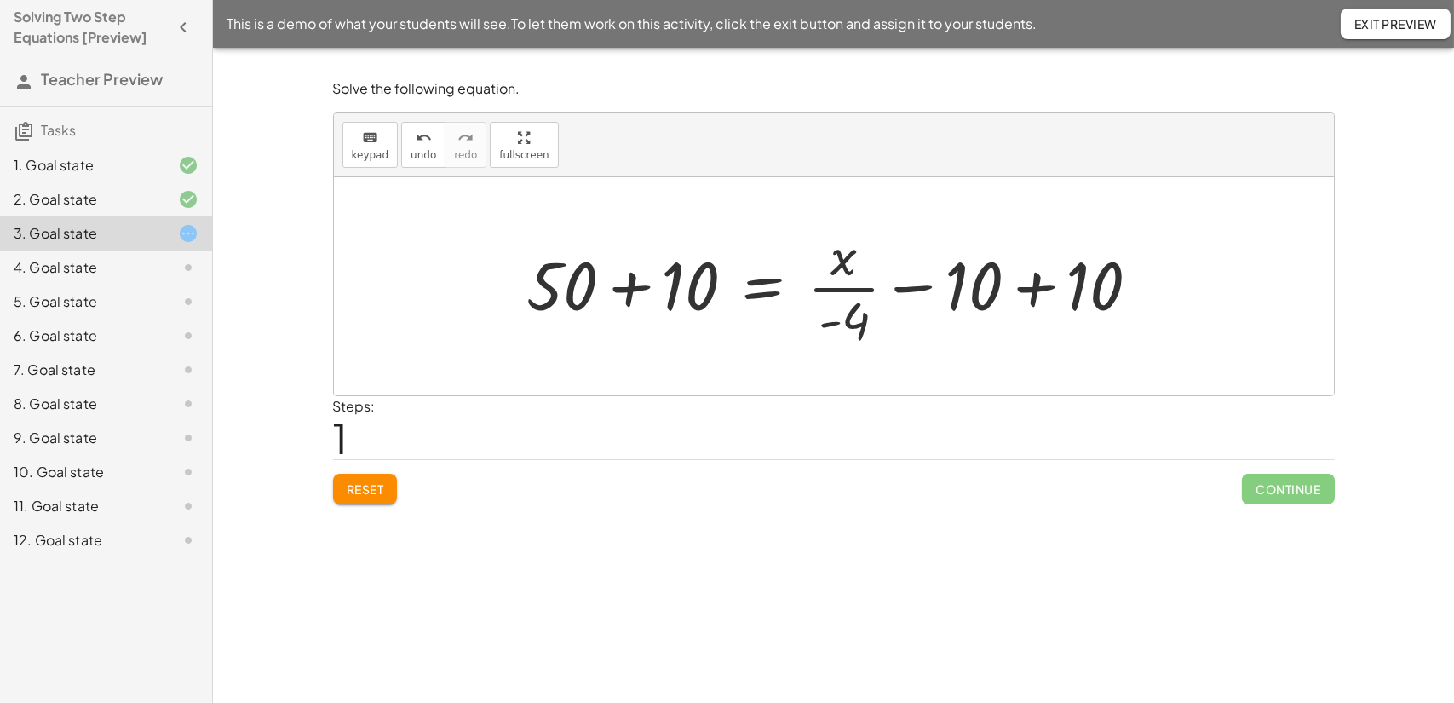
click at [1037, 288] on div at bounding box center [840, 286] width 643 height 131
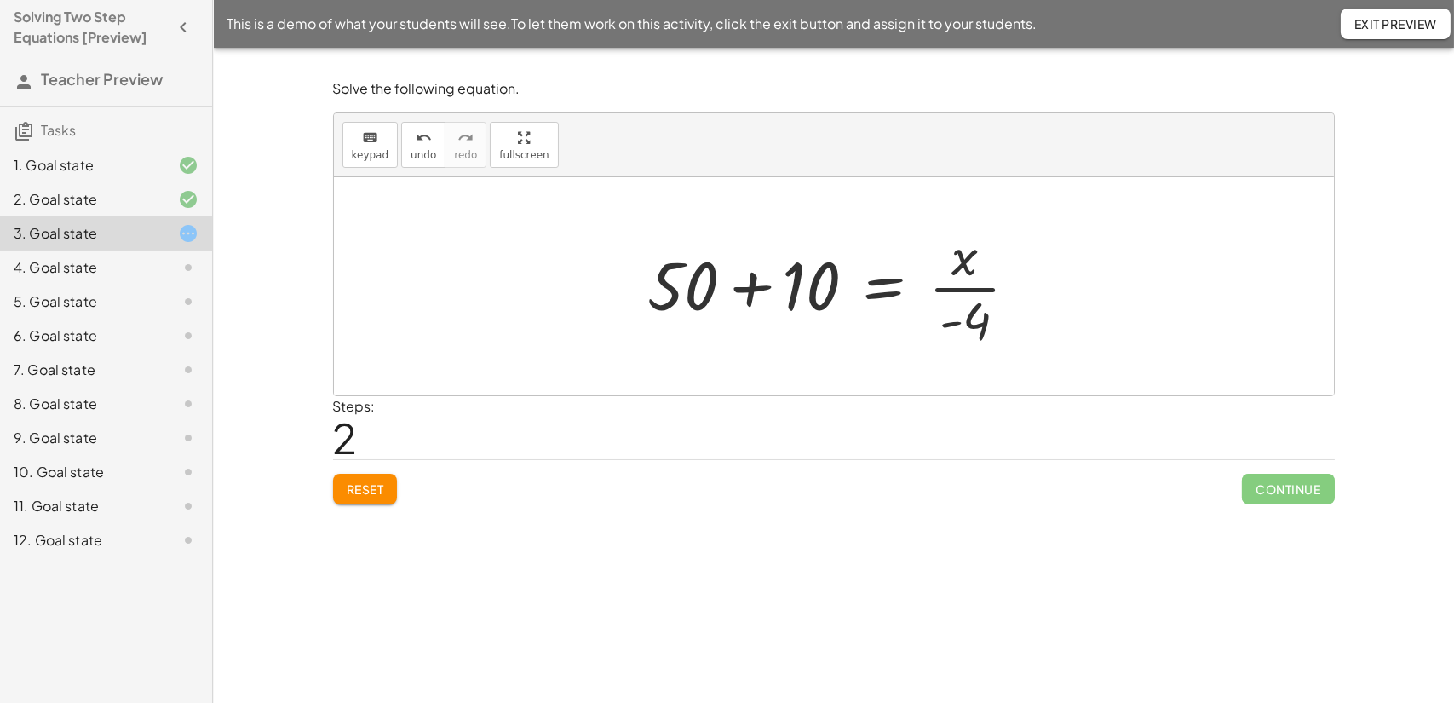
click at [750, 287] on div at bounding box center [840, 286] width 401 height 131
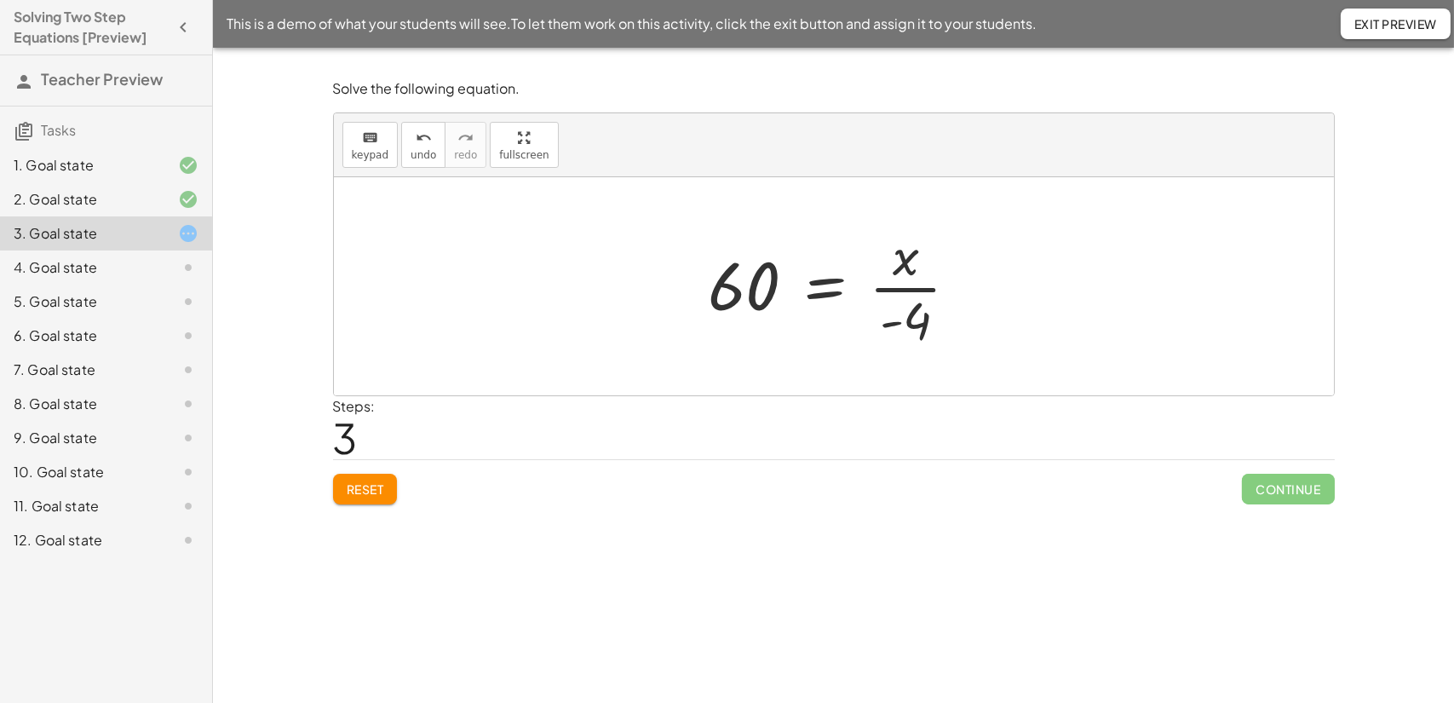
click at [824, 289] on div at bounding box center [840, 286] width 281 height 131
click at [951, 289] on div at bounding box center [840, 286] width 451 height 131
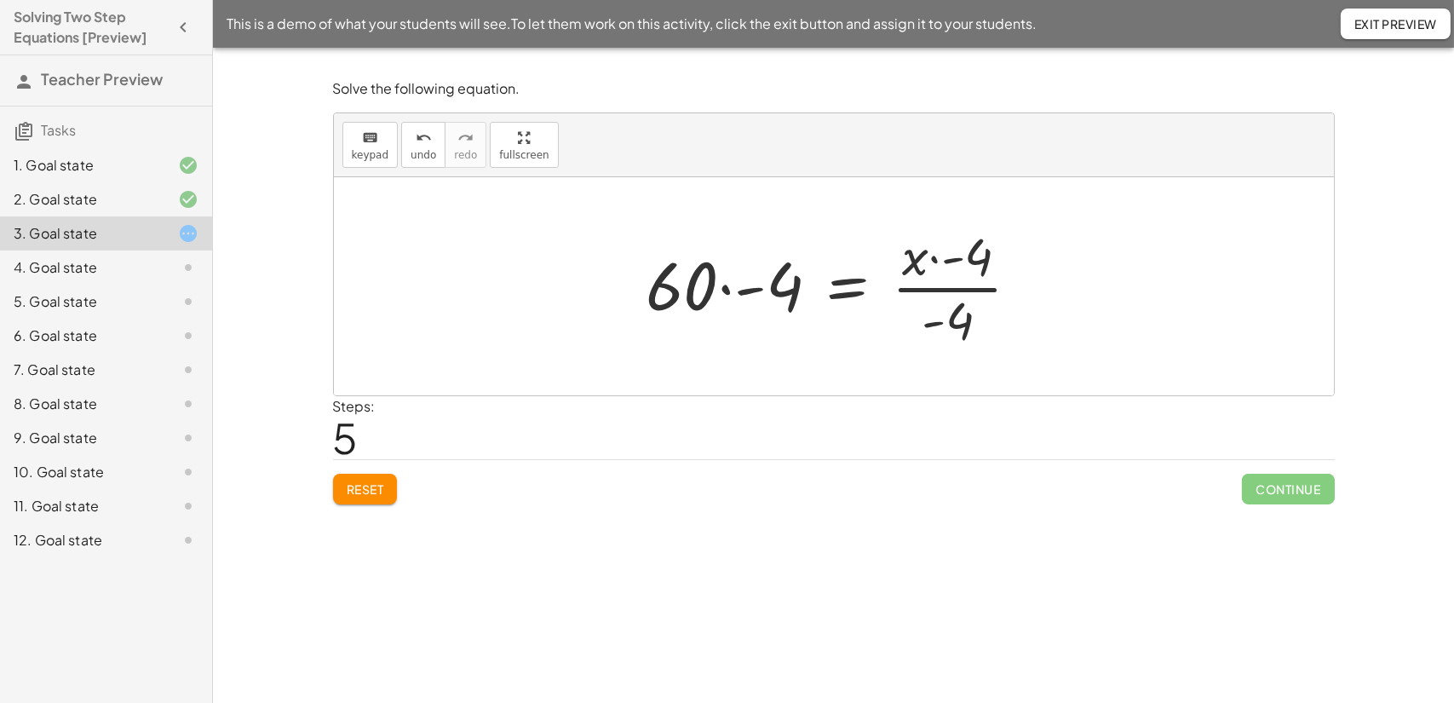
click at [938, 288] on div at bounding box center [840, 286] width 405 height 131
click at [934, 256] on div at bounding box center [840, 286] width 405 height 131
drag, startPoint x: 953, startPoint y: 258, endPoint x: 907, endPoint y: 260, distance: 46.0
click at [907, 260] on div at bounding box center [840, 286] width 405 height 131
drag, startPoint x: 974, startPoint y: 260, endPoint x: 899, endPoint y: 262, distance: 75.0
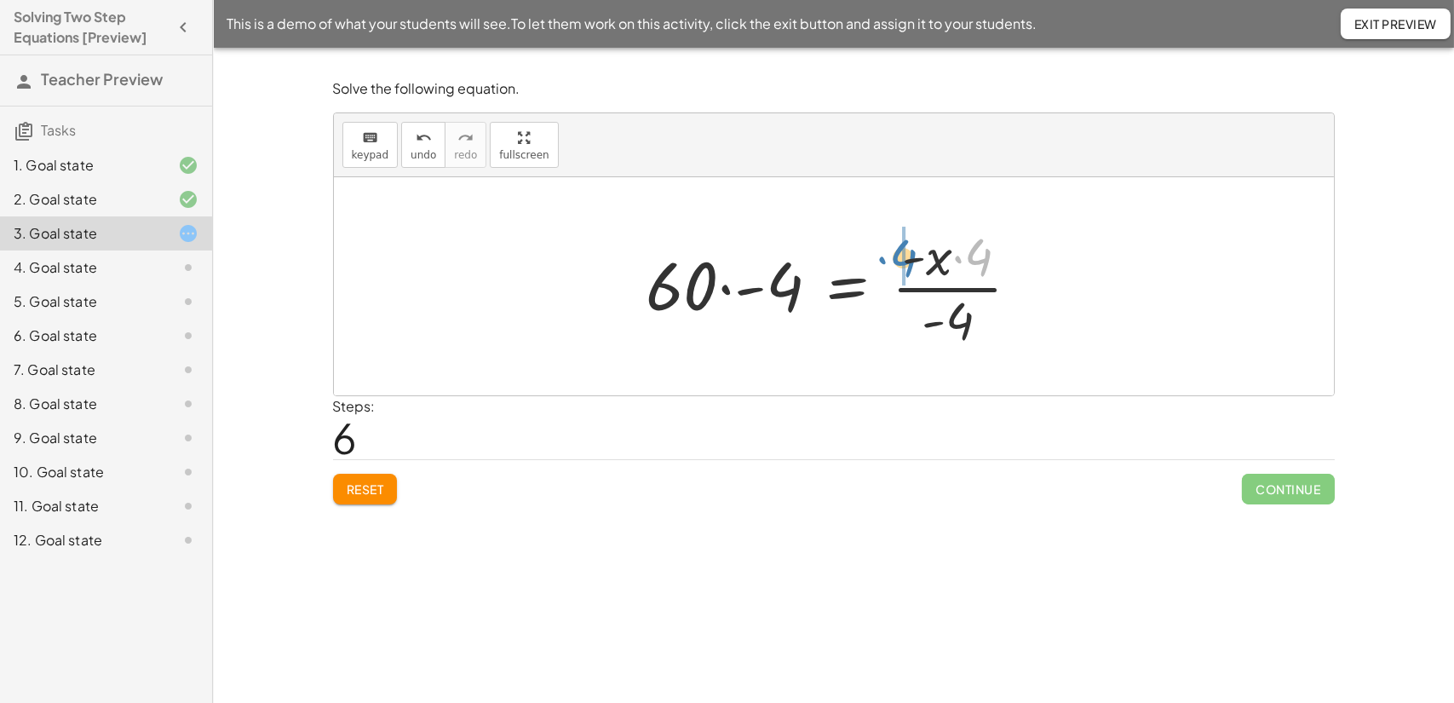
click at [898, 262] on div at bounding box center [840, 286] width 405 height 131
drag, startPoint x: 957, startPoint y: 260, endPoint x: 900, endPoint y: 259, distance: 57.1
click at [900, 259] on div at bounding box center [840, 286] width 405 height 131
click at [951, 288] on div at bounding box center [840, 286] width 392 height 131
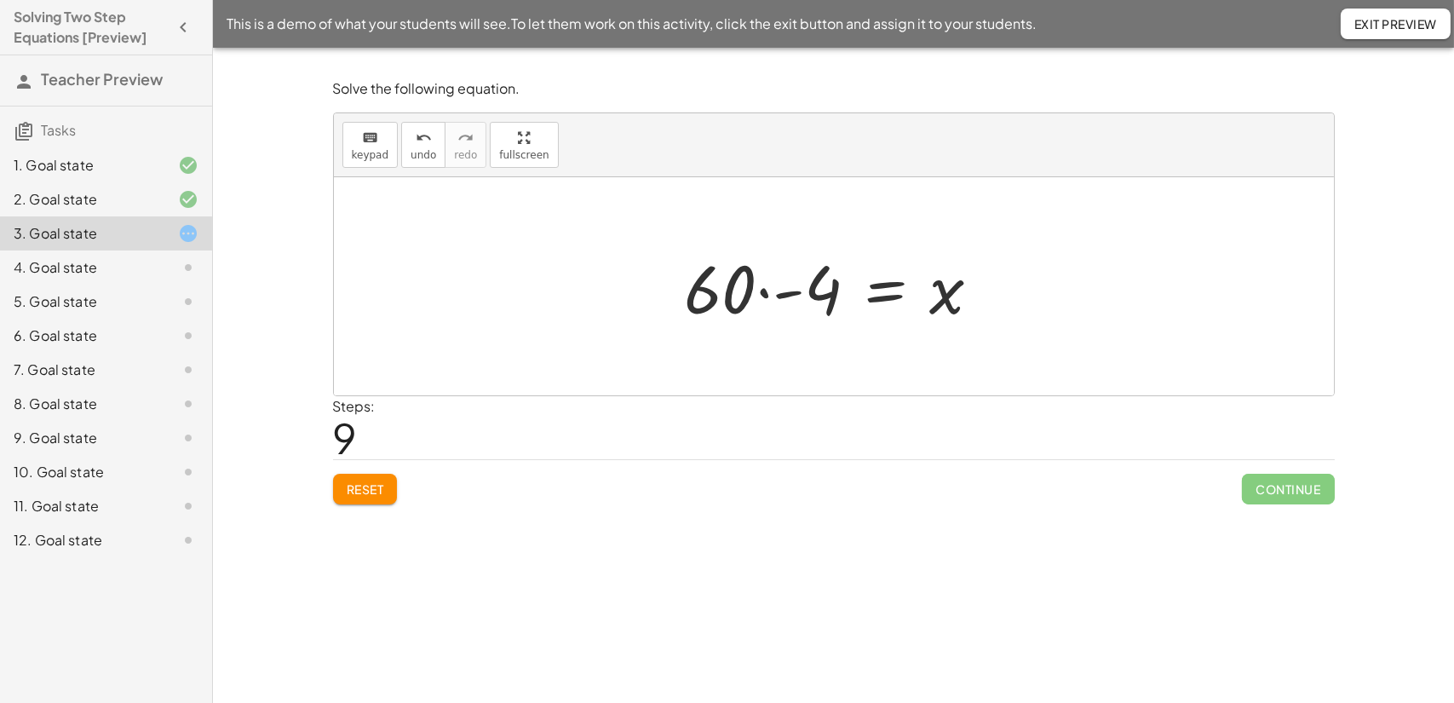
click at [764, 293] on div at bounding box center [839, 287] width 327 height 88
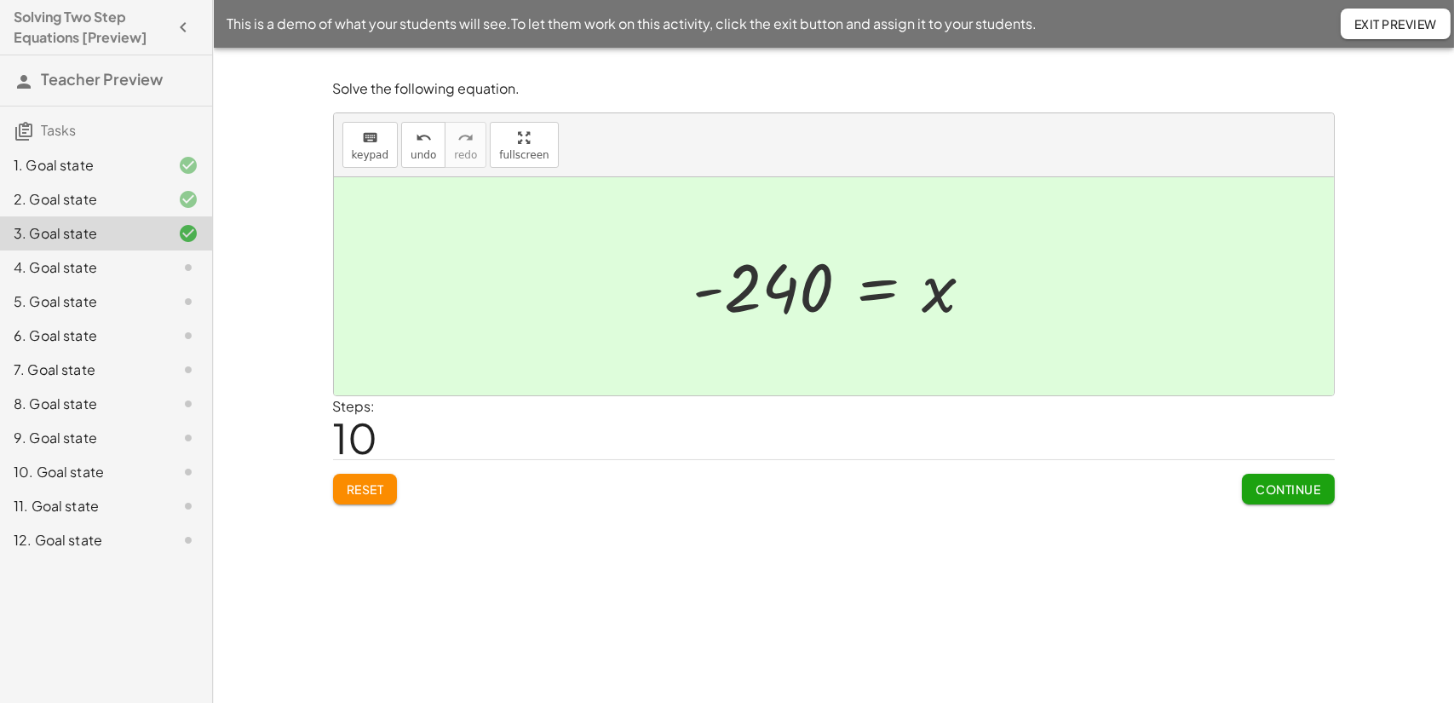
click at [1277, 485] on span "Continue" at bounding box center [1288, 488] width 65 height 15
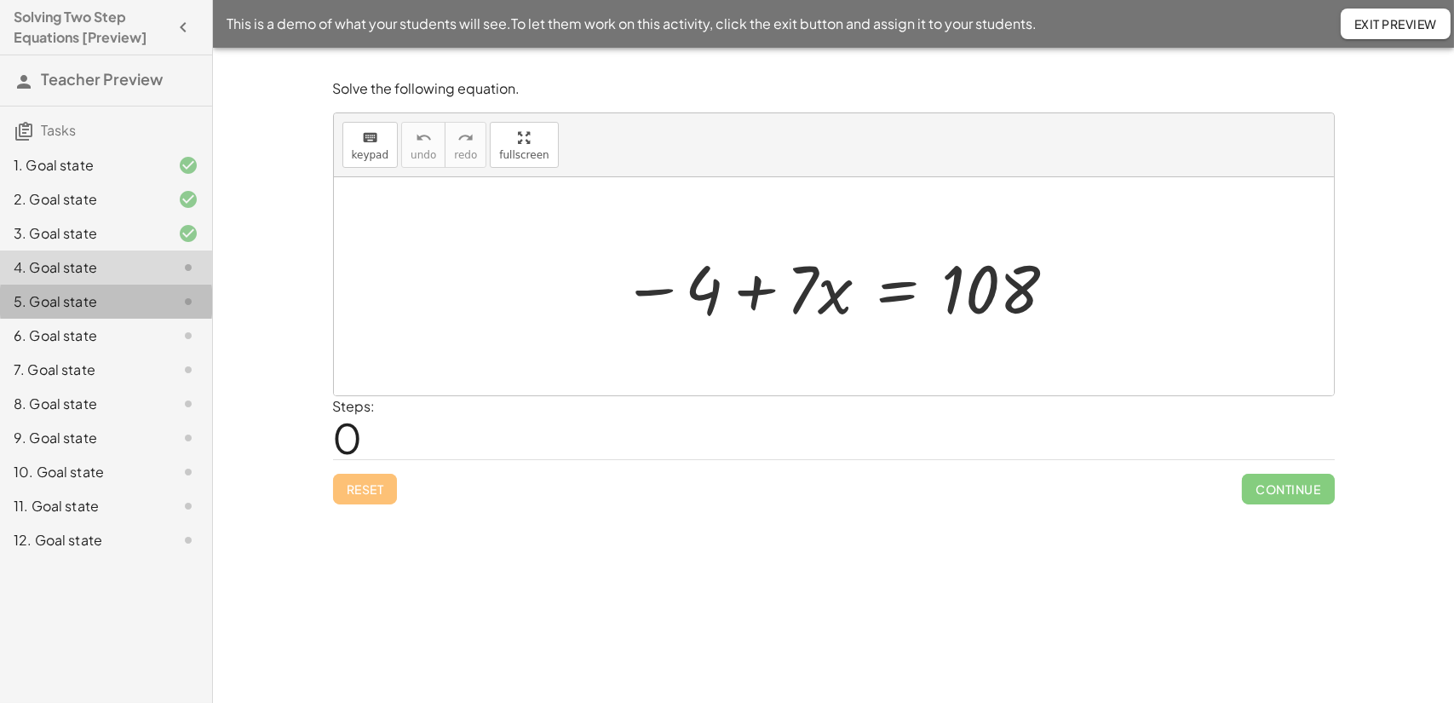
click at [65, 306] on div "5. Goal state" at bounding box center [82, 301] width 137 height 20
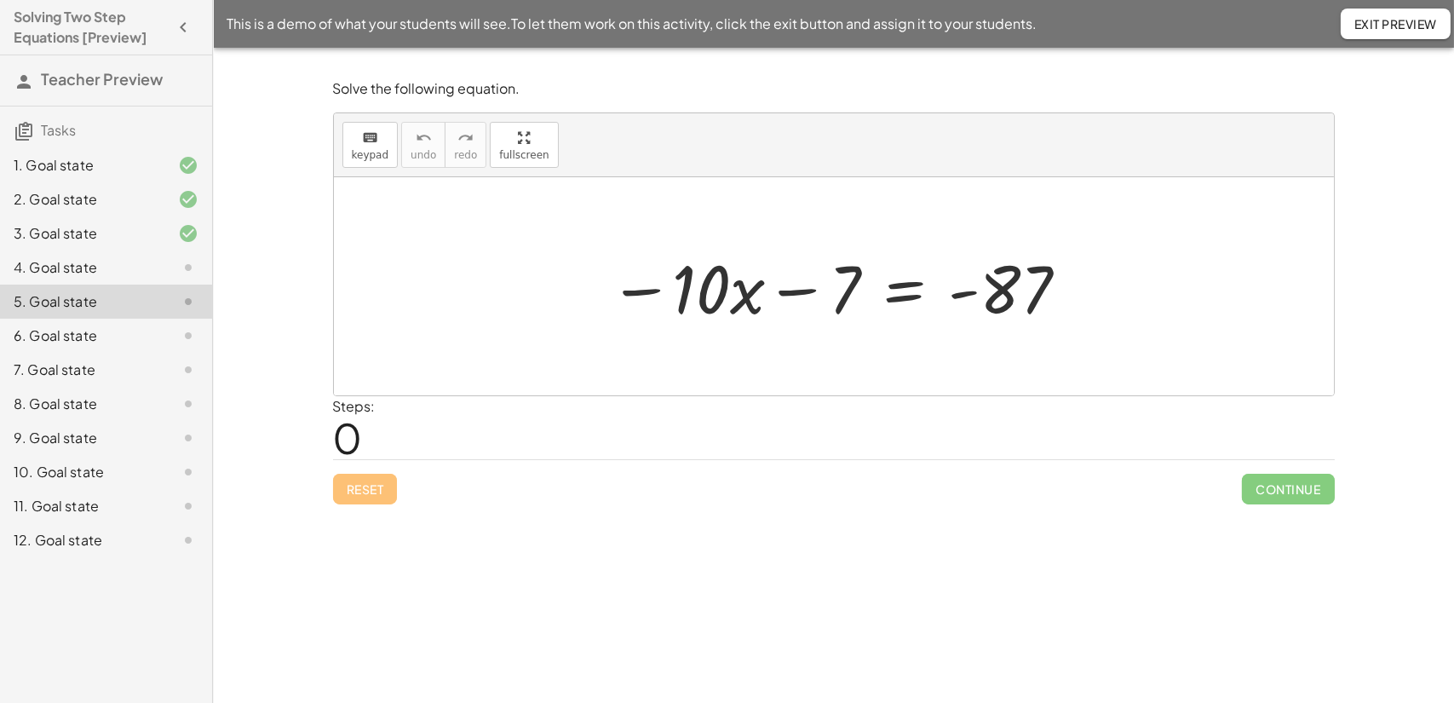
click at [58, 333] on div "6. Goal state" at bounding box center [82, 335] width 137 height 20
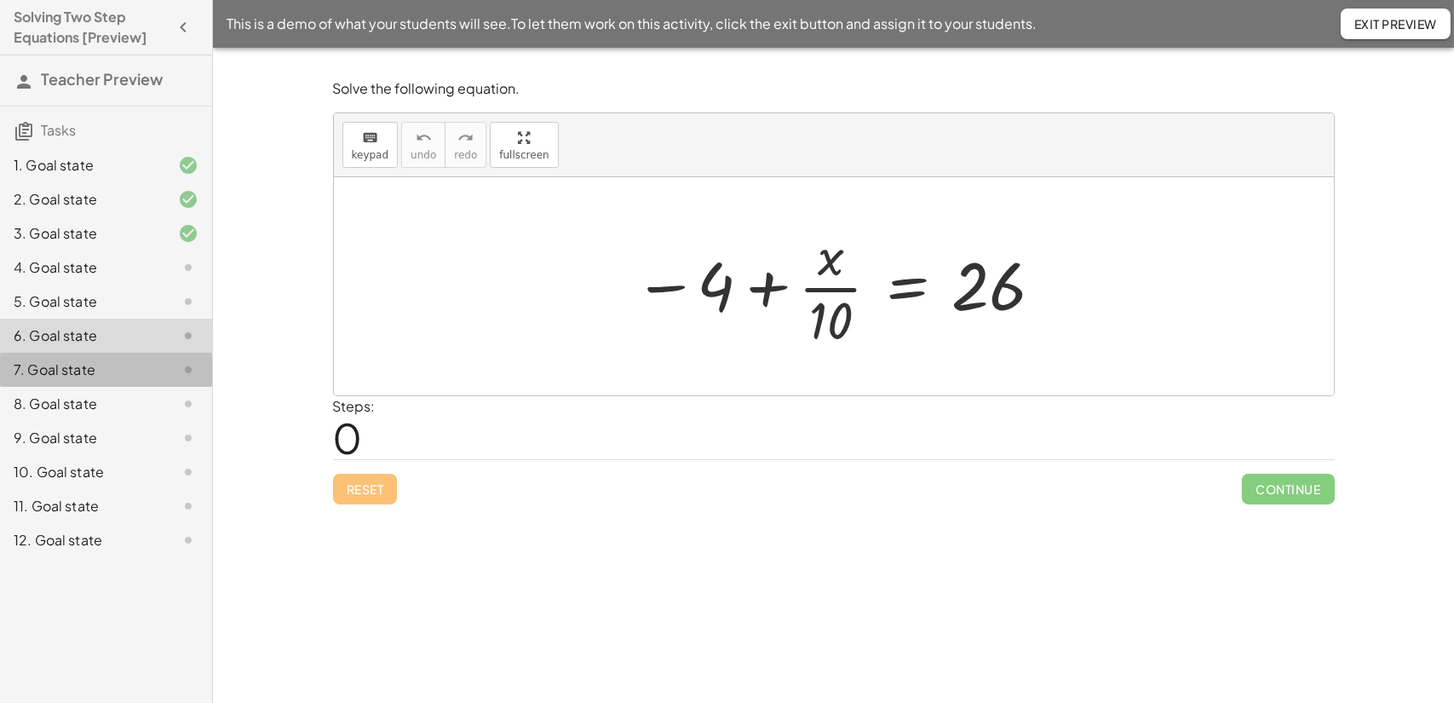
click at [51, 370] on div "7. Goal state" at bounding box center [82, 369] width 137 height 20
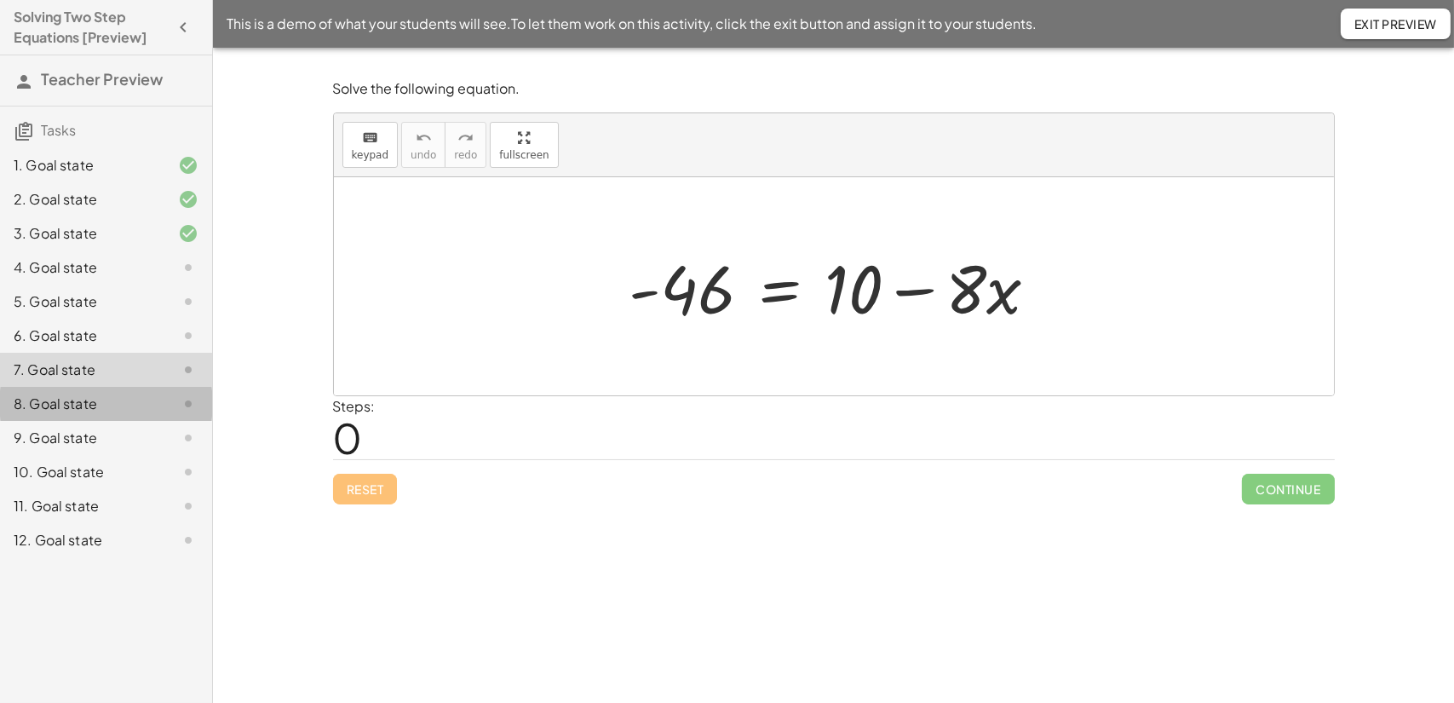
click at [57, 404] on div "8. Goal state" at bounding box center [82, 404] width 137 height 20
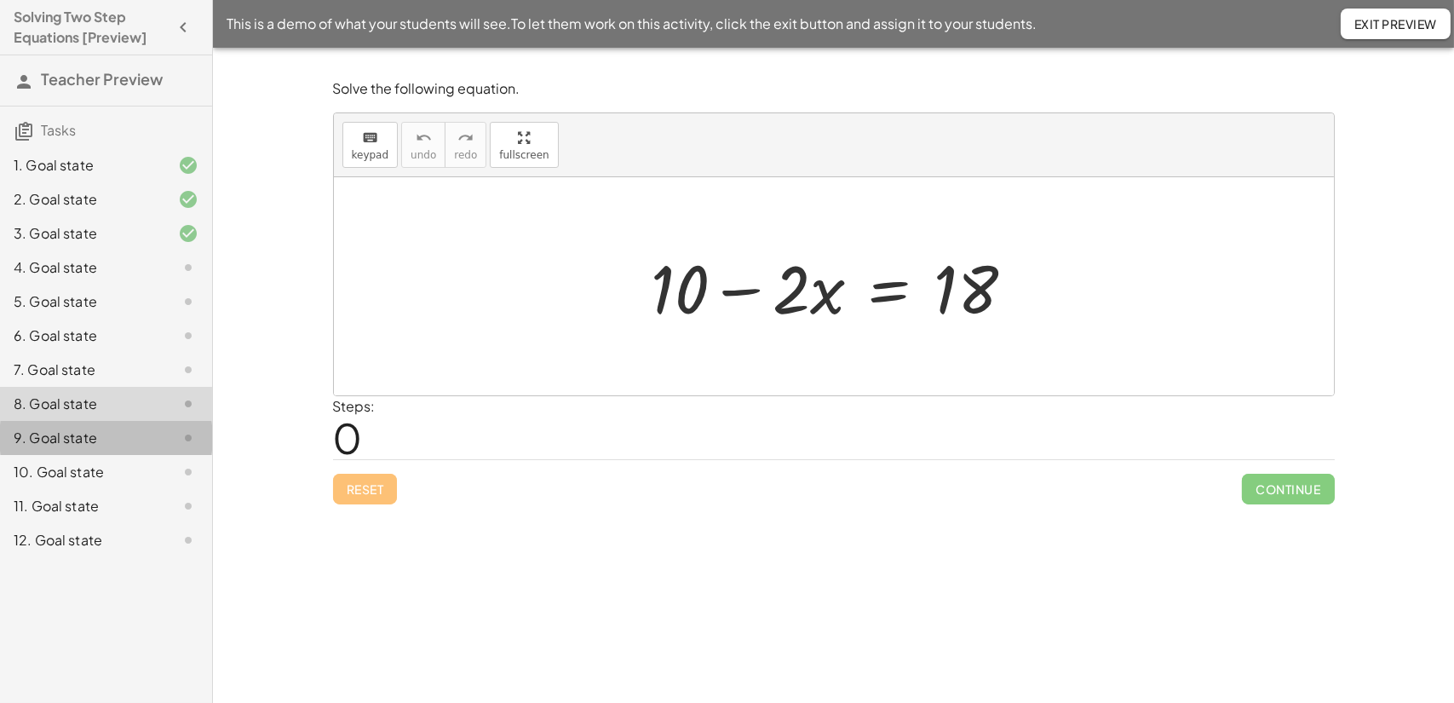
click at [67, 436] on div "9. Goal state" at bounding box center [82, 438] width 137 height 20
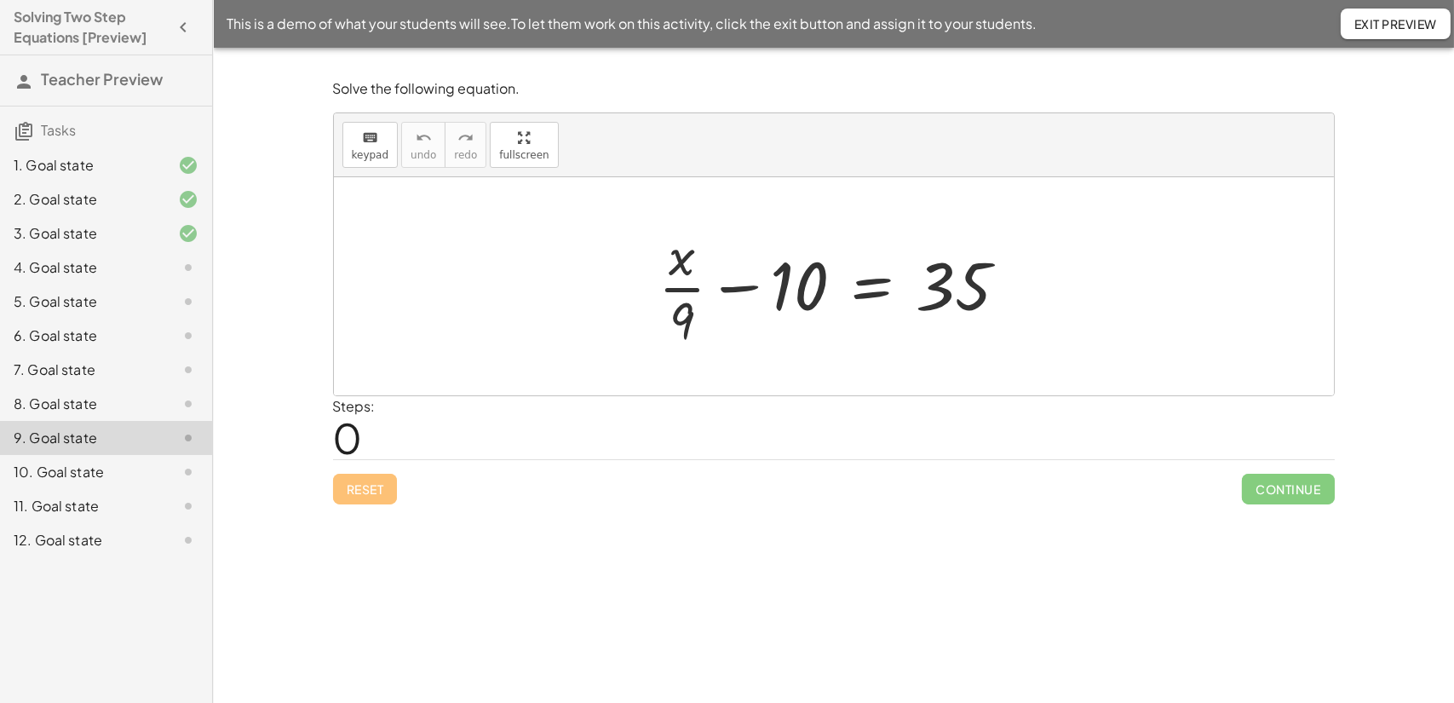
click at [67, 468] on div "10. Goal state" at bounding box center [82, 472] width 137 height 20
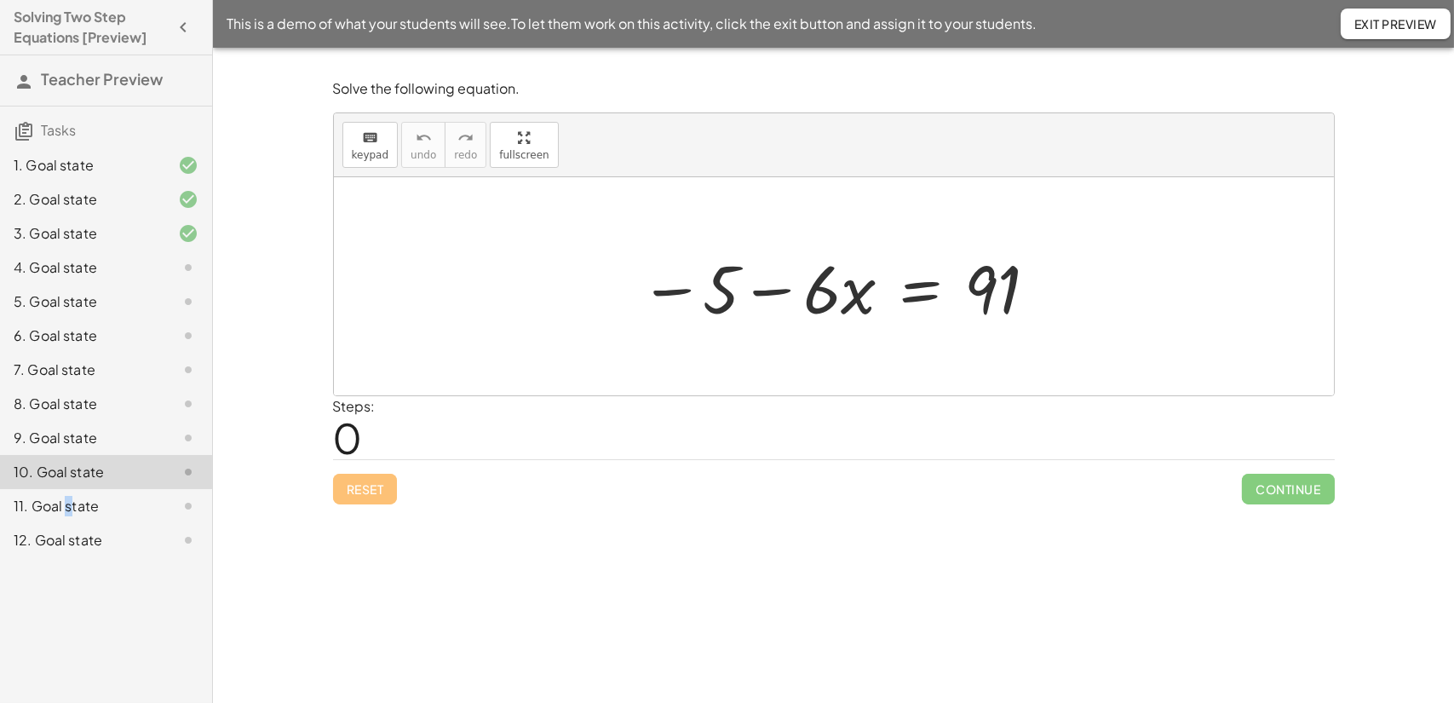
click at [68, 508] on div "11. Goal state" at bounding box center [82, 506] width 137 height 20
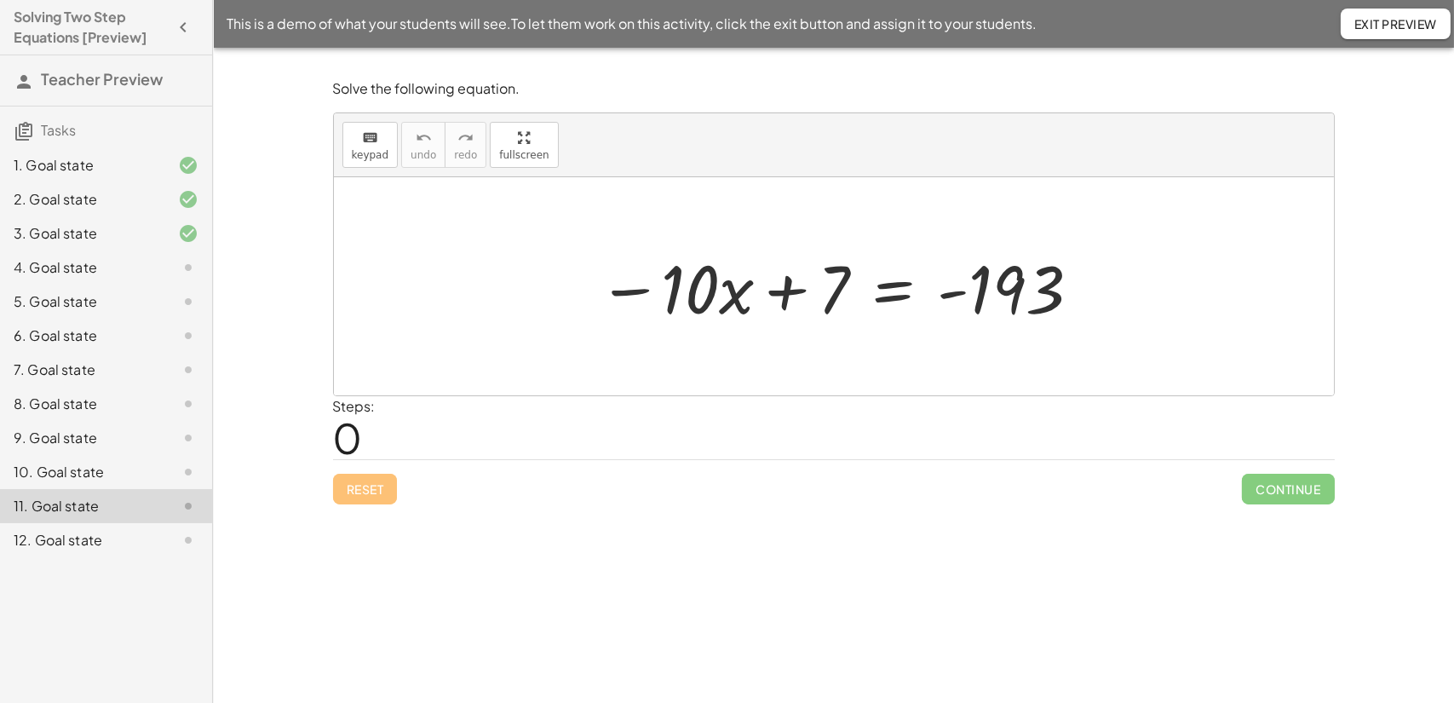
click at [66, 539] on div "12. Goal state" at bounding box center [82, 540] width 137 height 20
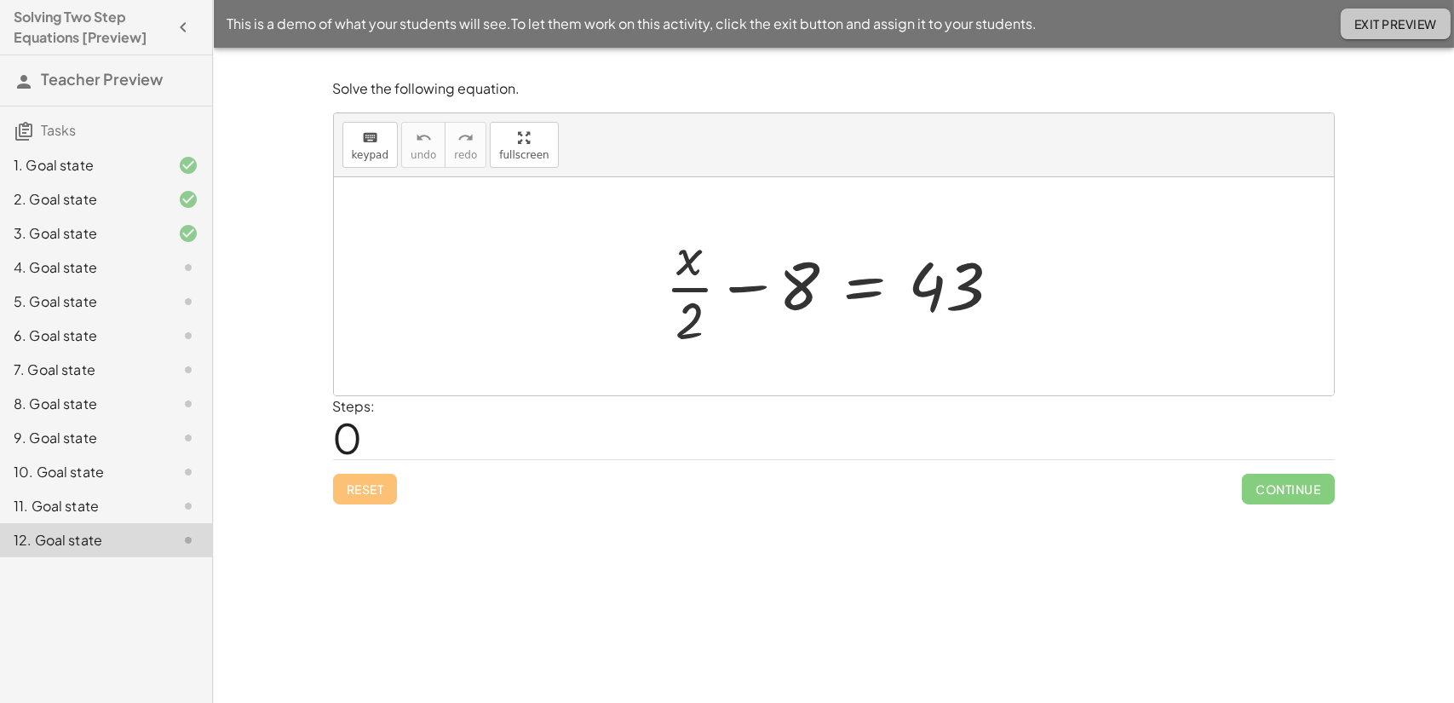
click at [1383, 16] on span "Exit Preview" at bounding box center [1395, 23] width 83 height 15
